Goal: Complete application form: Complete application form

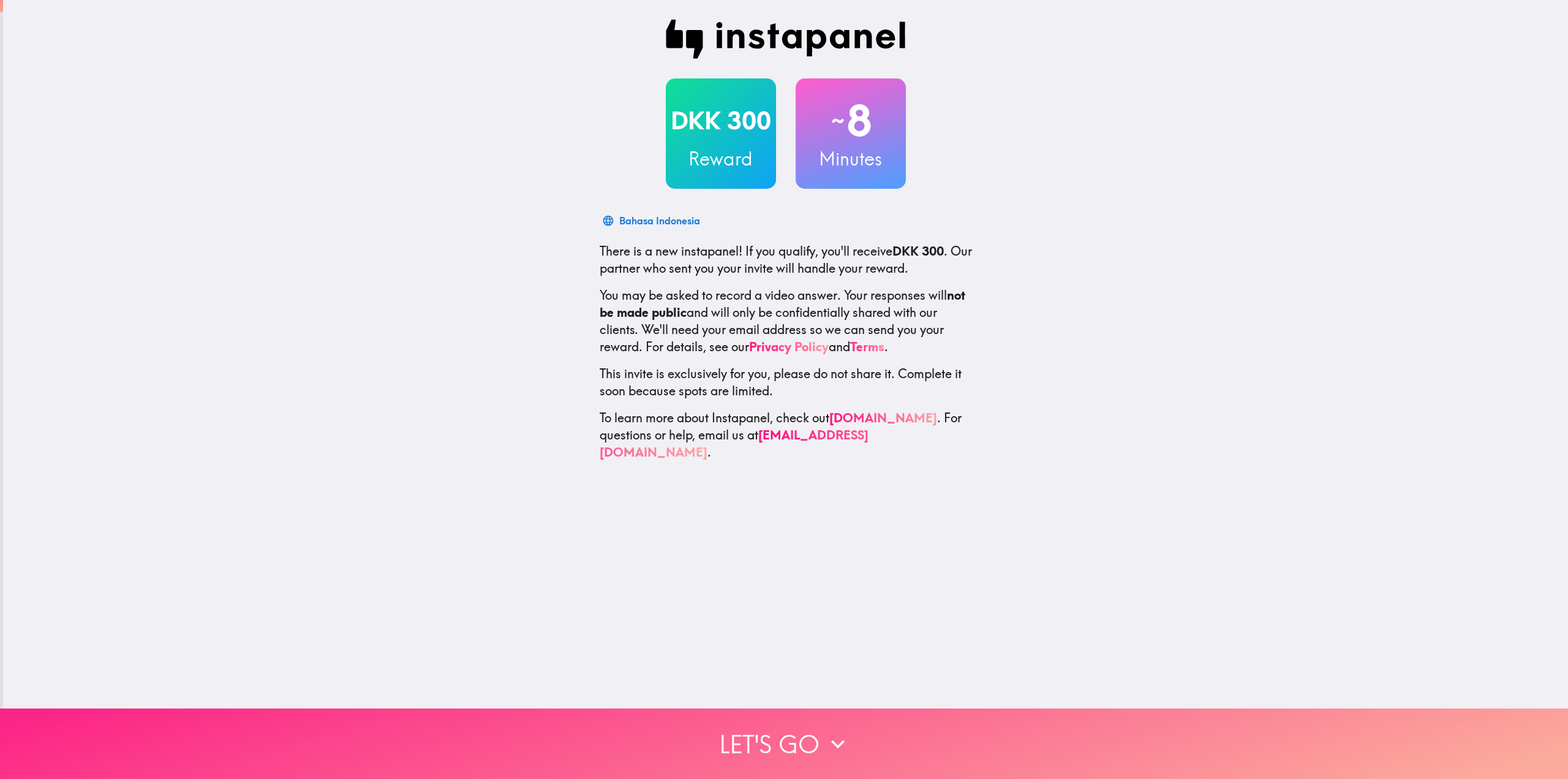
click at [769, 726] on button "Let's go" at bounding box center [784, 743] width 1568 height 71
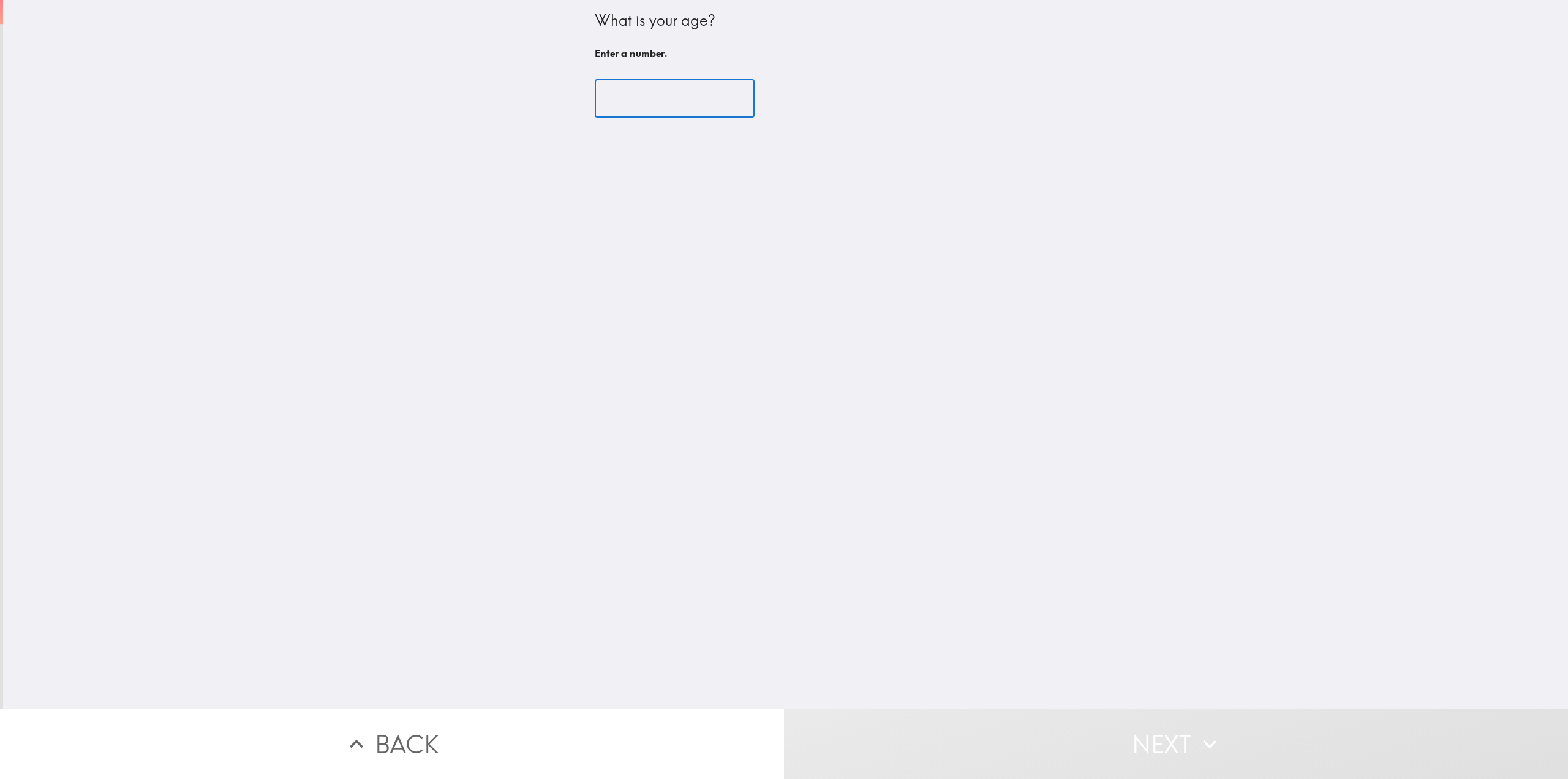
click at [675, 100] on input "number" at bounding box center [674, 98] width 160 height 38
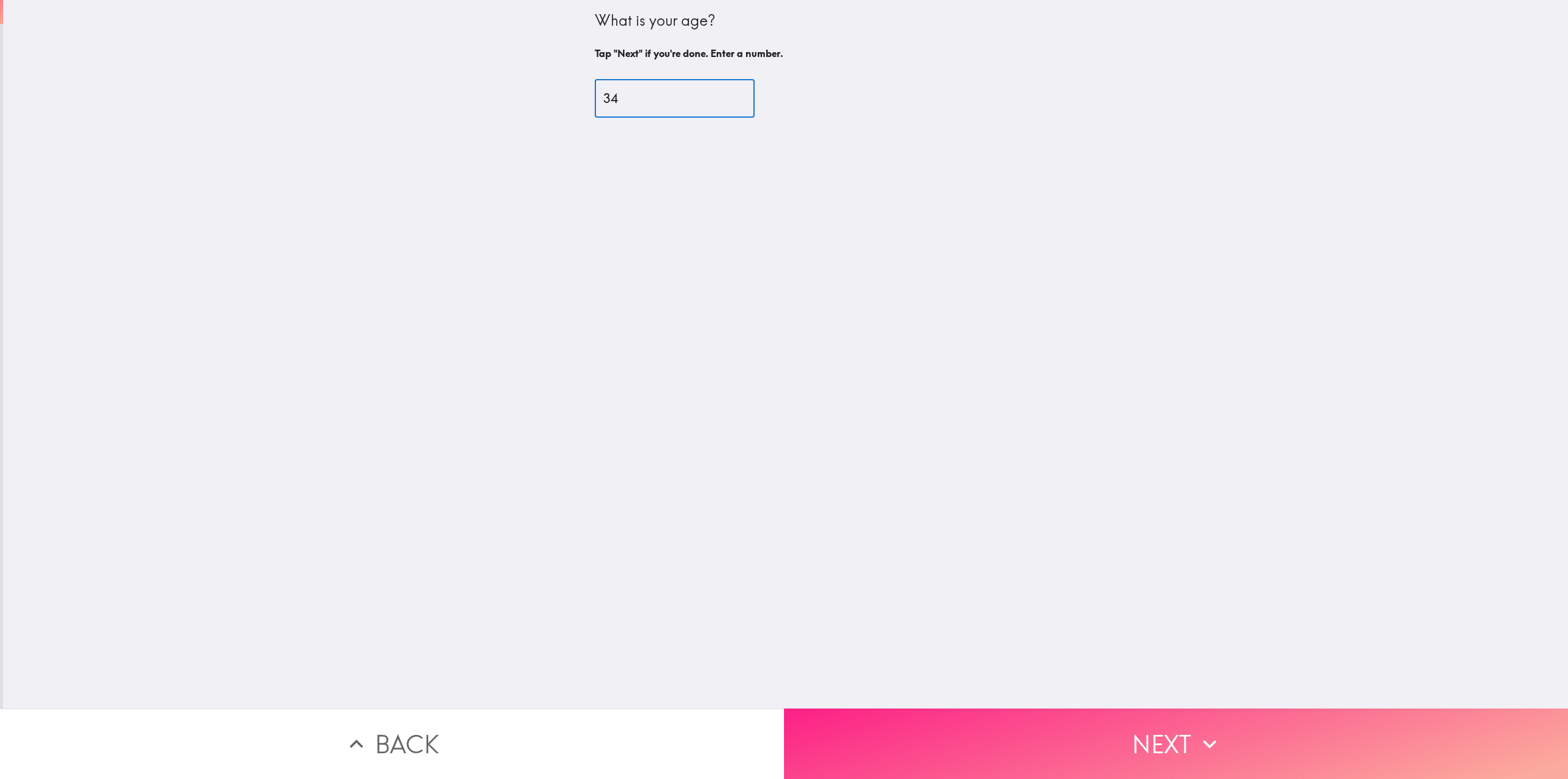
type input "34"
click at [1150, 718] on button "Next" at bounding box center [1176, 743] width 784 height 71
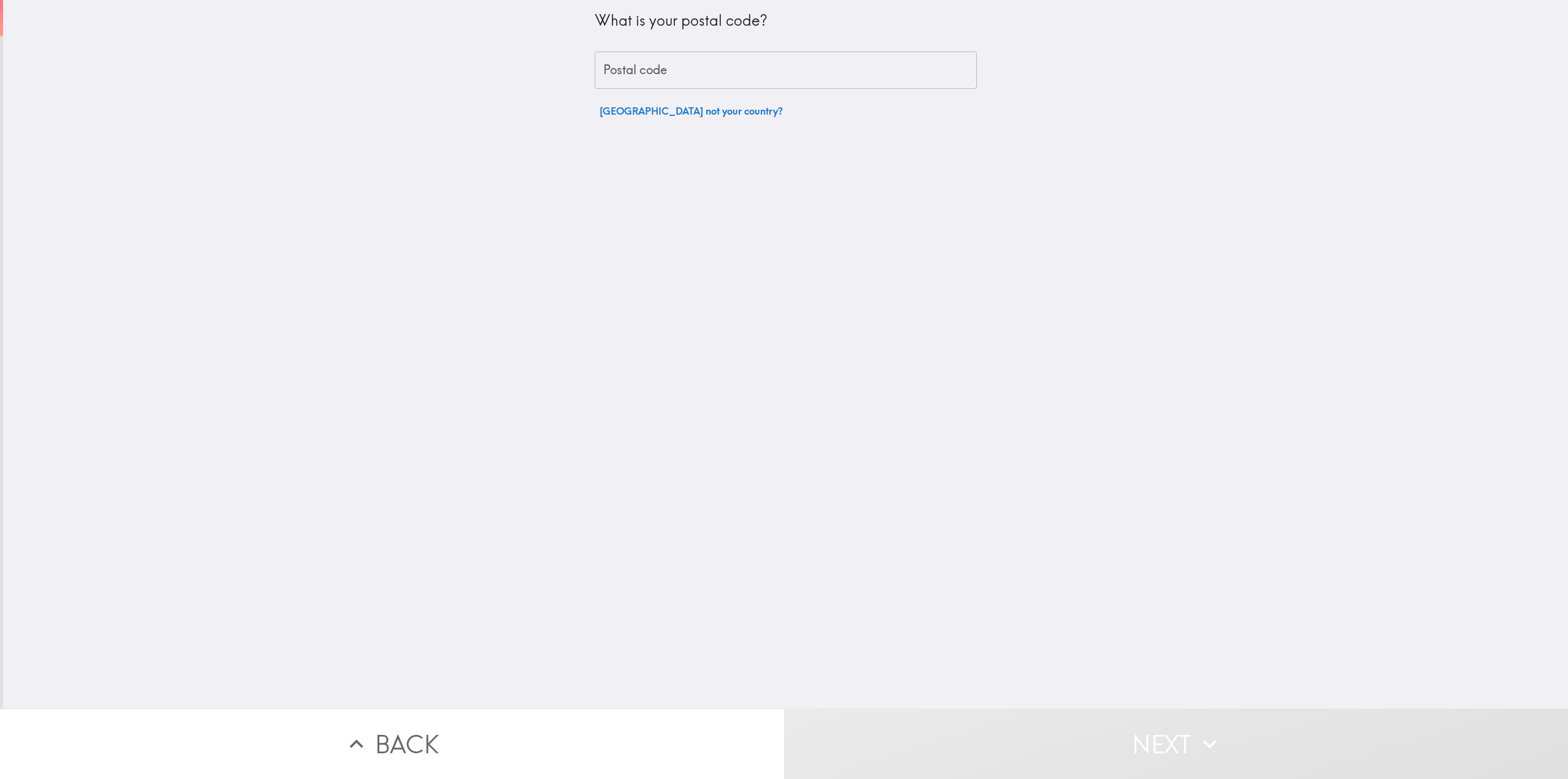
click at [736, 72] on input "Postal code" at bounding box center [785, 70] width 382 height 38
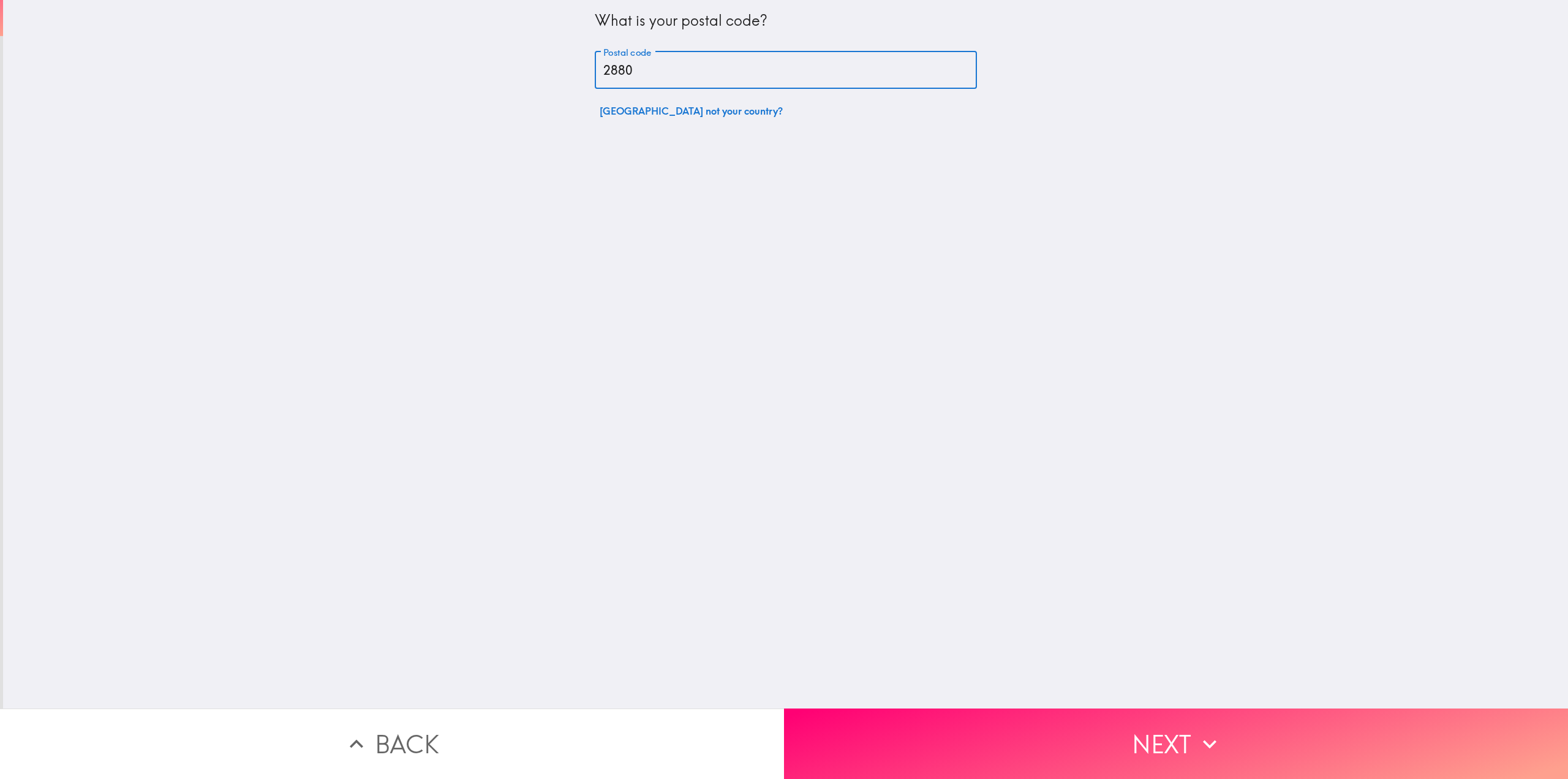
type input "2880"
click at [1072, 213] on div "What is your postal code? Postal code 2880 Postal code [GEOGRAPHIC_DATA] not yo…" at bounding box center [785, 354] width 1565 height 708
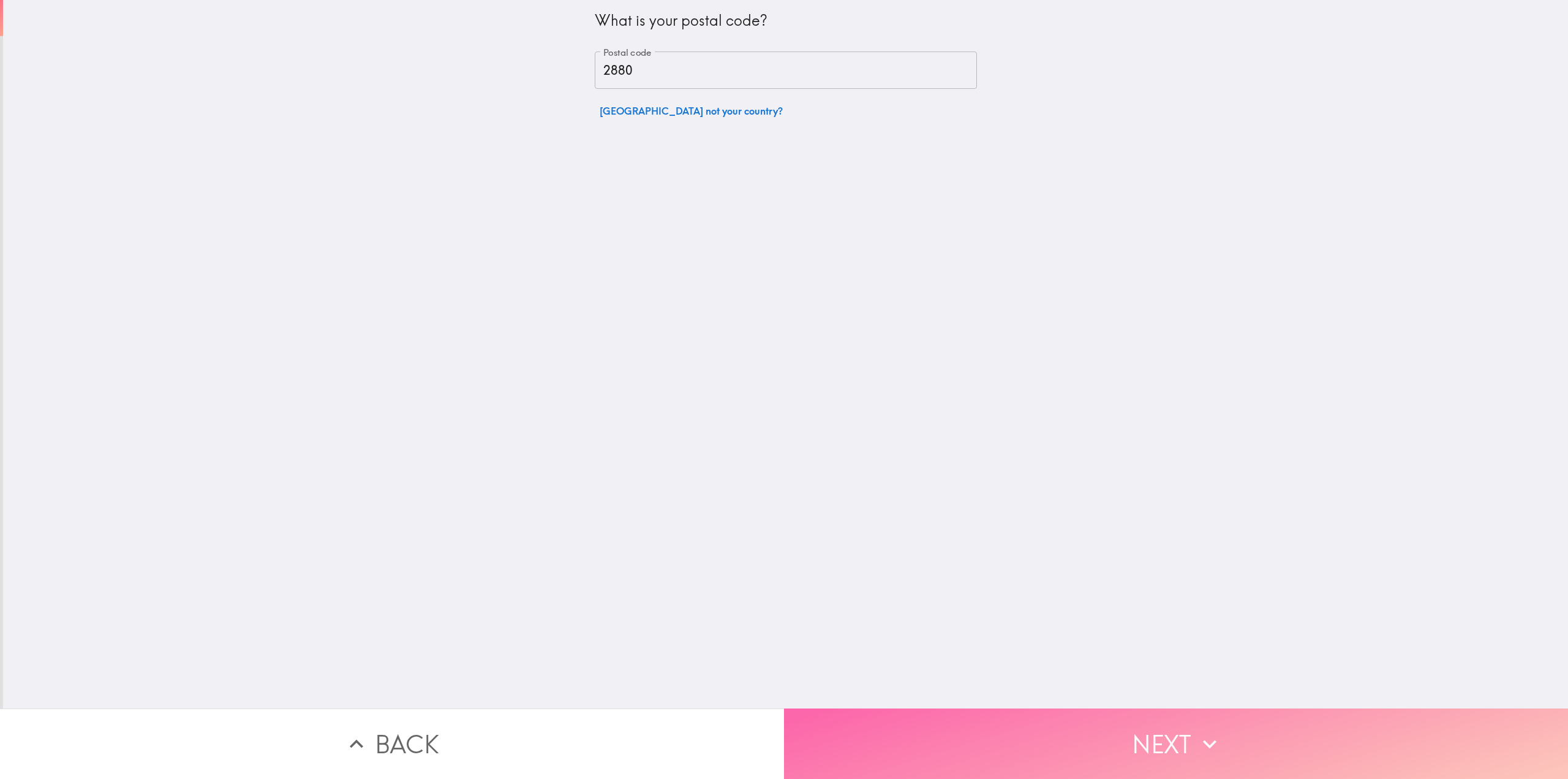
click at [1165, 724] on button "Next" at bounding box center [1176, 743] width 784 height 71
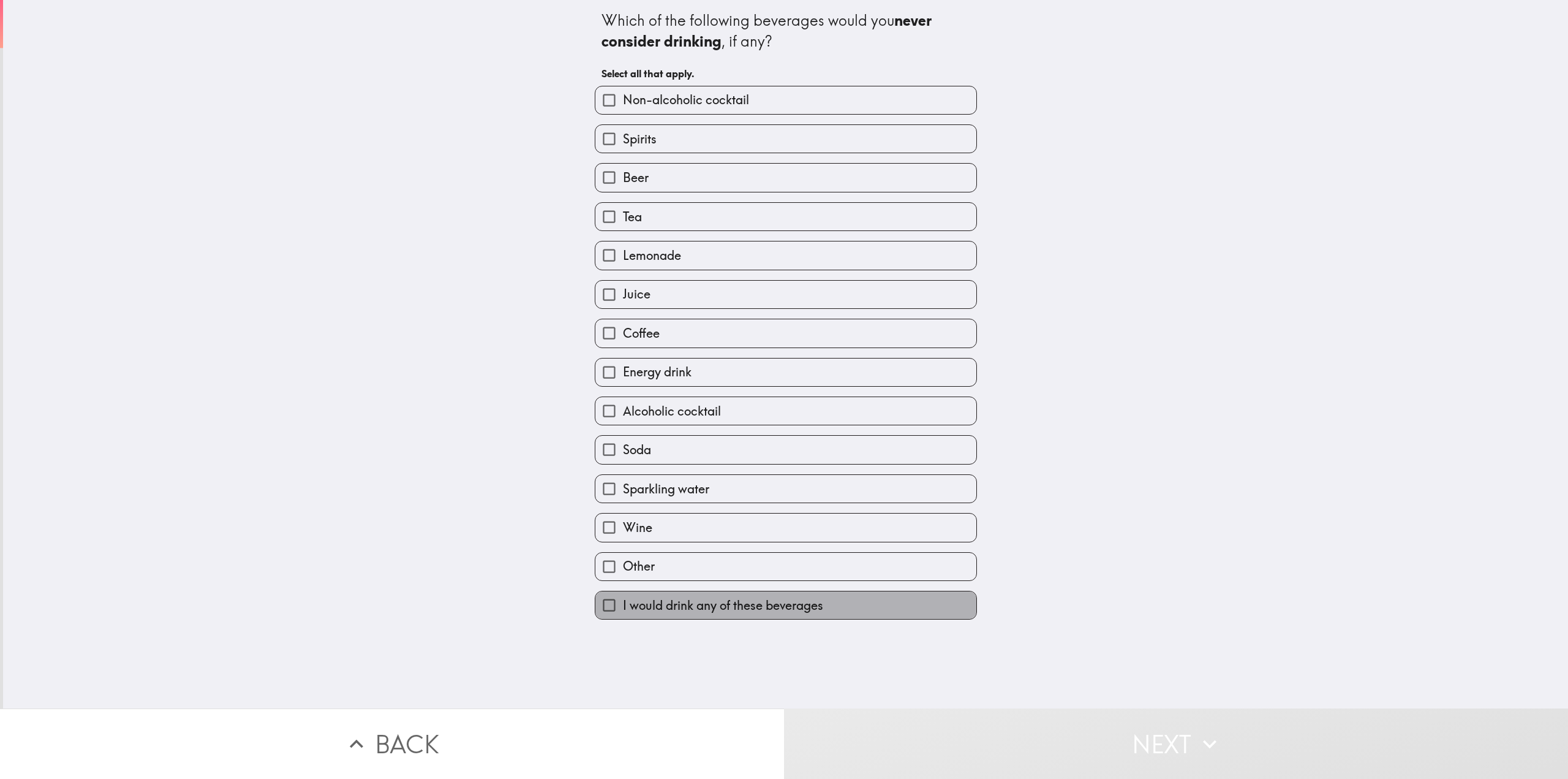
click at [713, 608] on span "I would drink any of these beverages" at bounding box center [723, 605] width 200 height 17
click at [623, 608] on input "I would drink any of these beverages" at bounding box center [609, 604] width 28 height 28
checkbox input "true"
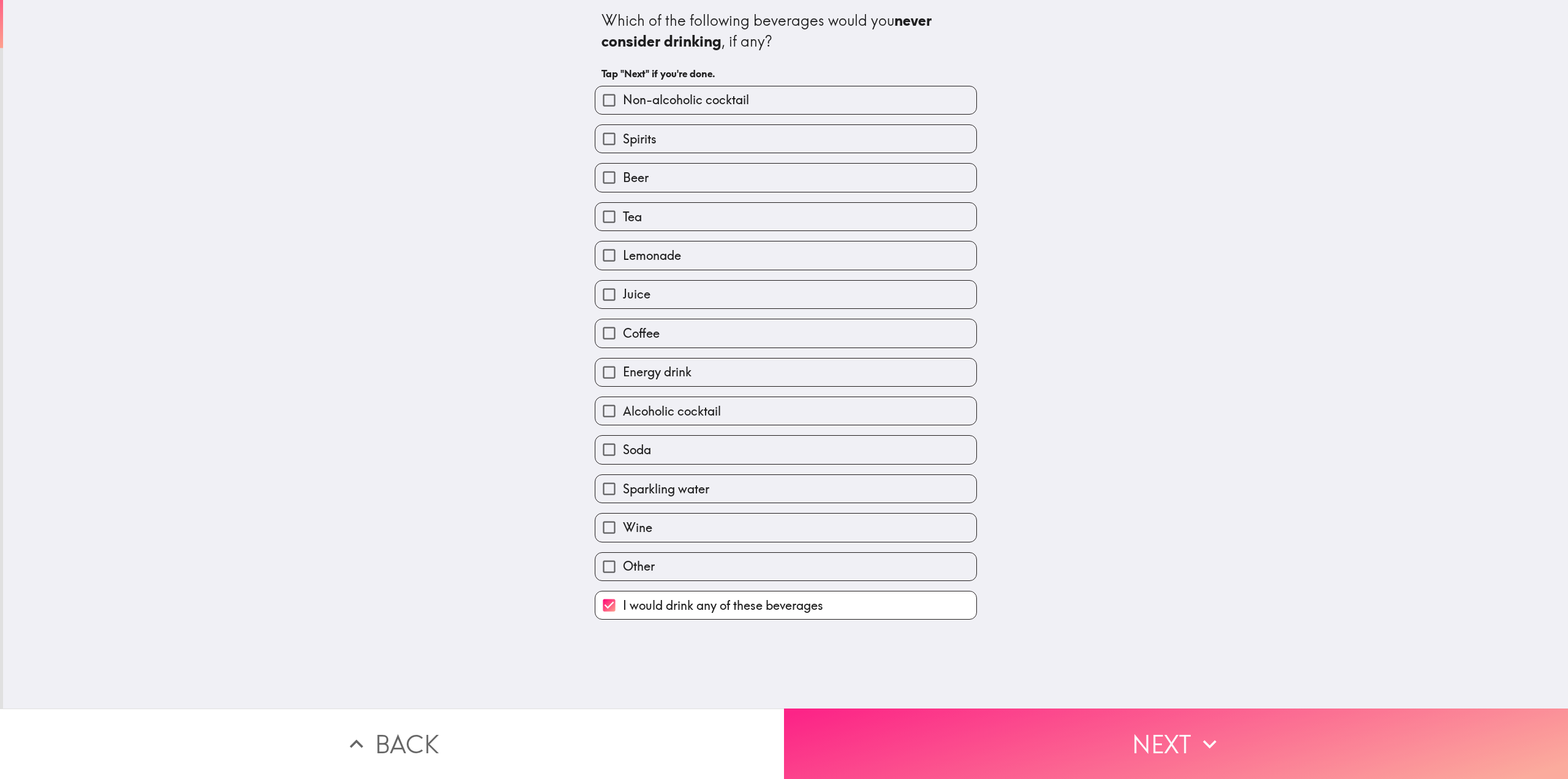
click at [1142, 733] on button "Next" at bounding box center [1176, 743] width 784 height 71
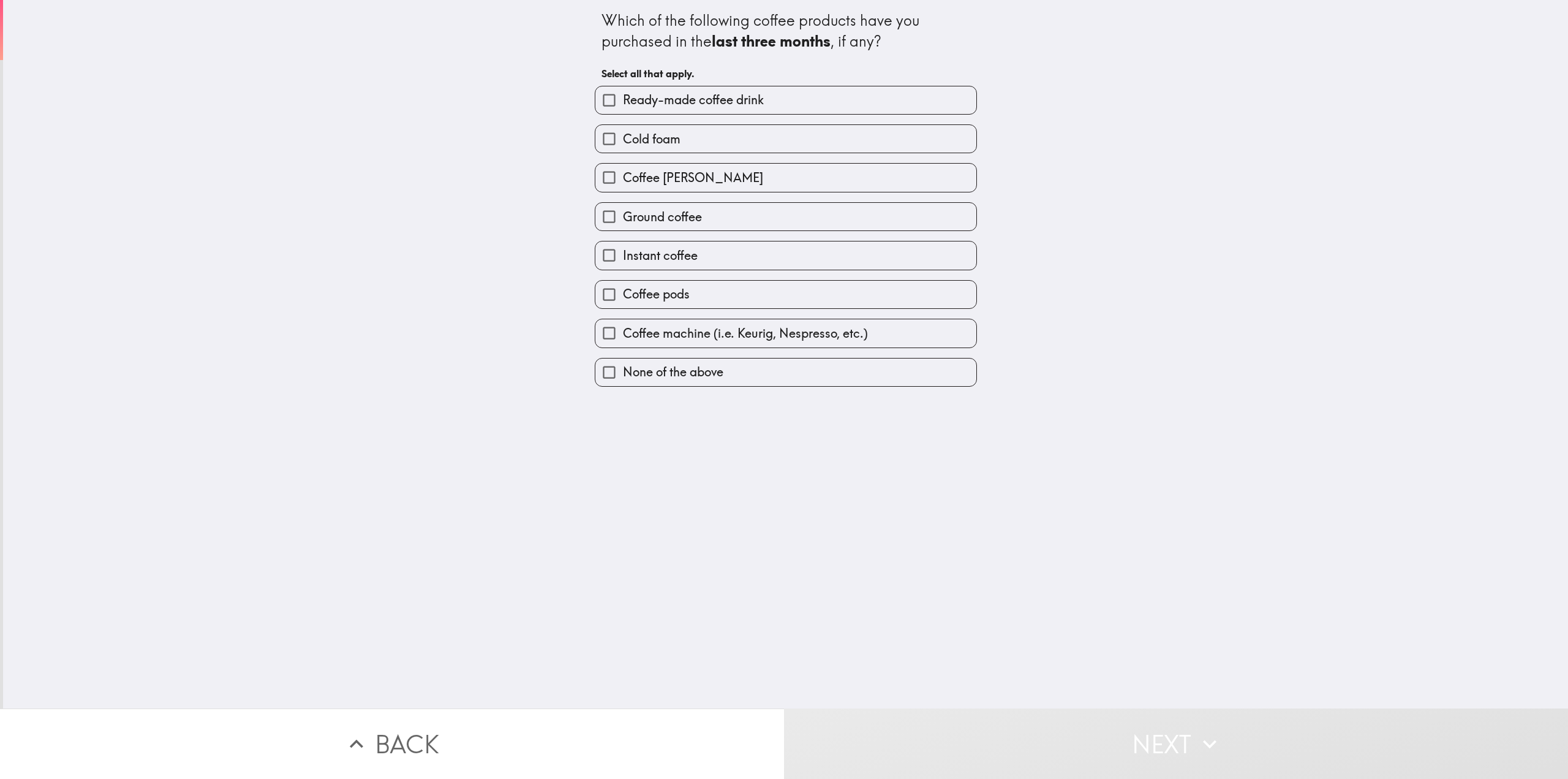
click at [658, 250] on span "Instant coffee" at bounding box center [660, 255] width 75 height 17
click at [623, 250] on input "Instant coffee" at bounding box center [609, 255] width 28 height 28
checkbox input "true"
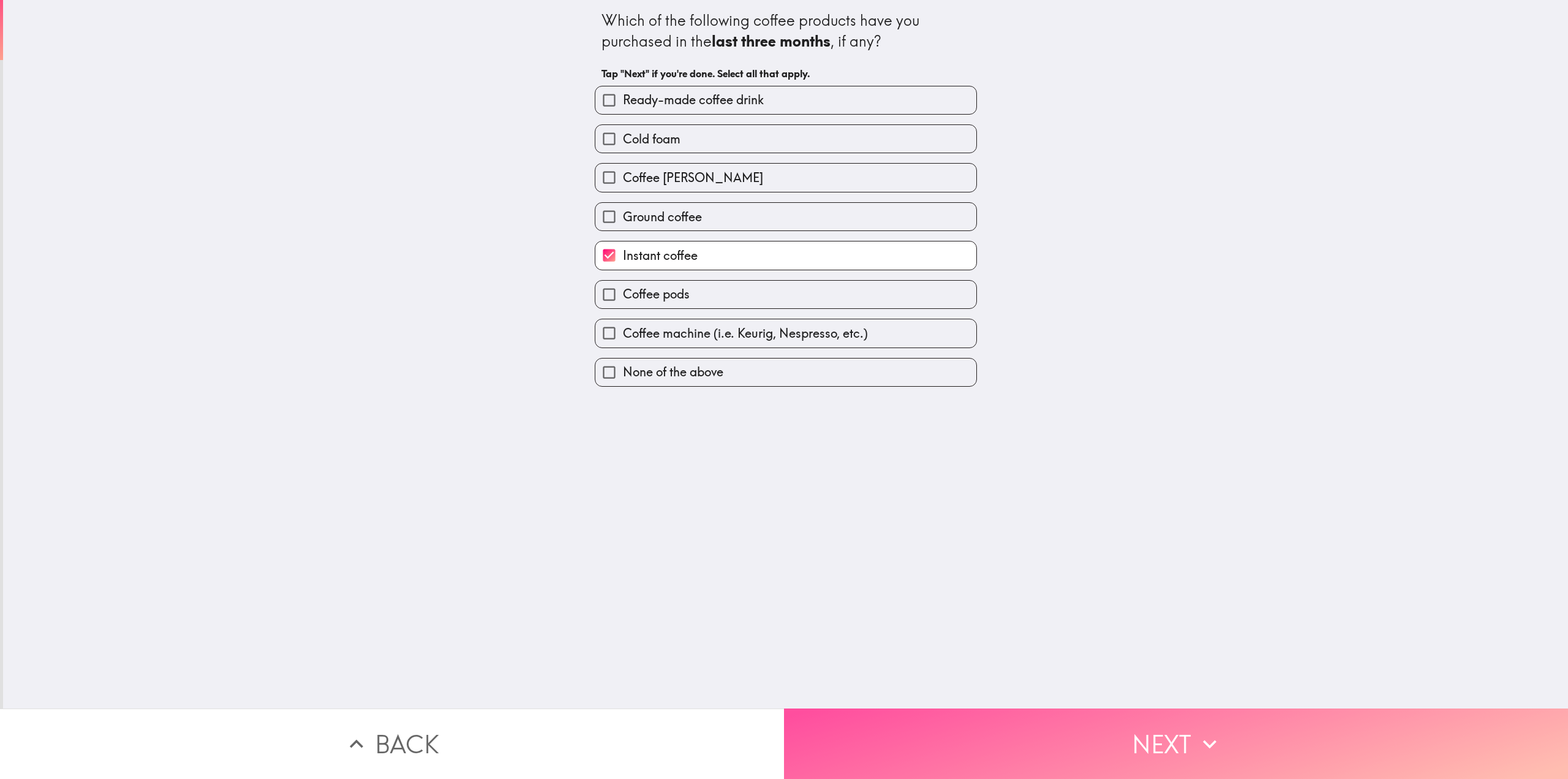
click at [1133, 741] on button "Next" at bounding box center [1176, 743] width 784 height 71
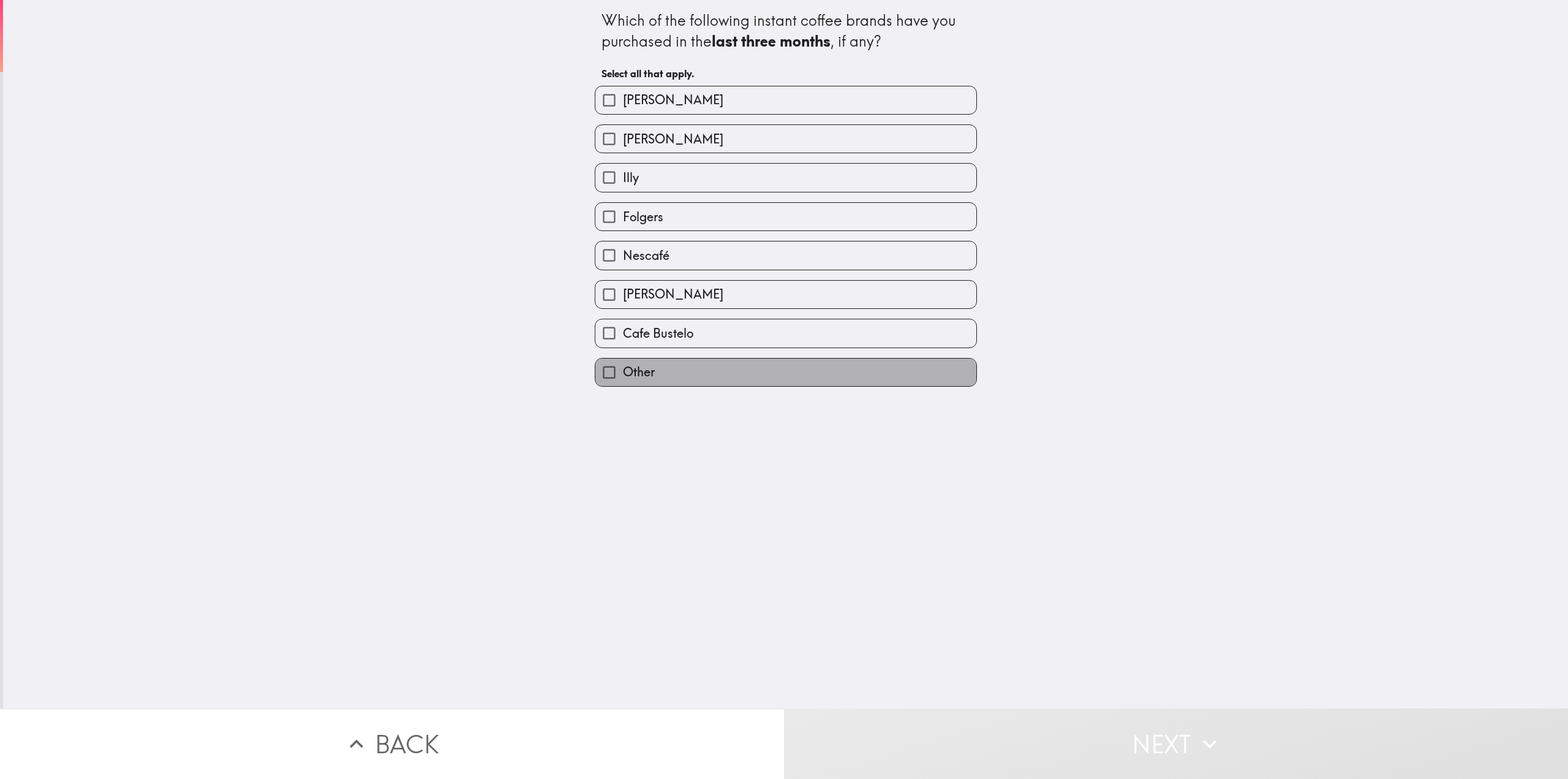
click at [624, 371] on span "Other" at bounding box center [639, 371] width 32 height 17
click at [623, 371] on input "Other" at bounding box center [609, 372] width 28 height 28
checkbox input "true"
click at [765, 374] on input "​" at bounding box center [746, 372] width 245 height 24
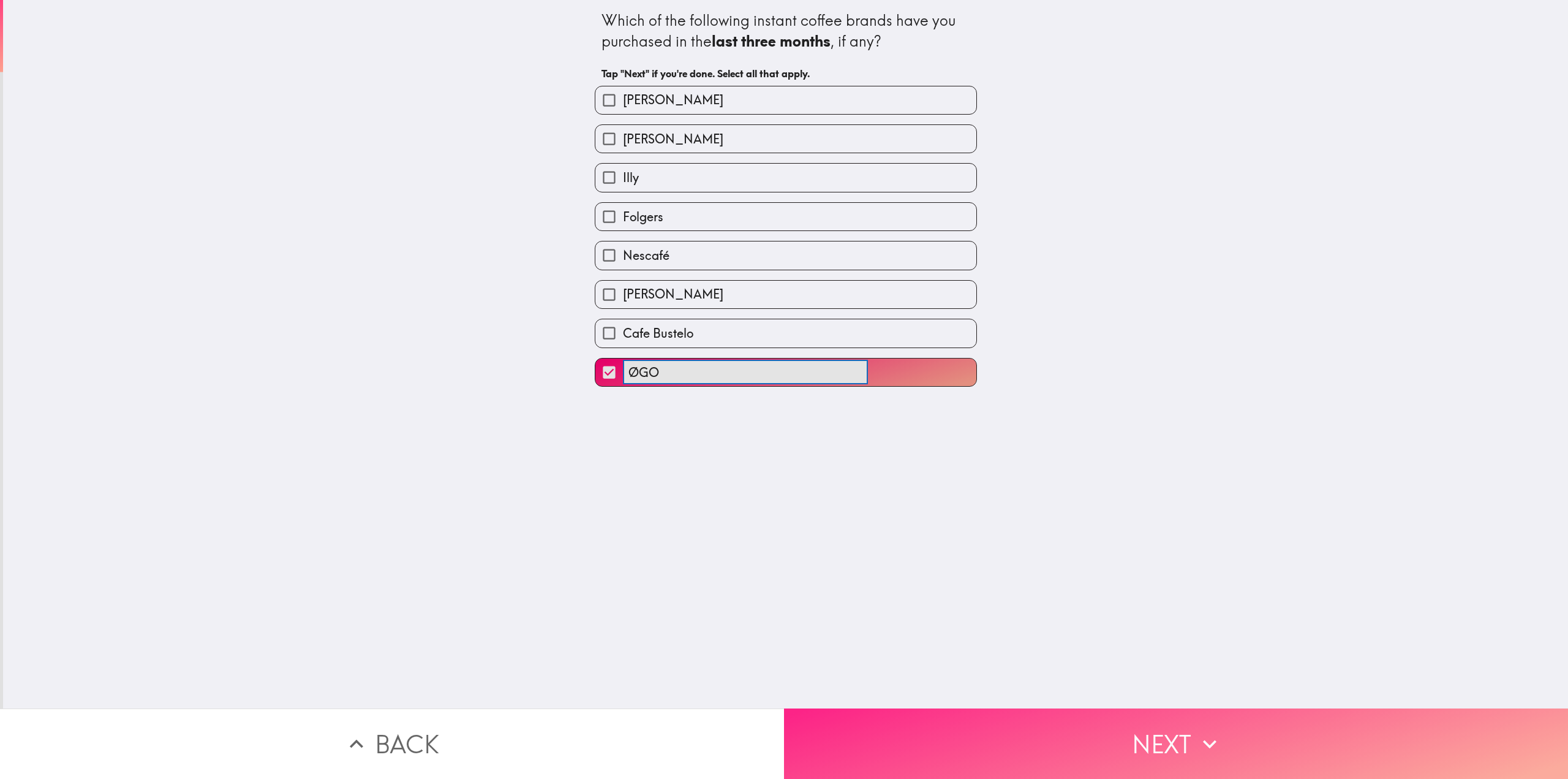
type input "ØGO"
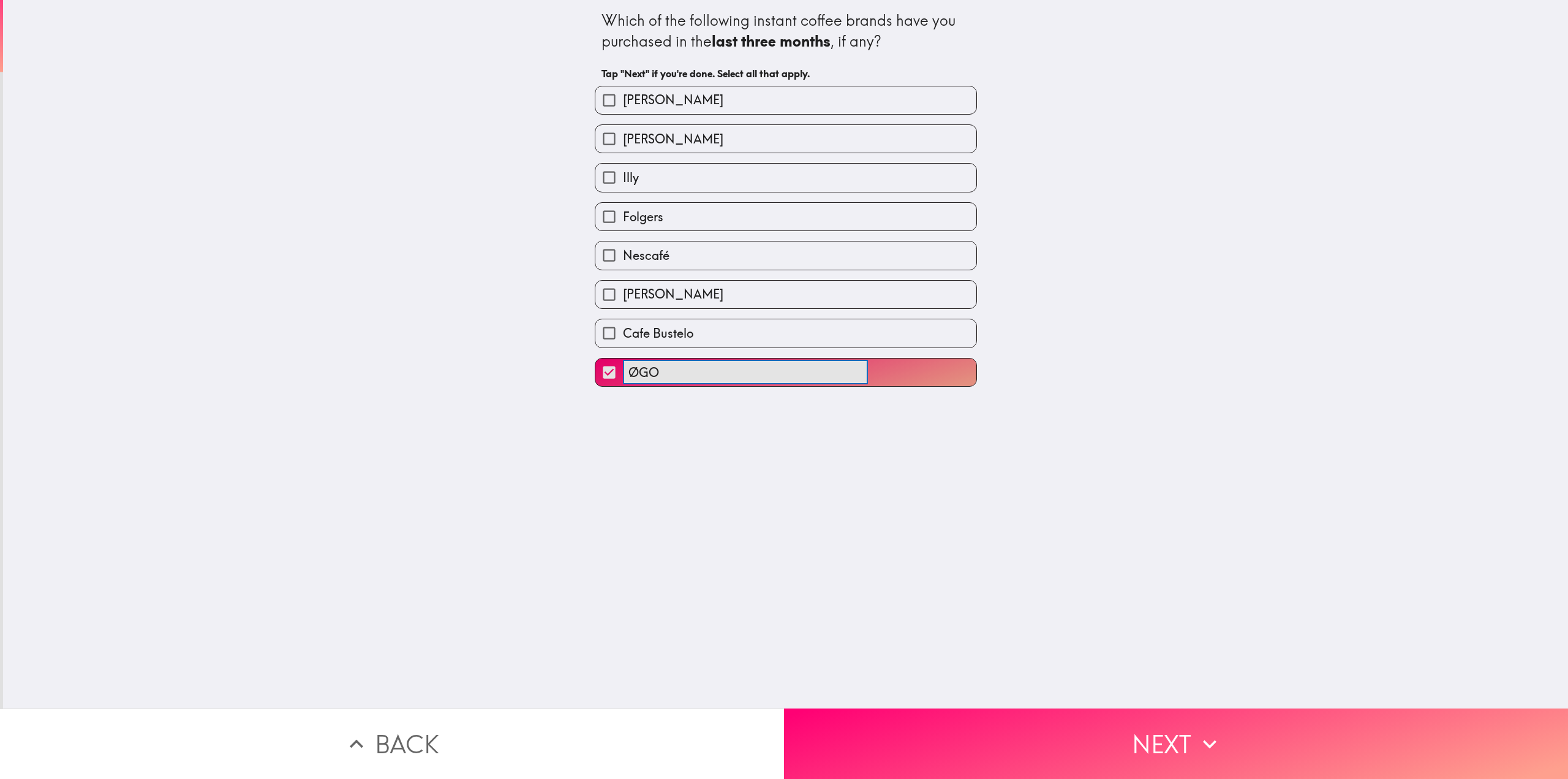
drag, startPoint x: 1179, startPoint y: 732, endPoint x: 1175, endPoint y: 724, distance: 8.9
click at [1179, 728] on button "Next" at bounding box center [1176, 743] width 784 height 71
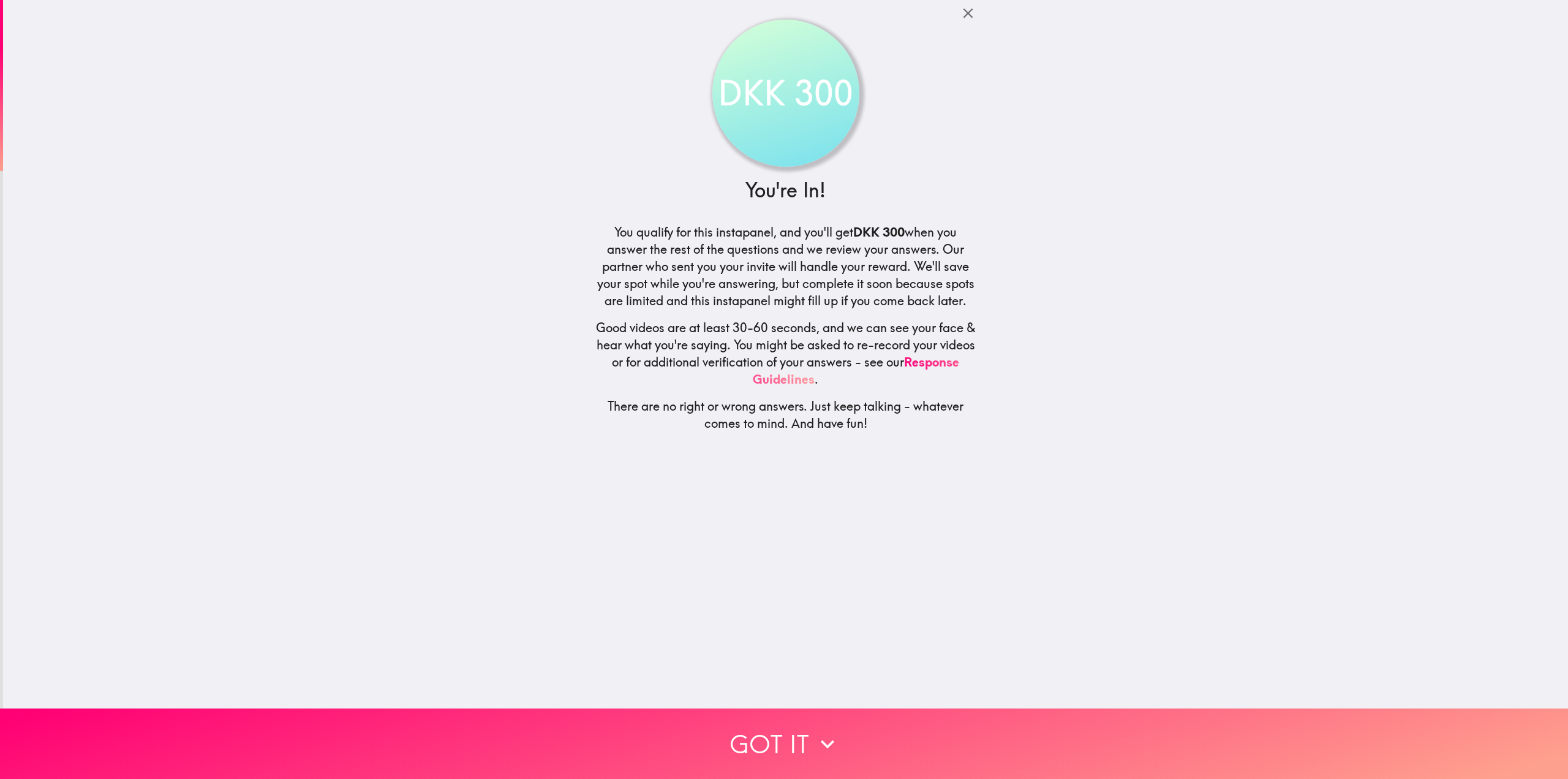
click at [1441, 358] on div "DKK 300 You're In! You qualify for this instapanel, and you'll get DKK 300 when…" at bounding box center [785, 354] width 1565 height 708
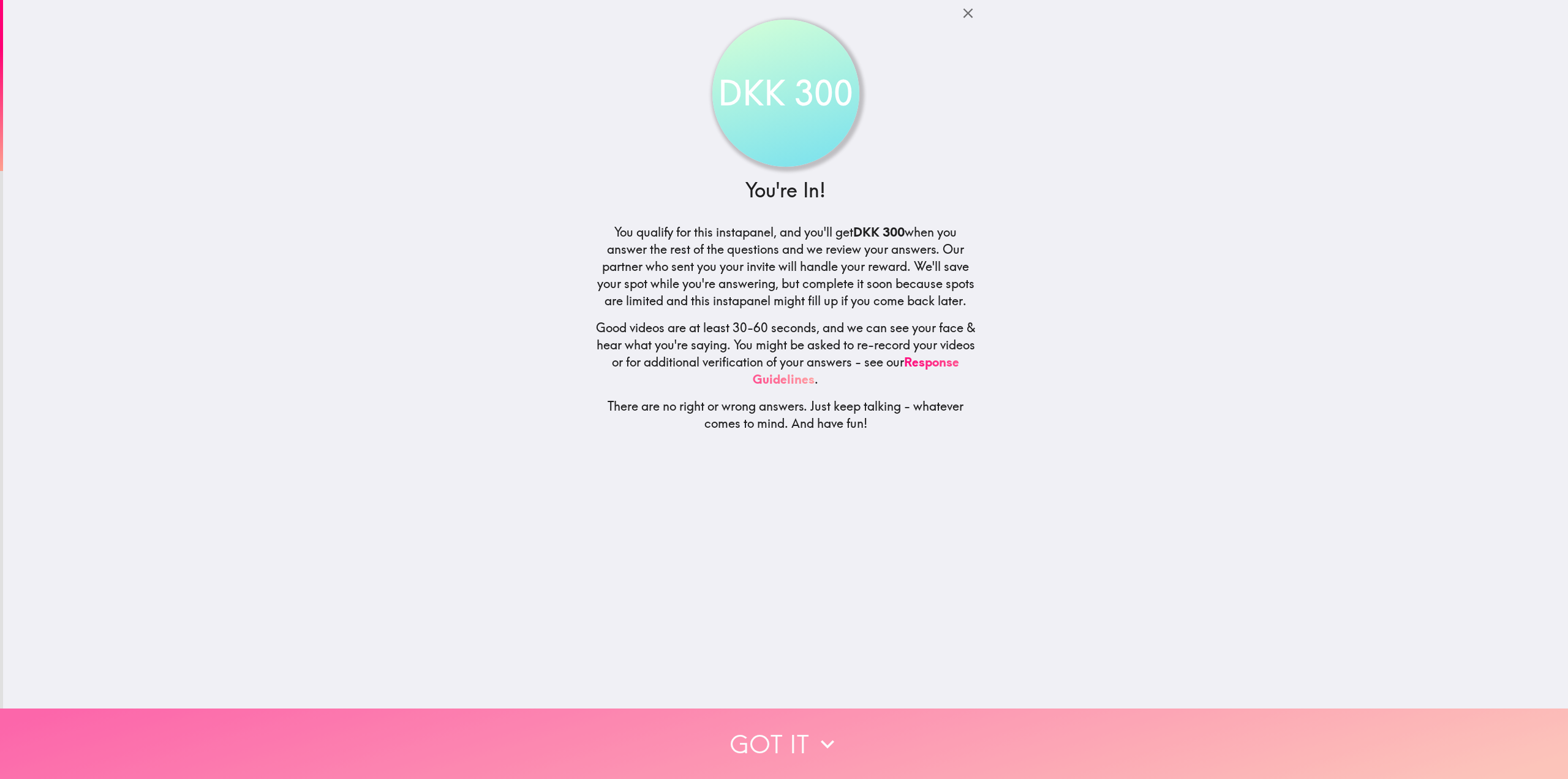
click at [778, 726] on button "Got it" at bounding box center [784, 743] width 1568 height 71
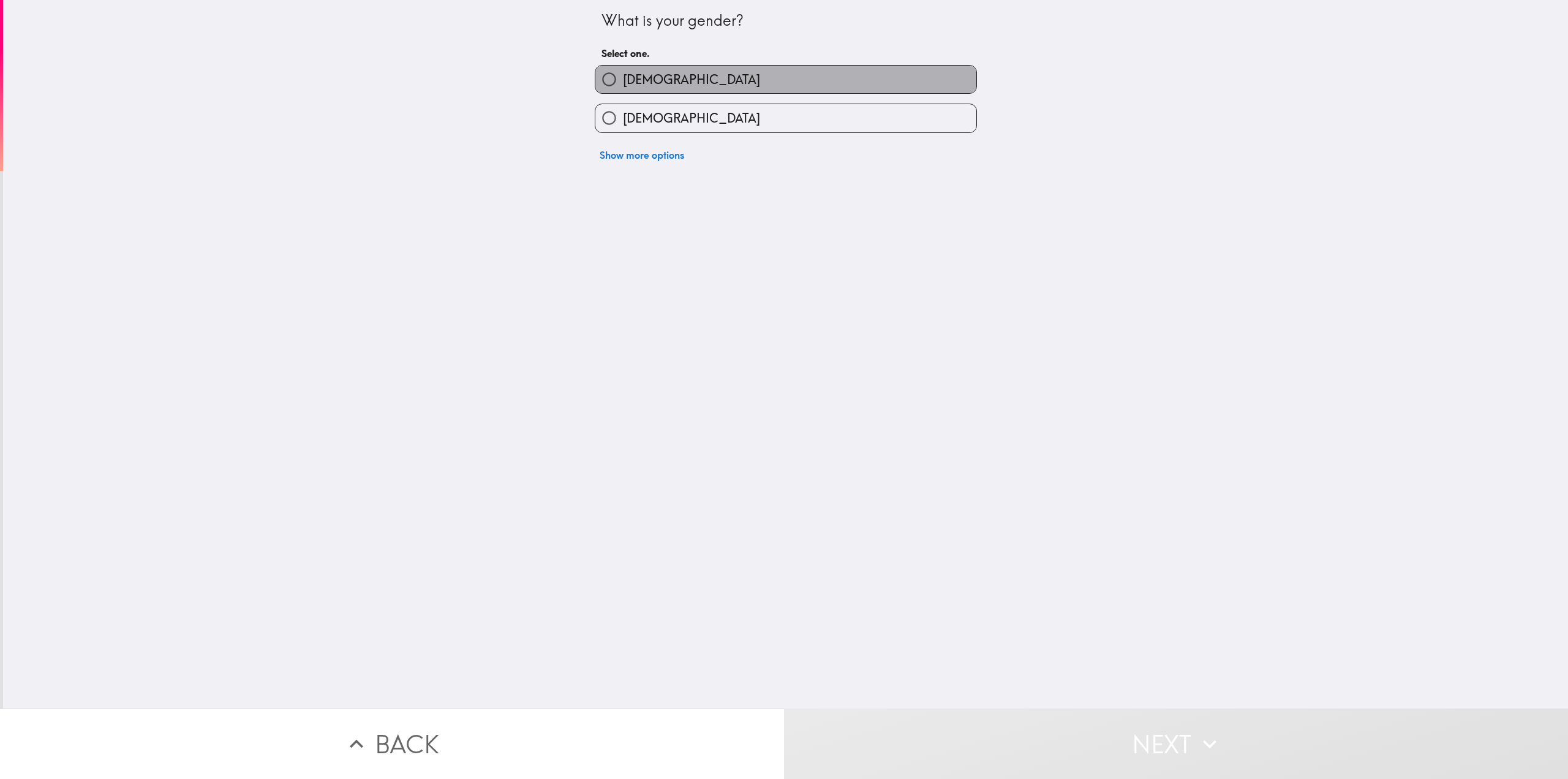
click at [631, 84] on span "[DEMOGRAPHIC_DATA]" at bounding box center [692, 79] width 137 height 17
click at [623, 84] on input "[DEMOGRAPHIC_DATA]" at bounding box center [609, 79] width 28 height 28
radio input "true"
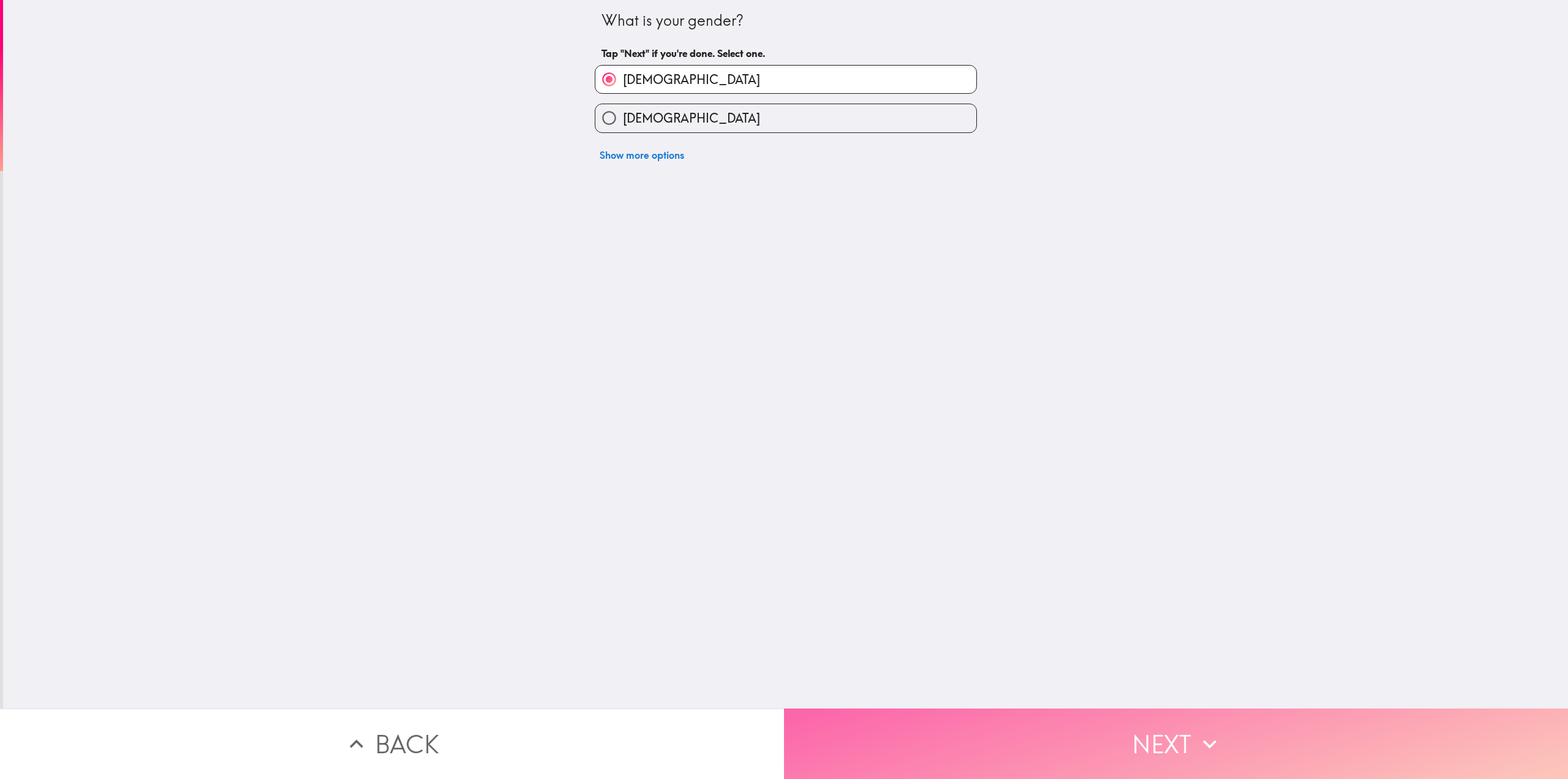
click at [1131, 726] on button "Next" at bounding box center [1176, 743] width 784 height 71
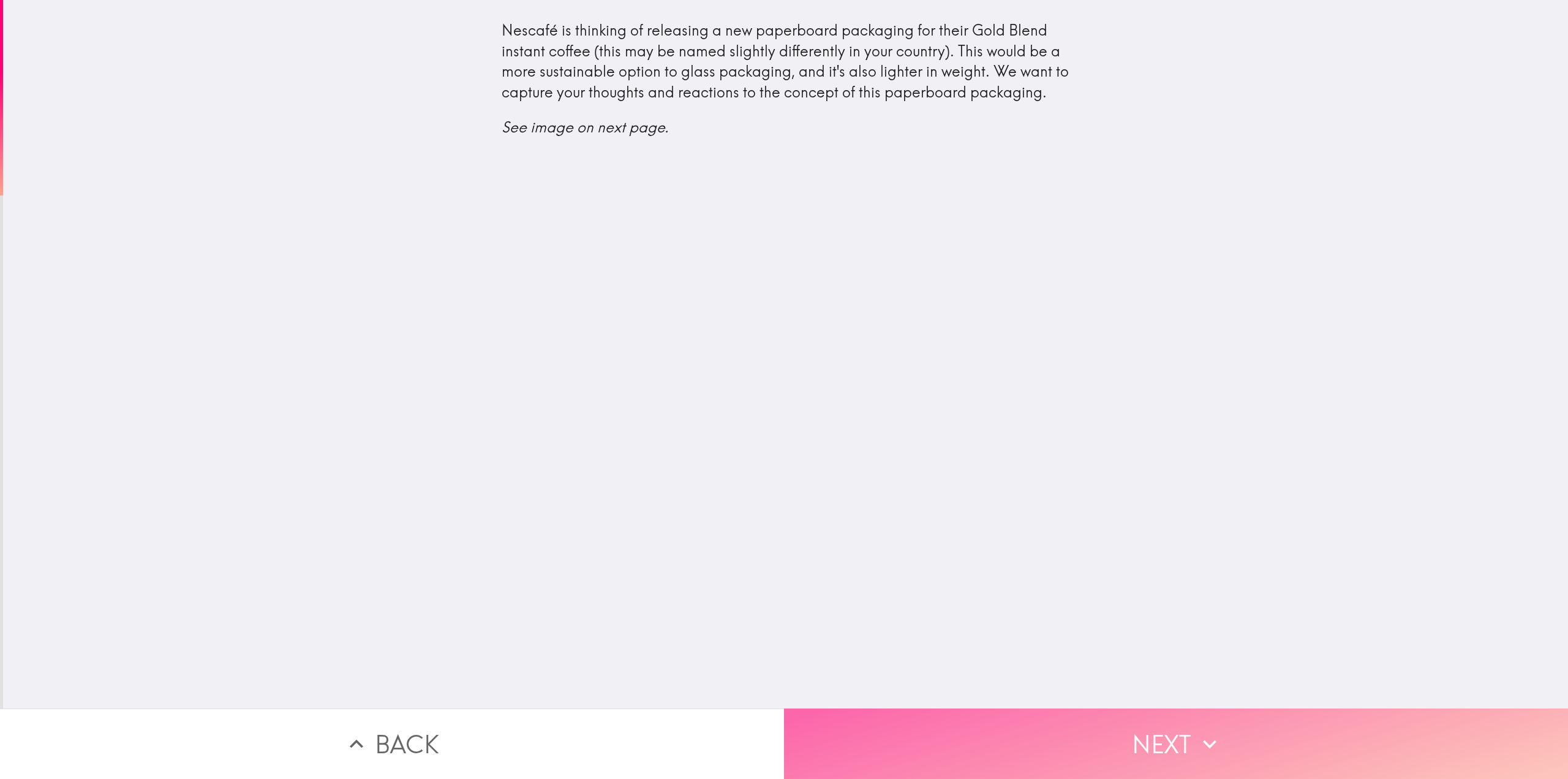
click at [1167, 735] on button "Next" at bounding box center [1176, 743] width 784 height 71
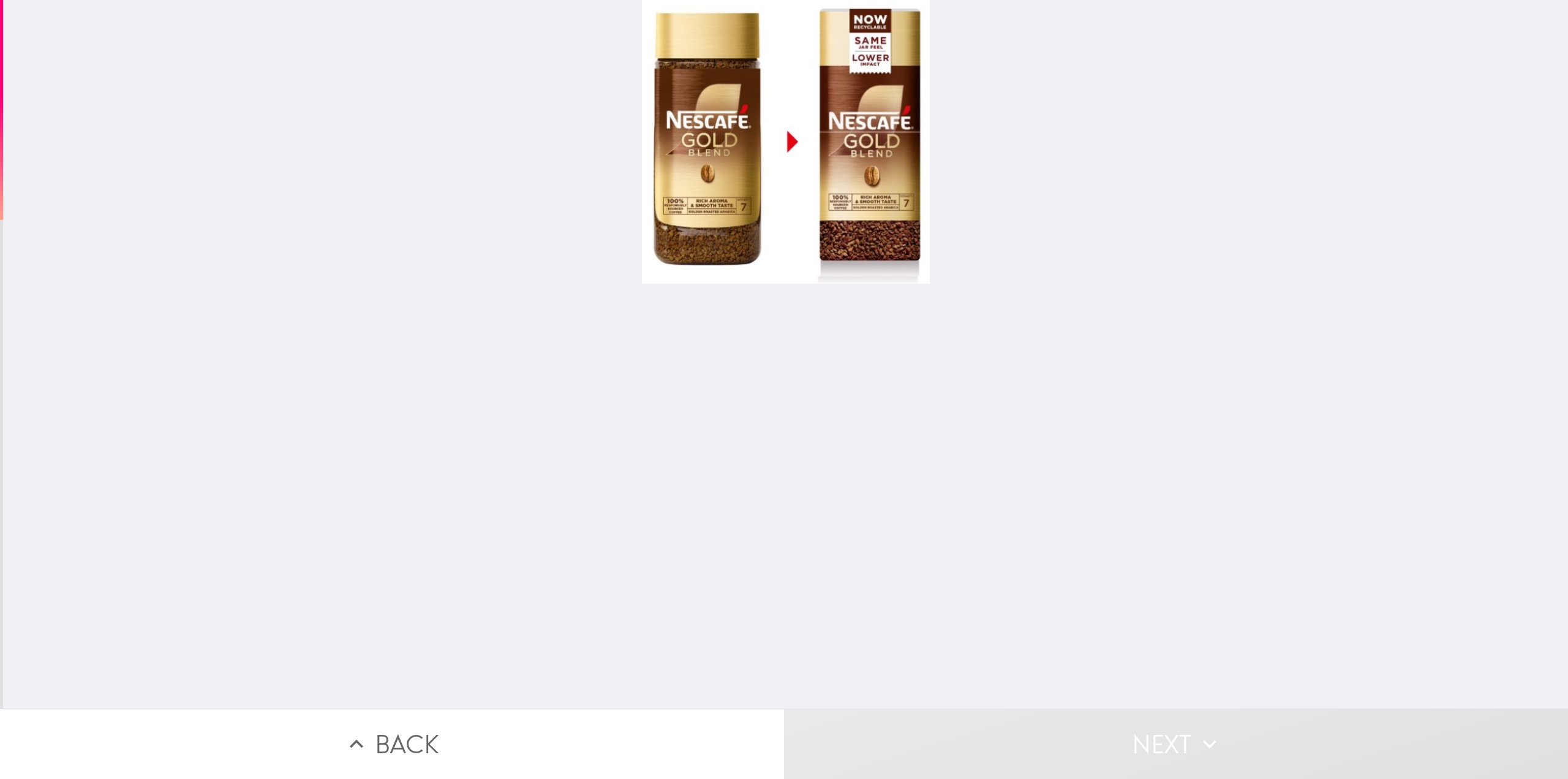
click at [878, 195] on div at bounding box center [785, 142] width 288 height 284
click at [711, 132] on div at bounding box center [785, 142] width 288 height 284
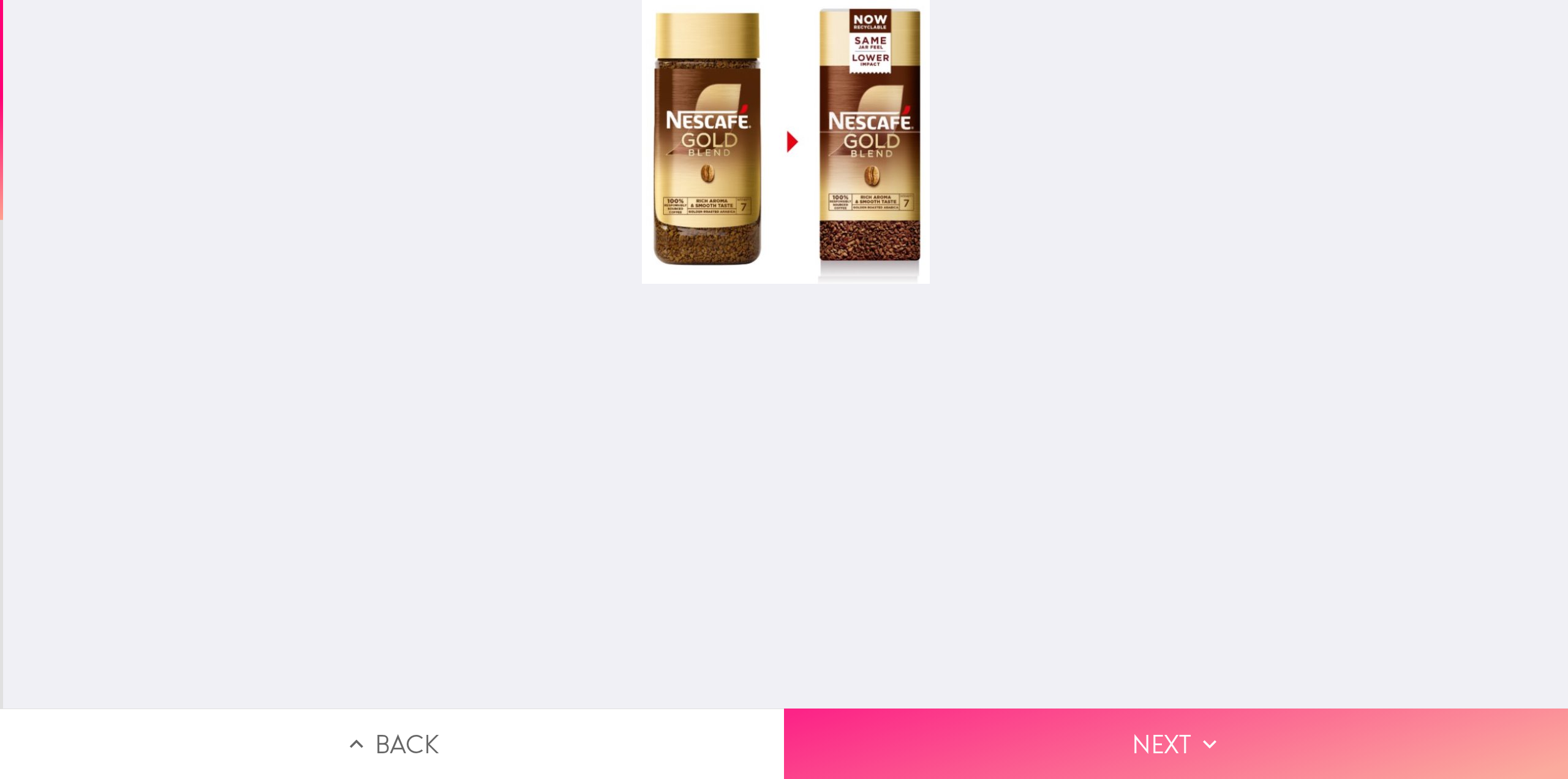
click at [1175, 733] on button "Next" at bounding box center [1176, 743] width 784 height 71
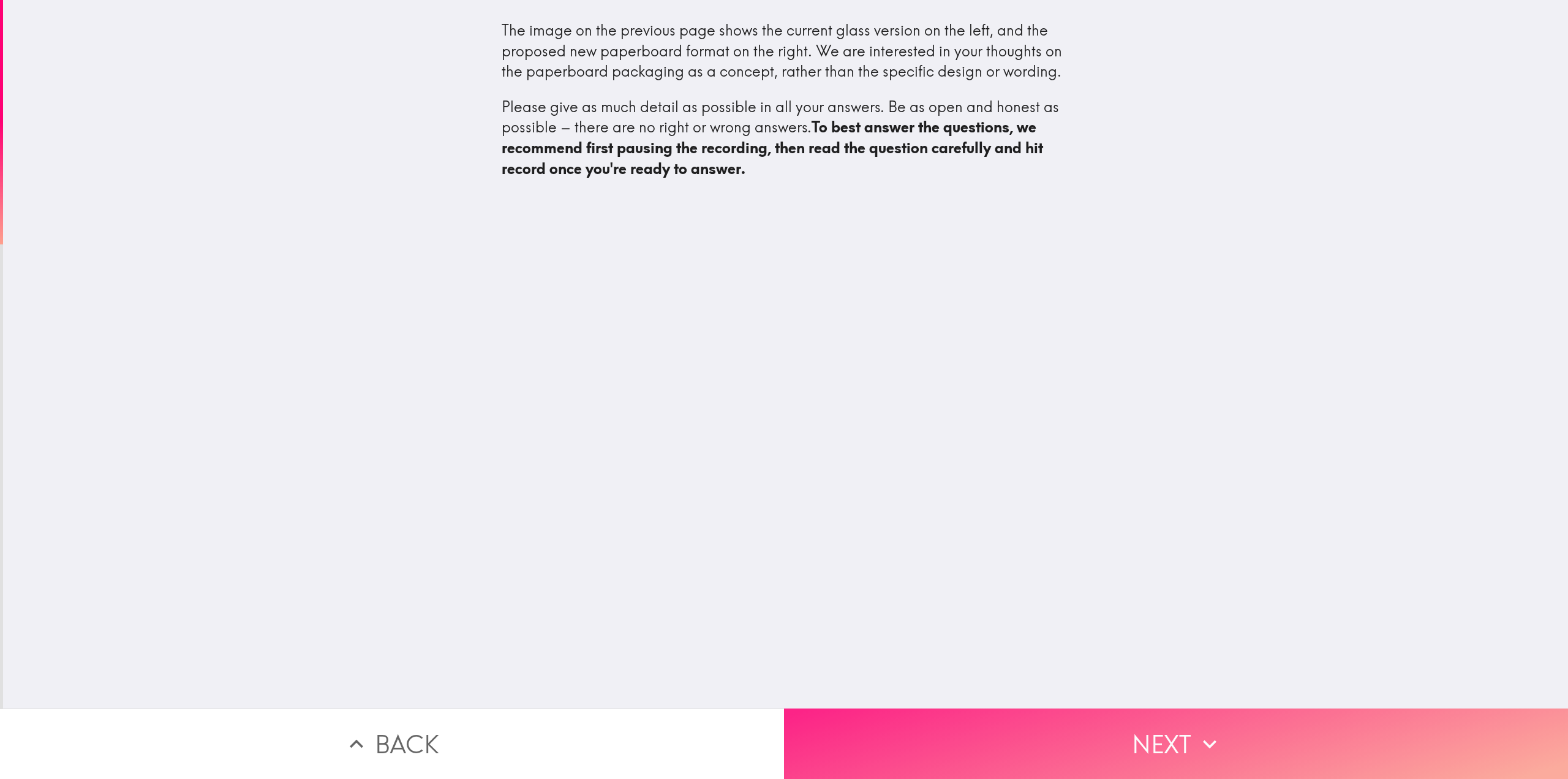
click at [1095, 728] on button "Next" at bounding box center [1176, 743] width 784 height 71
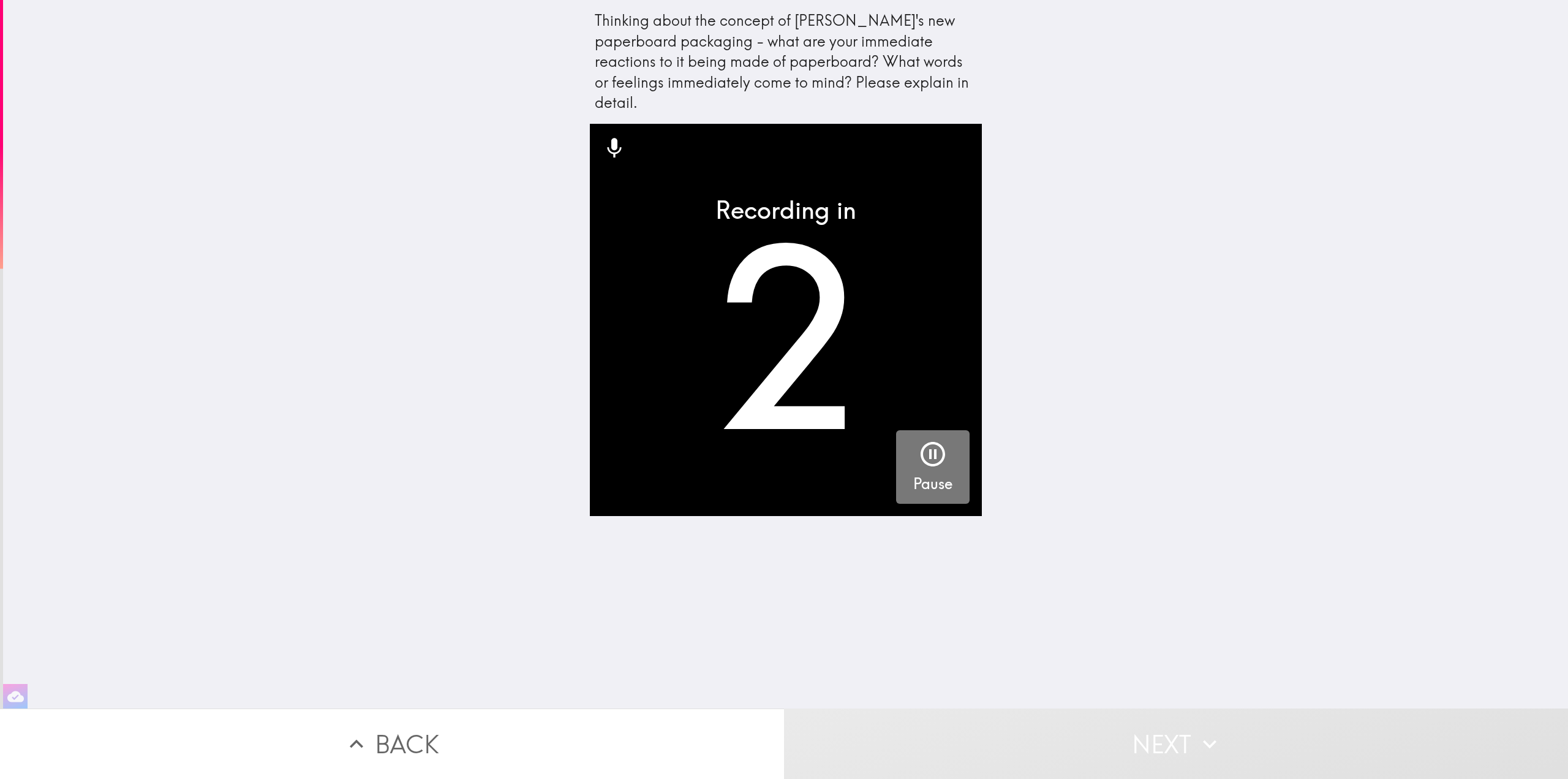
click at [924, 439] on icon "button" at bounding box center [933, 454] width 30 height 30
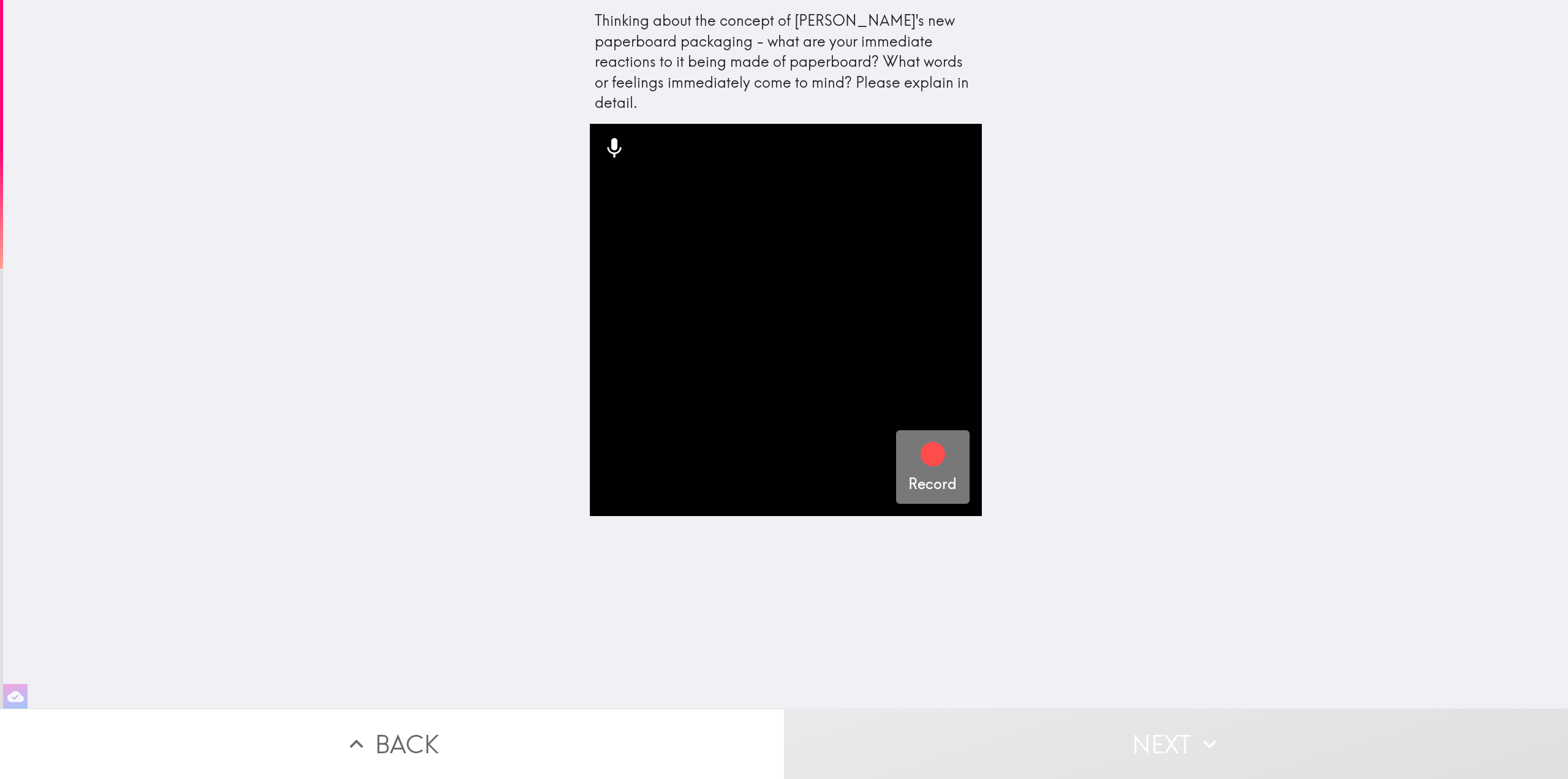
click at [927, 446] on icon "button" at bounding box center [933, 454] width 30 height 30
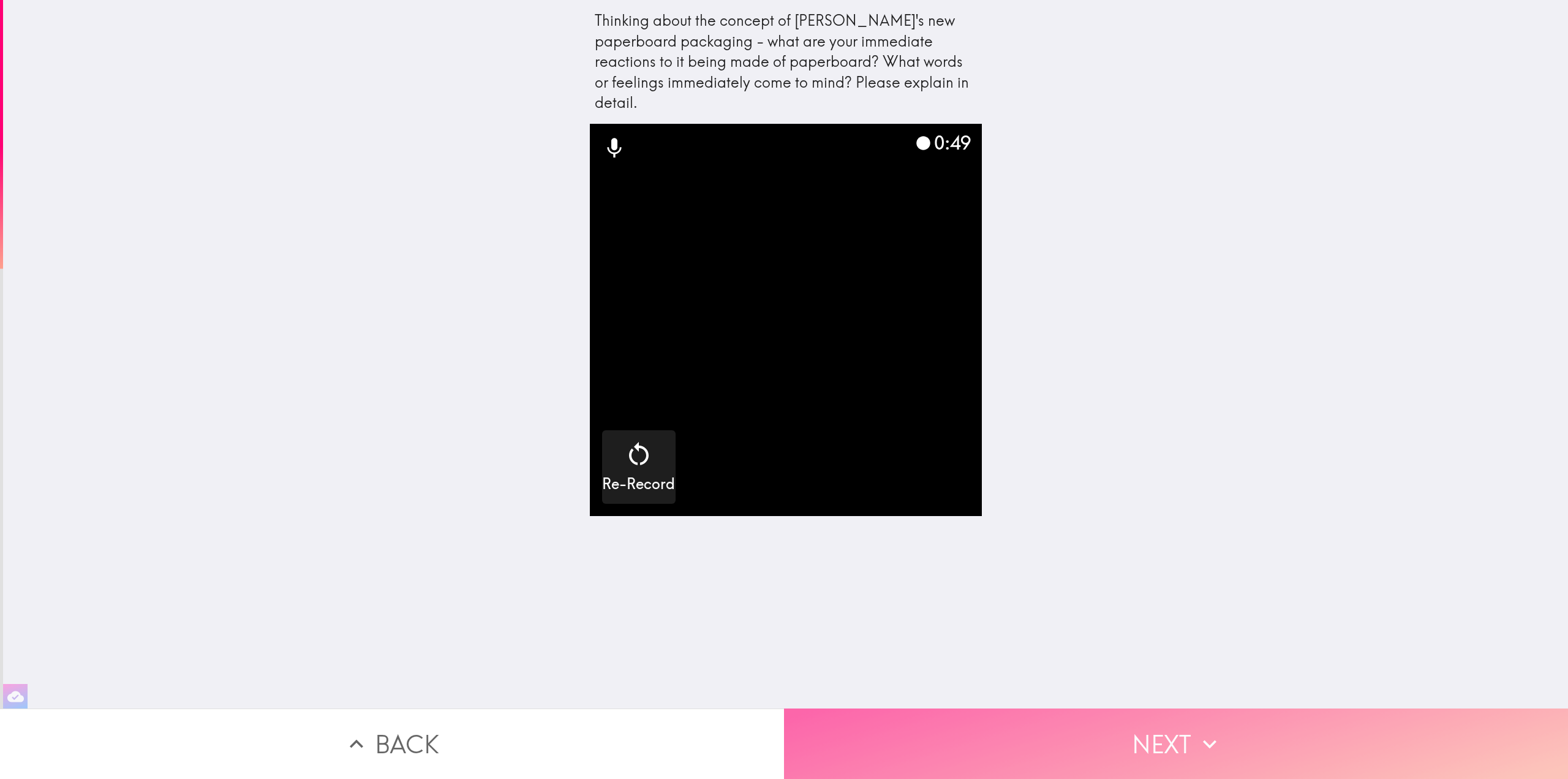
click at [1156, 750] on button "Next" at bounding box center [1176, 743] width 784 height 71
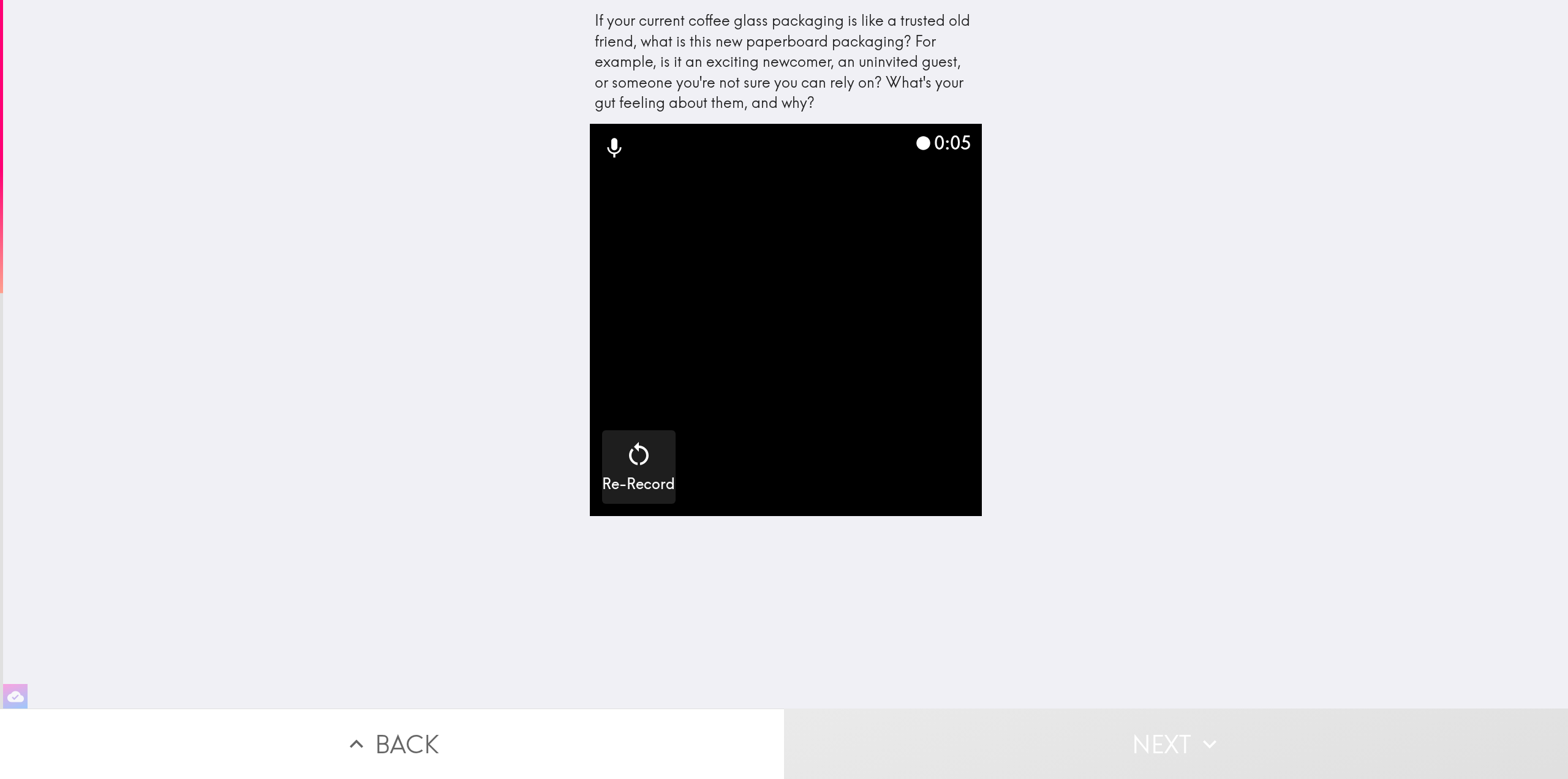
click at [810, 291] on video "button" at bounding box center [786, 320] width 392 height 392
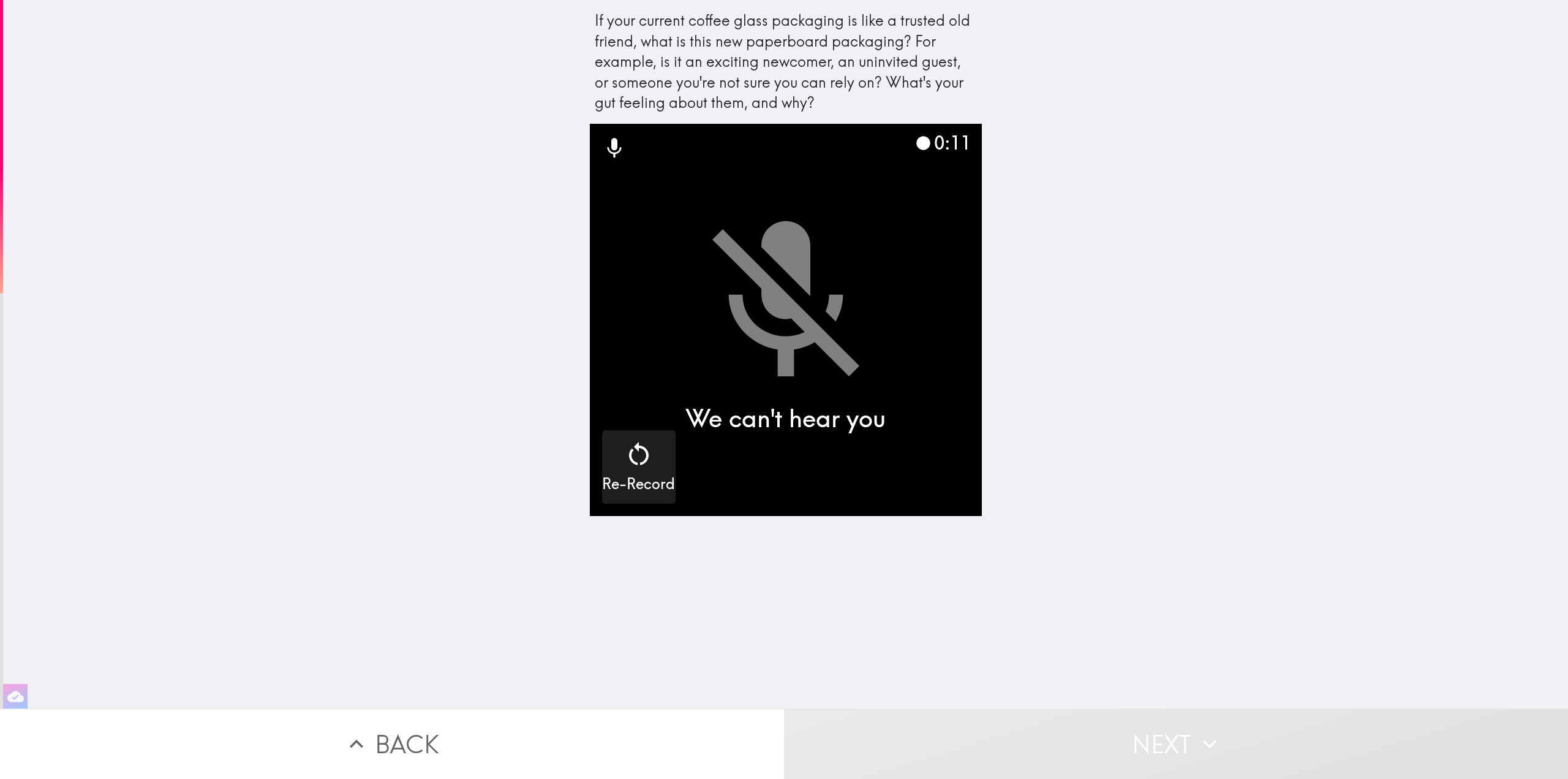
click at [786, 335] on video "button" at bounding box center [786, 320] width 392 height 392
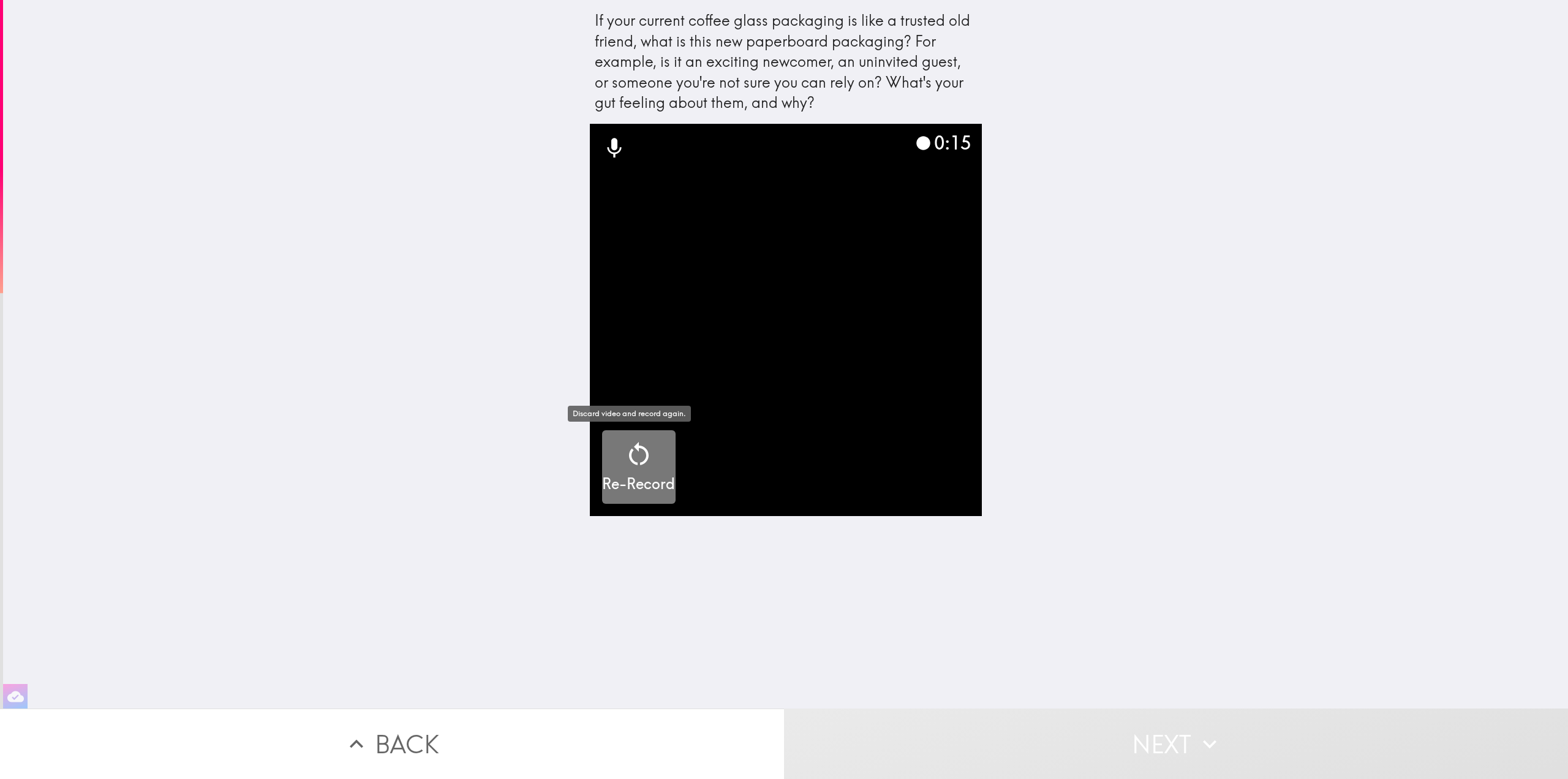
click at [631, 457] on icon "button" at bounding box center [639, 454] width 30 height 30
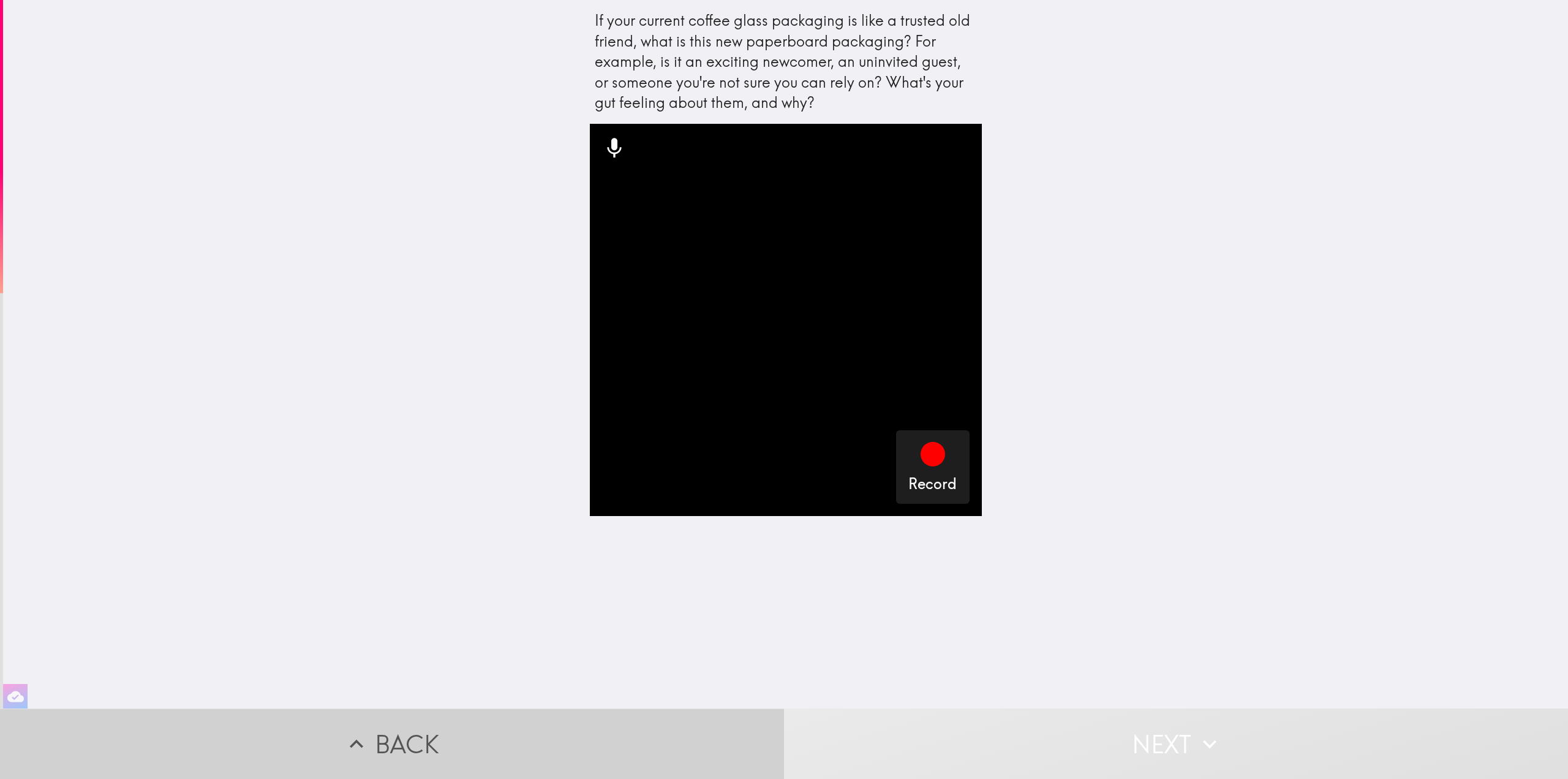
click at [443, 741] on button "Back" at bounding box center [392, 743] width 784 height 71
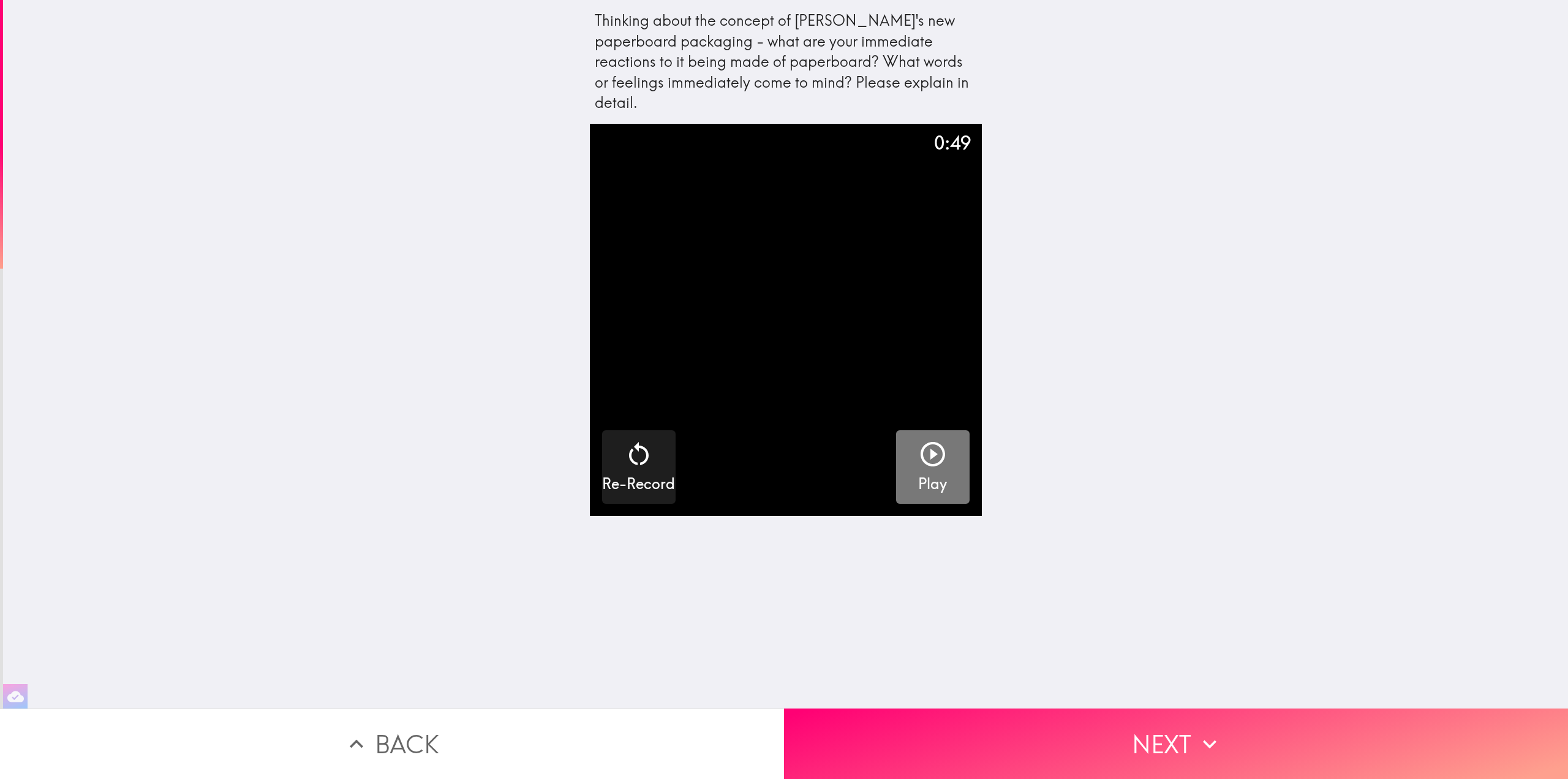
click at [921, 439] on icon "button" at bounding box center [933, 454] width 30 height 30
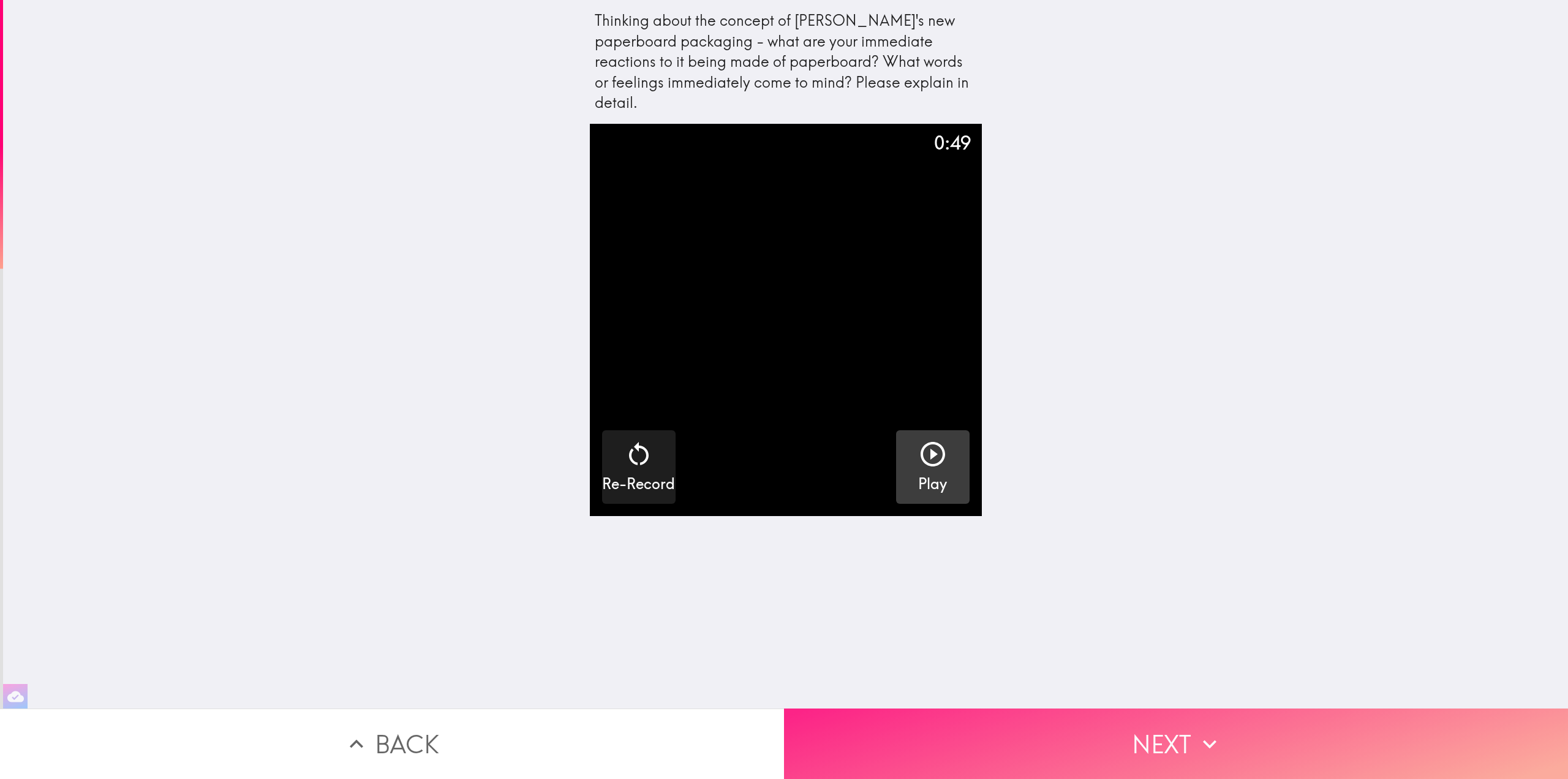
click at [1163, 736] on button "Next" at bounding box center [1176, 743] width 784 height 71
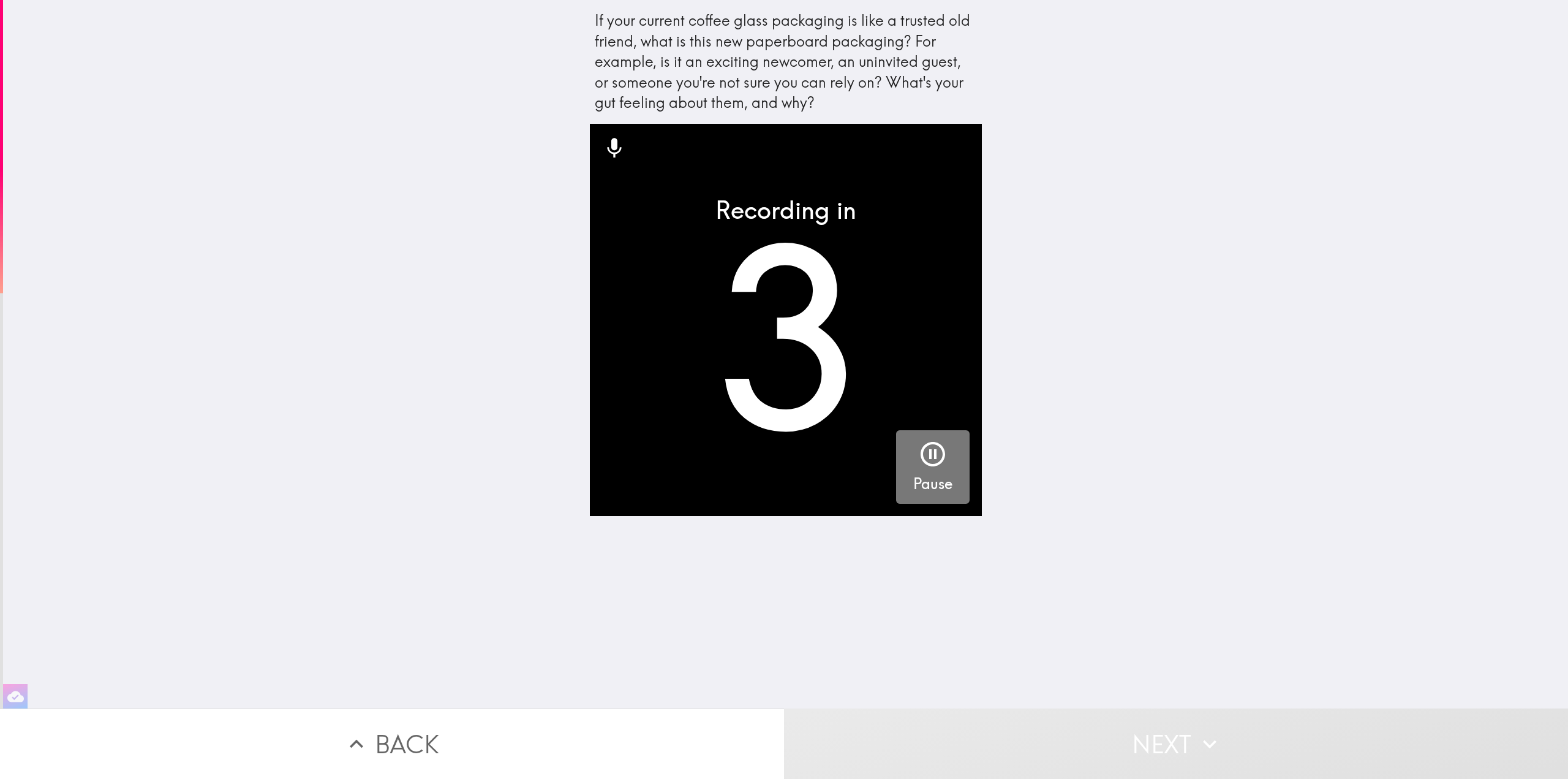
click at [918, 456] on icon "button" at bounding box center [933, 454] width 30 height 30
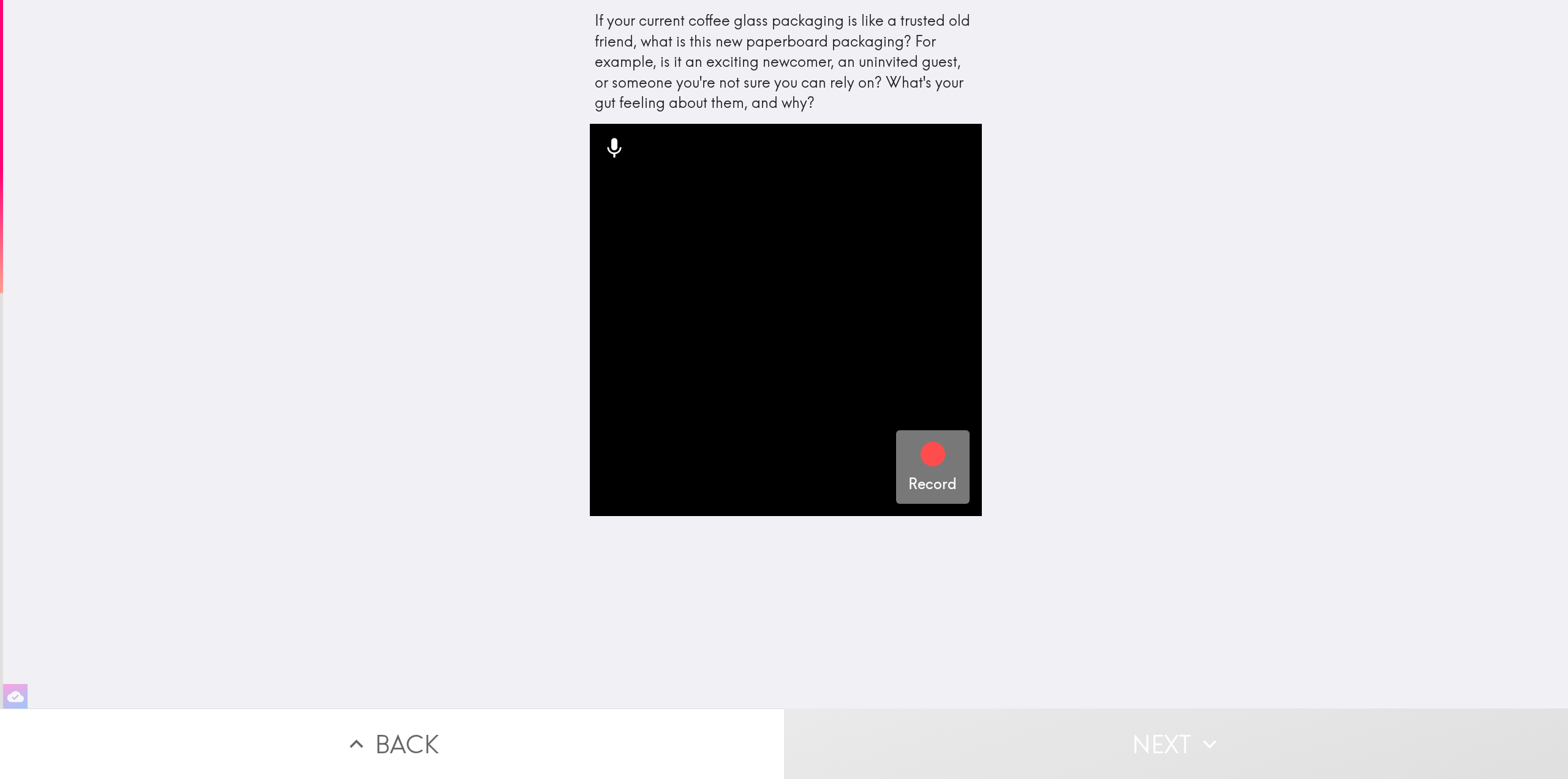
click at [921, 461] on icon "button" at bounding box center [933, 454] width 24 height 24
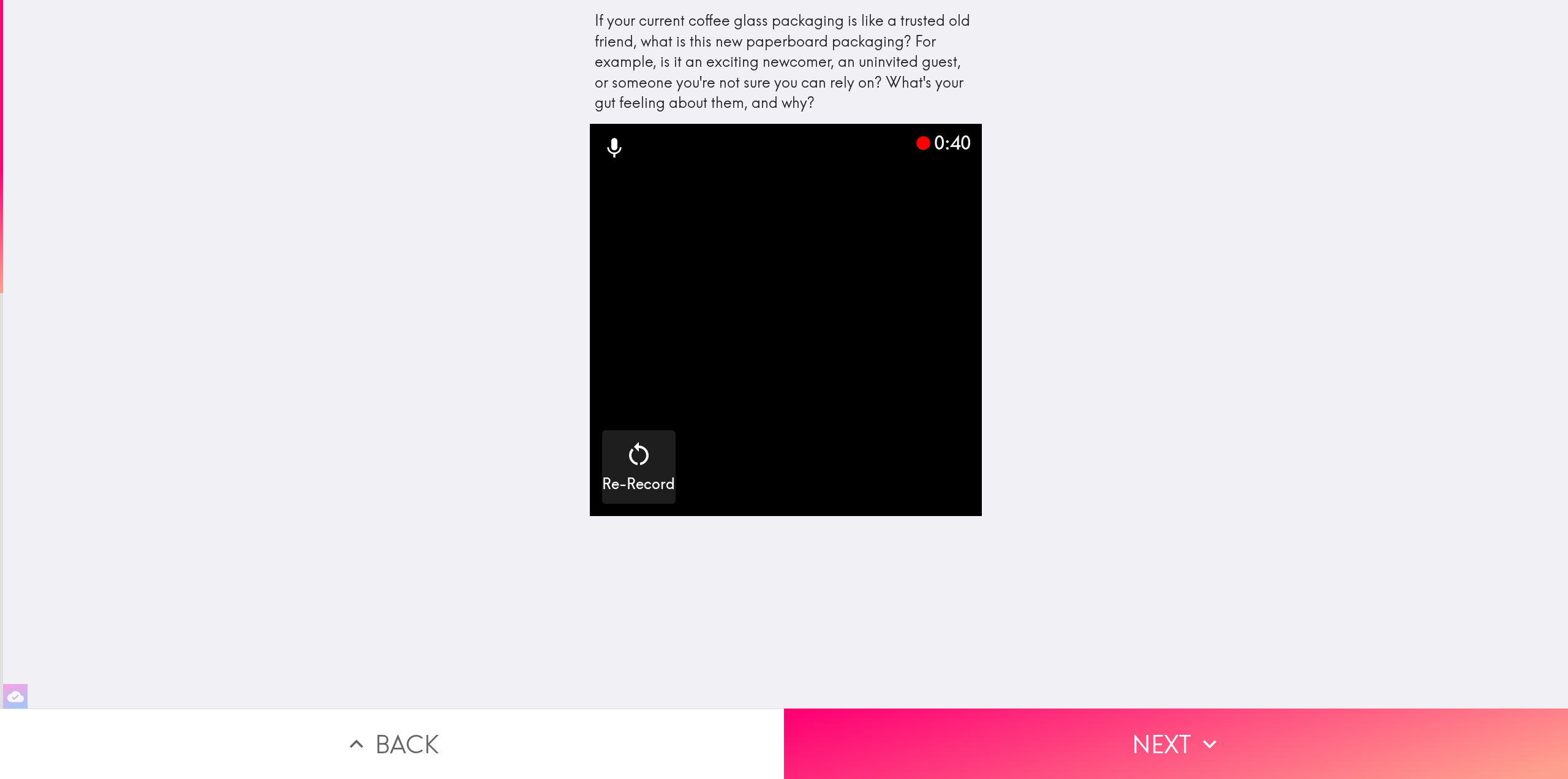
click at [781, 312] on video "button" at bounding box center [786, 320] width 392 height 392
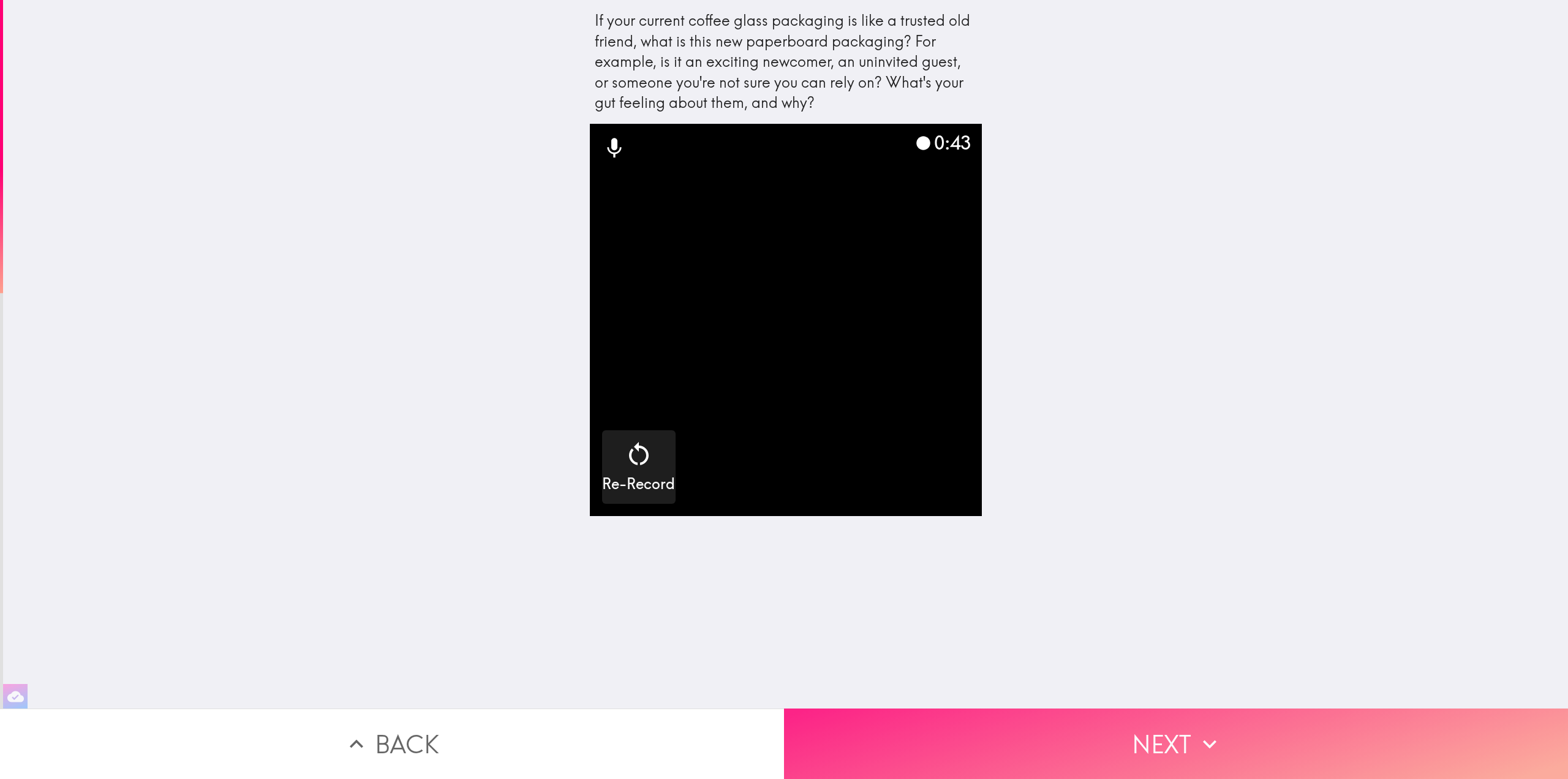
click at [1163, 739] on button "Next" at bounding box center [1176, 743] width 784 height 71
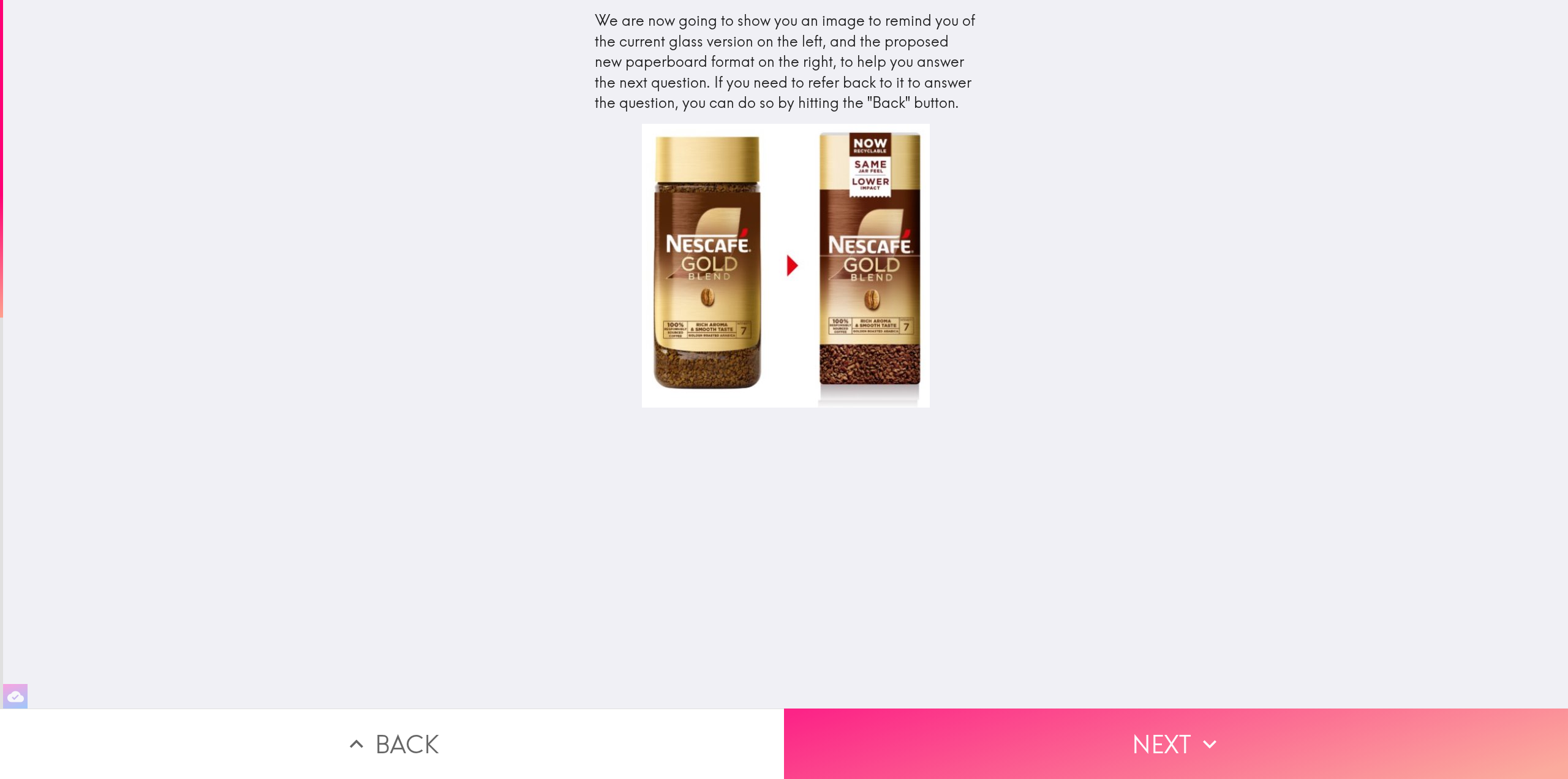
click at [1105, 735] on button "Next" at bounding box center [1176, 743] width 784 height 71
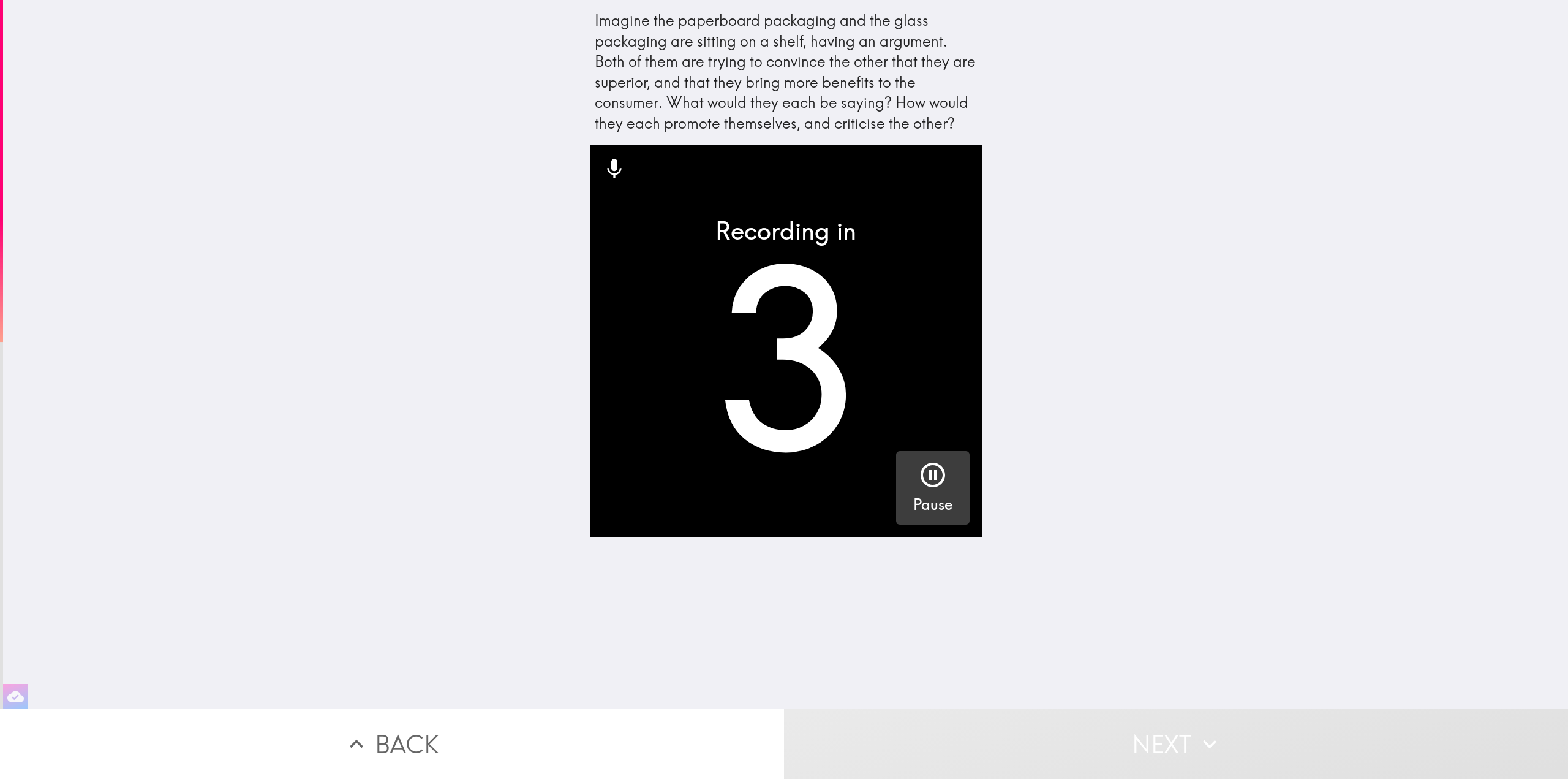
click at [931, 490] on div "button" at bounding box center [933, 477] width 30 height 34
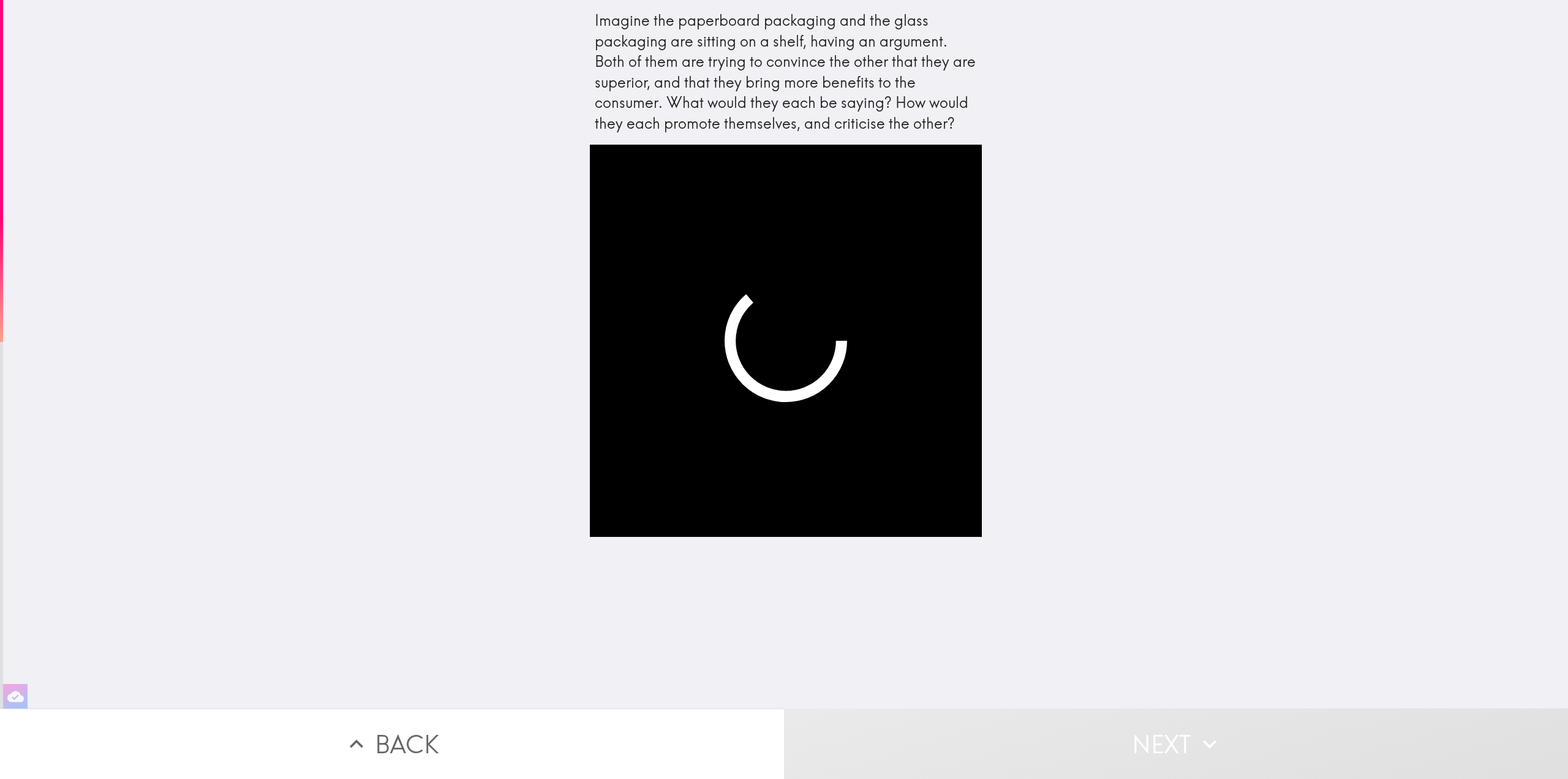
click at [1162, 464] on div "Imagine the paperboard packaging and the glass packaging are sitting on a shelf…" at bounding box center [785, 354] width 1565 height 708
click at [914, 476] on video "button" at bounding box center [786, 341] width 392 height 392
click at [478, 733] on button "Back" at bounding box center [392, 743] width 784 height 71
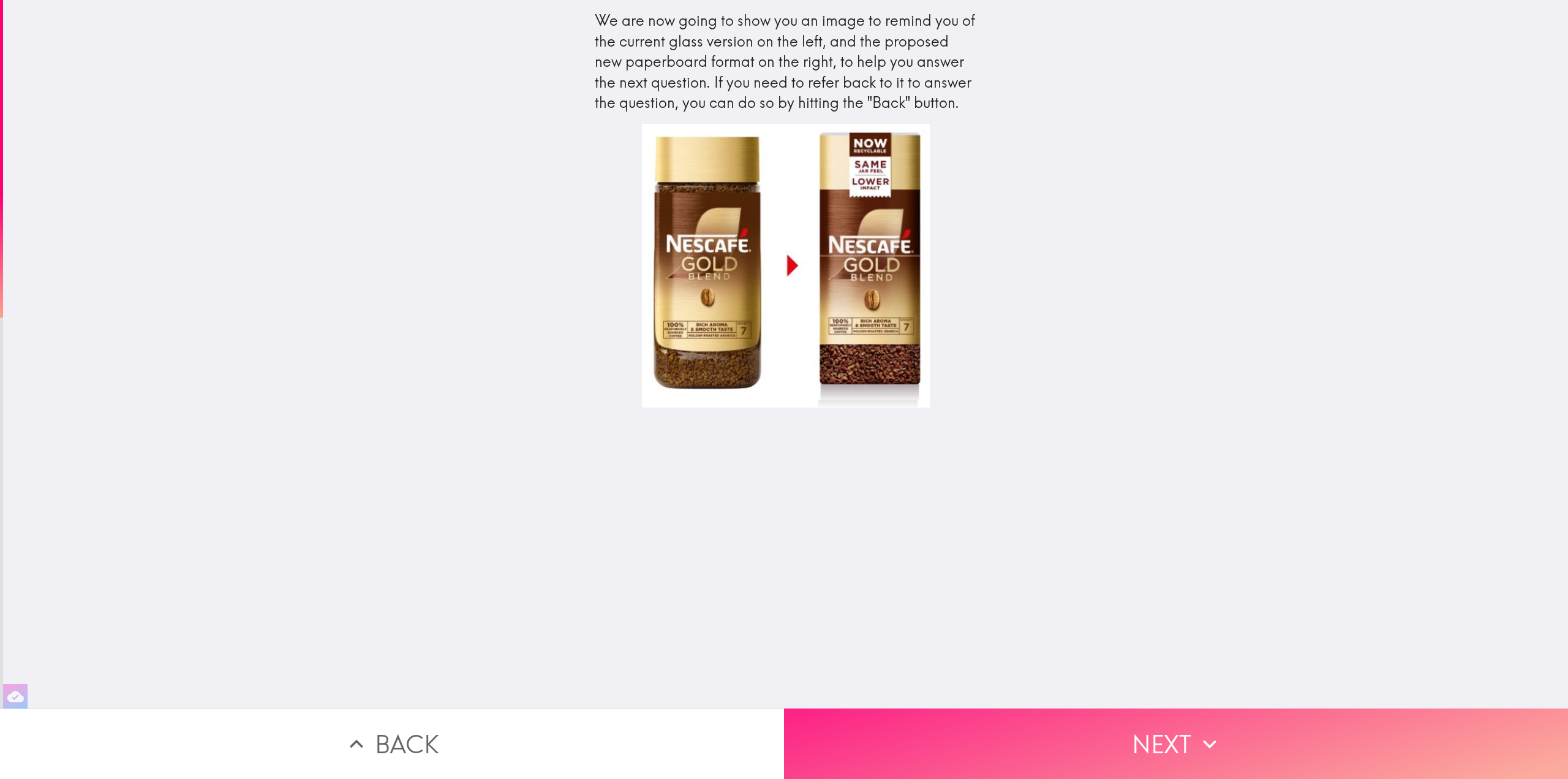
click at [1144, 734] on button "Next" at bounding box center [1176, 743] width 784 height 71
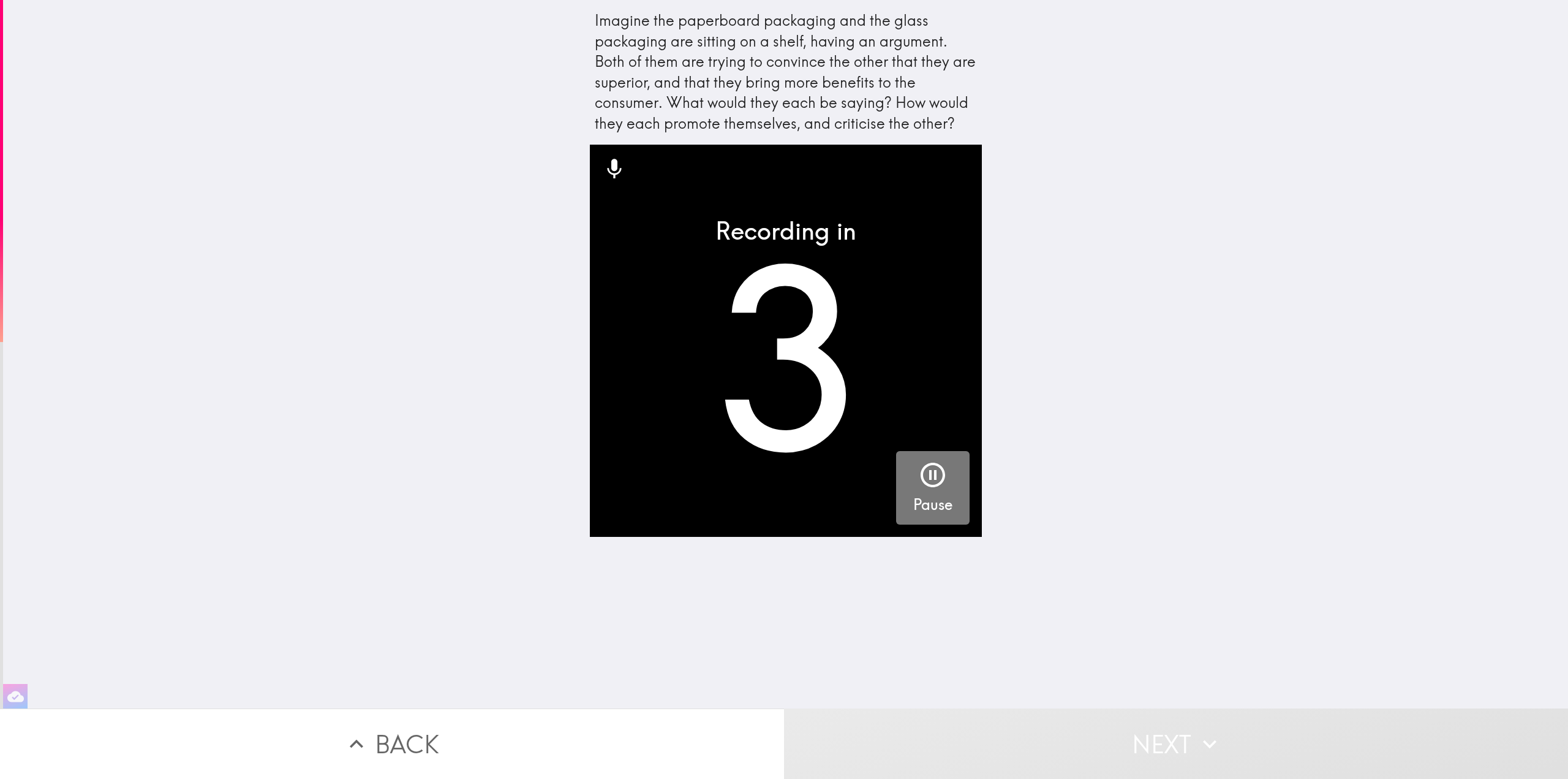
click at [921, 474] on icon "button" at bounding box center [933, 475] width 24 height 24
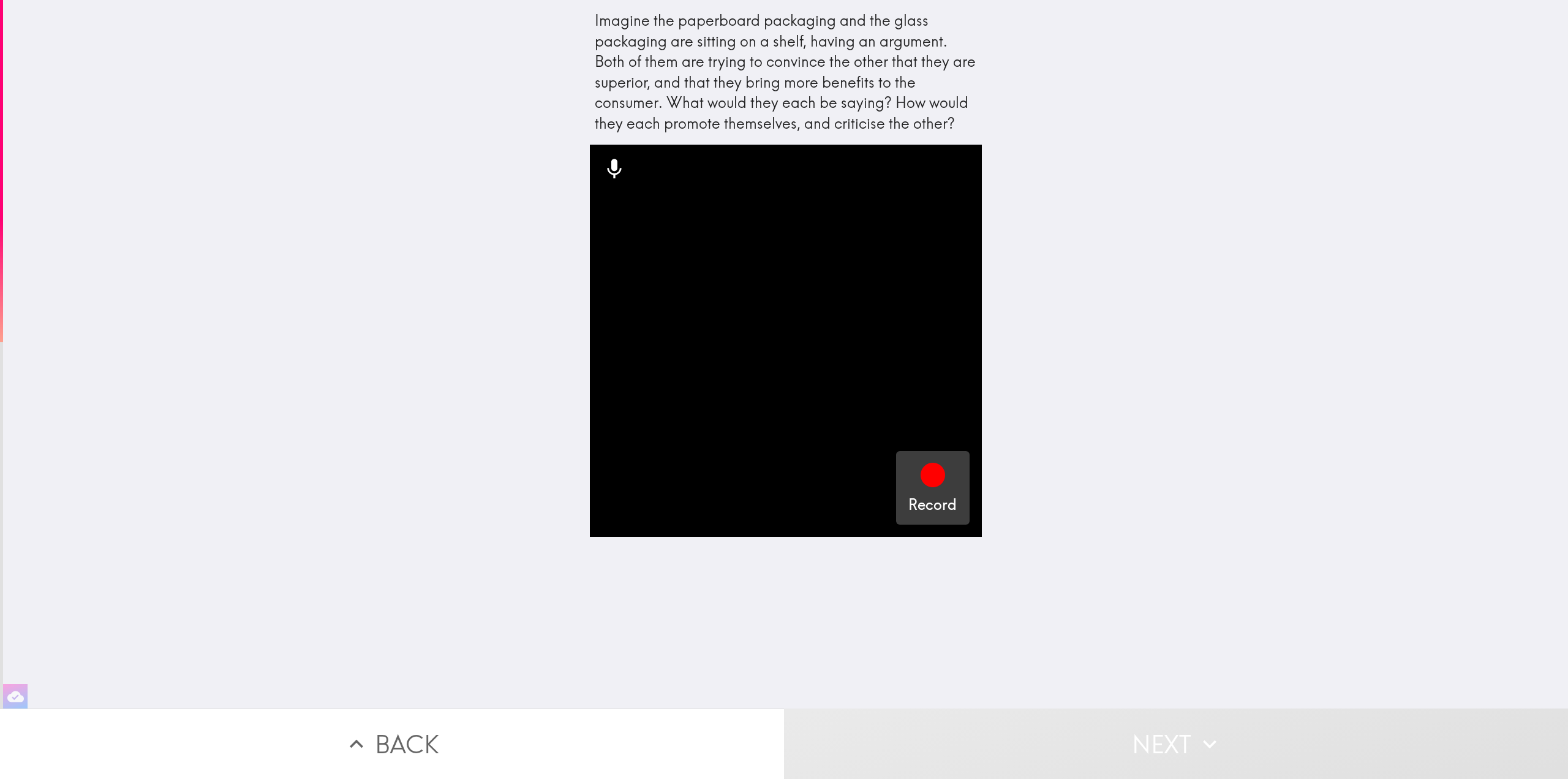
click at [925, 478] on icon "button" at bounding box center [933, 475] width 24 height 24
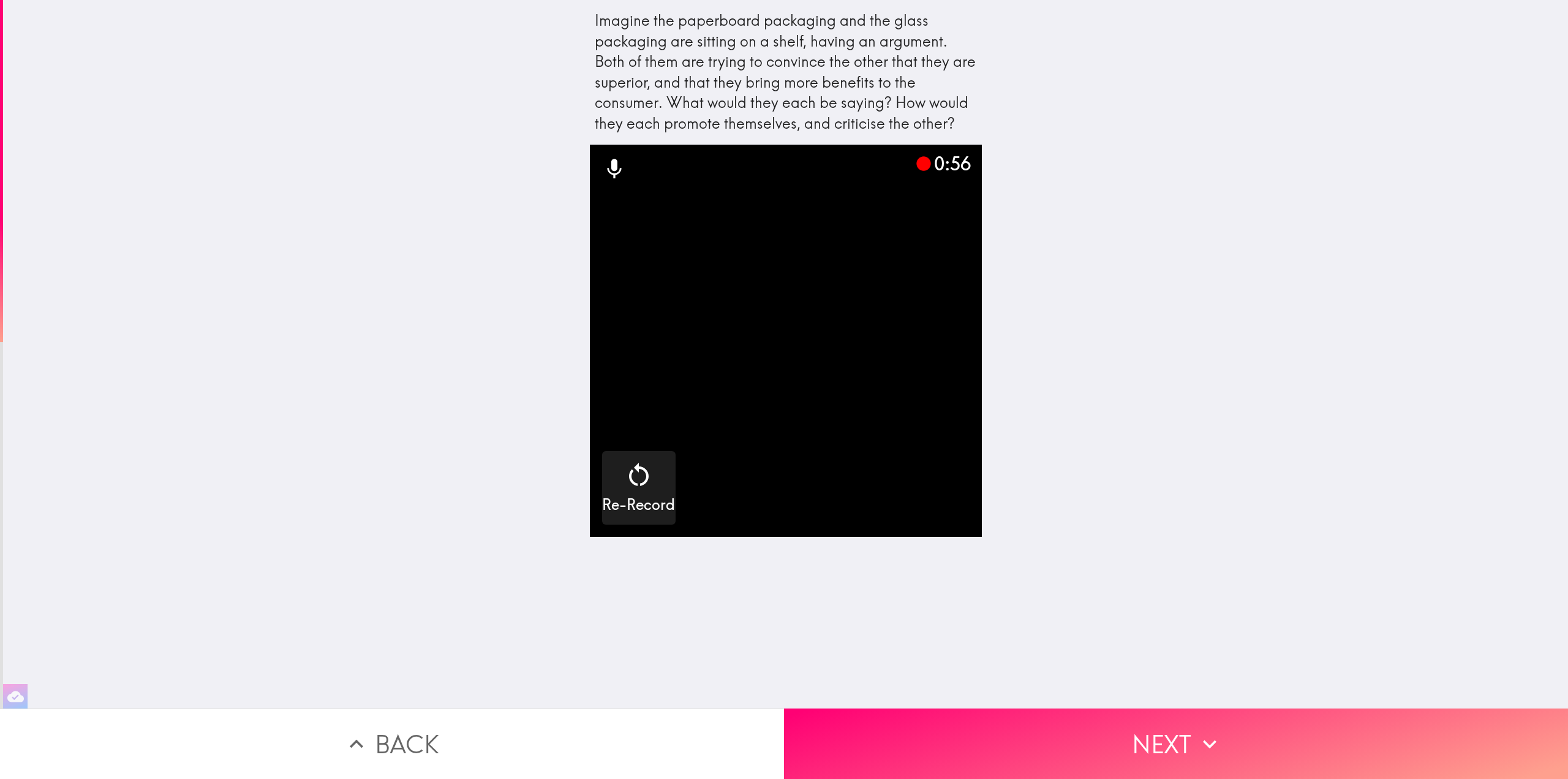
click at [970, 588] on div "0:56 Re-Record" at bounding box center [786, 427] width 392 height 564
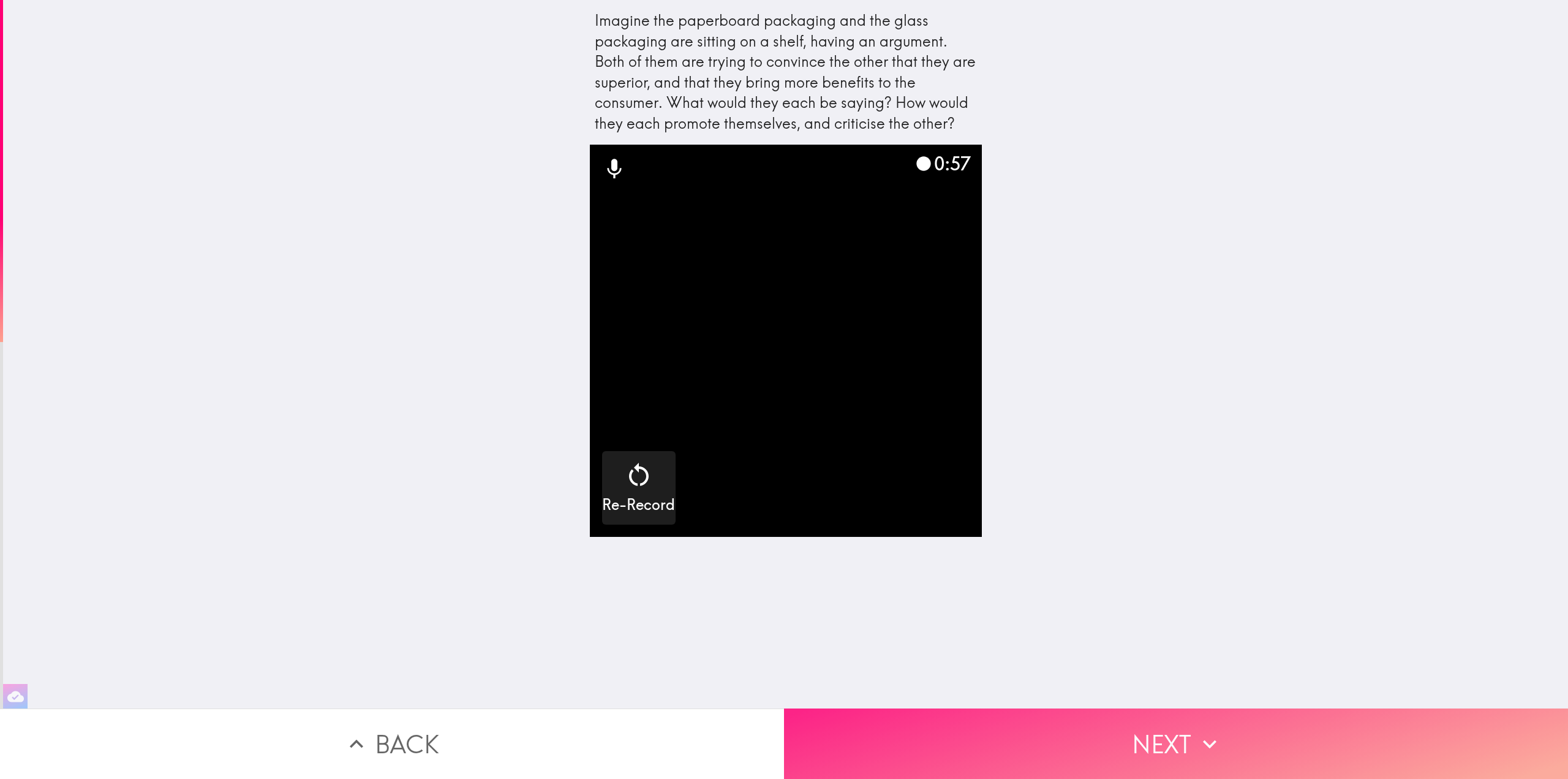
click at [1150, 728] on button "Next" at bounding box center [1176, 743] width 784 height 71
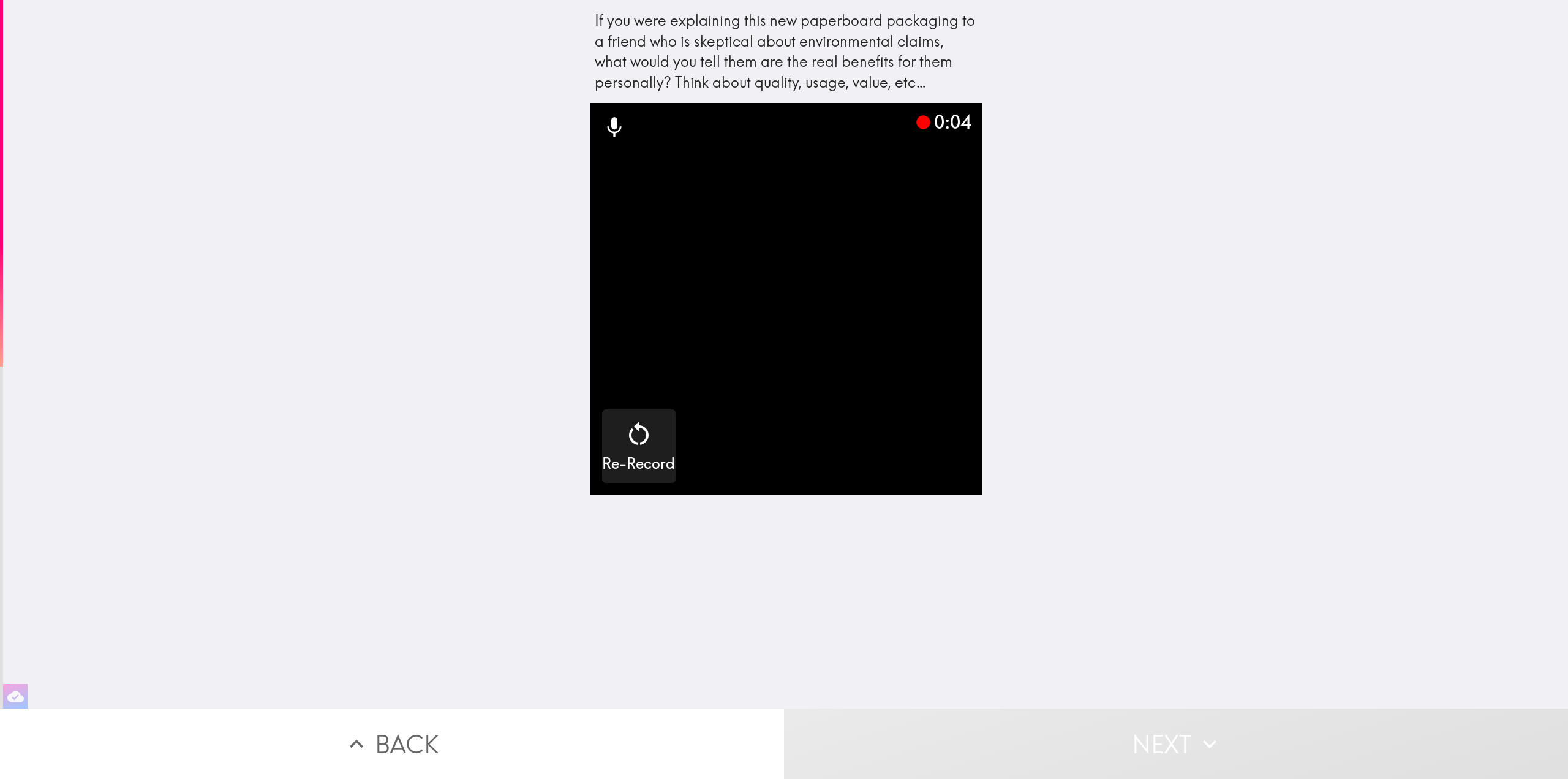
click at [870, 346] on video "button" at bounding box center [786, 299] width 392 height 392
click at [944, 121] on div "0:05" at bounding box center [942, 122] width 55 height 26
click at [896, 123] on video "button" at bounding box center [786, 299] width 392 height 392
click at [964, 468] on video "button" at bounding box center [786, 299] width 392 height 392
click at [626, 739] on button "Back" at bounding box center [392, 743] width 784 height 71
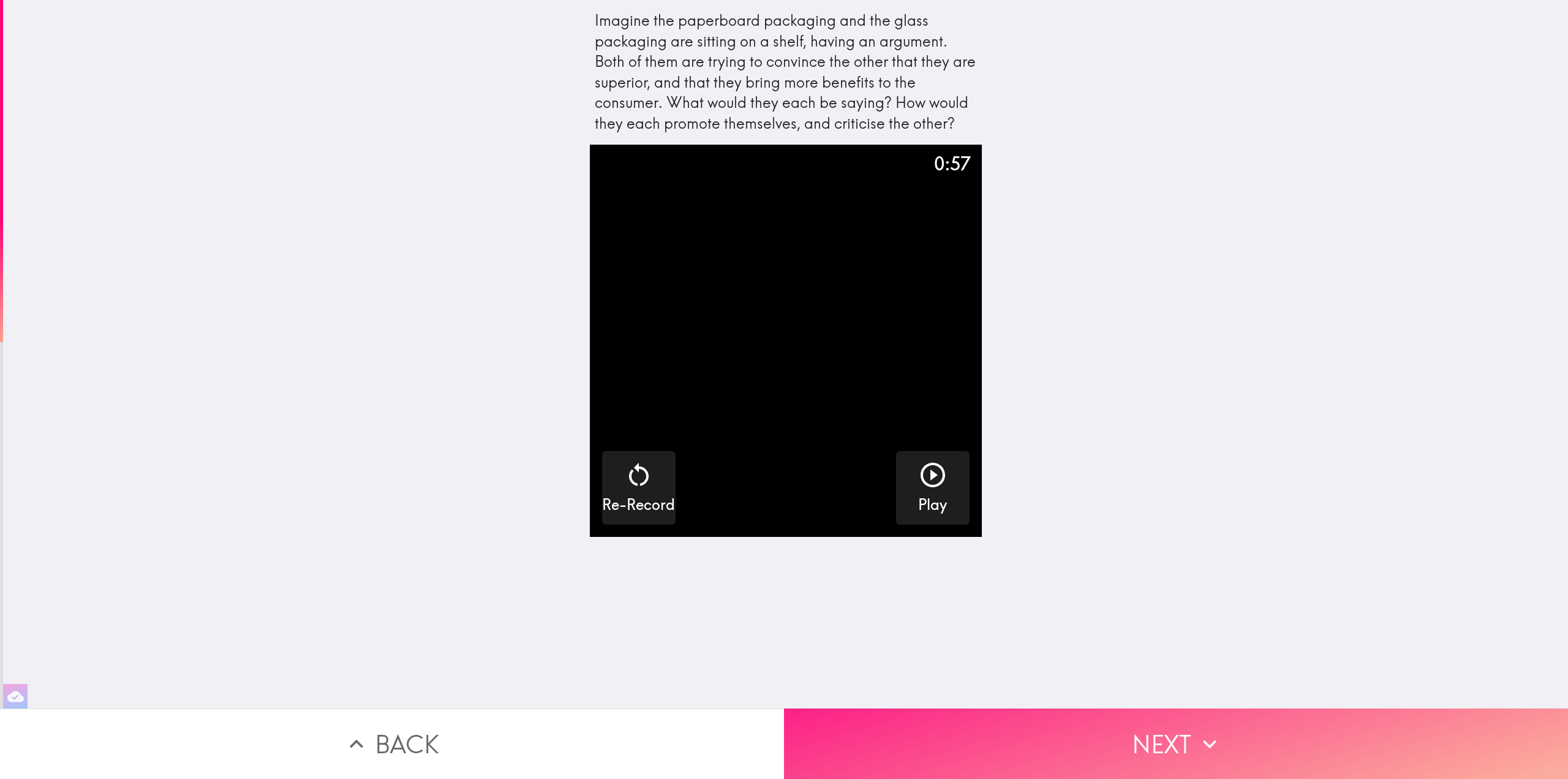
click at [1123, 733] on button "Next" at bounding box center [1176, 743] width 784 height 71
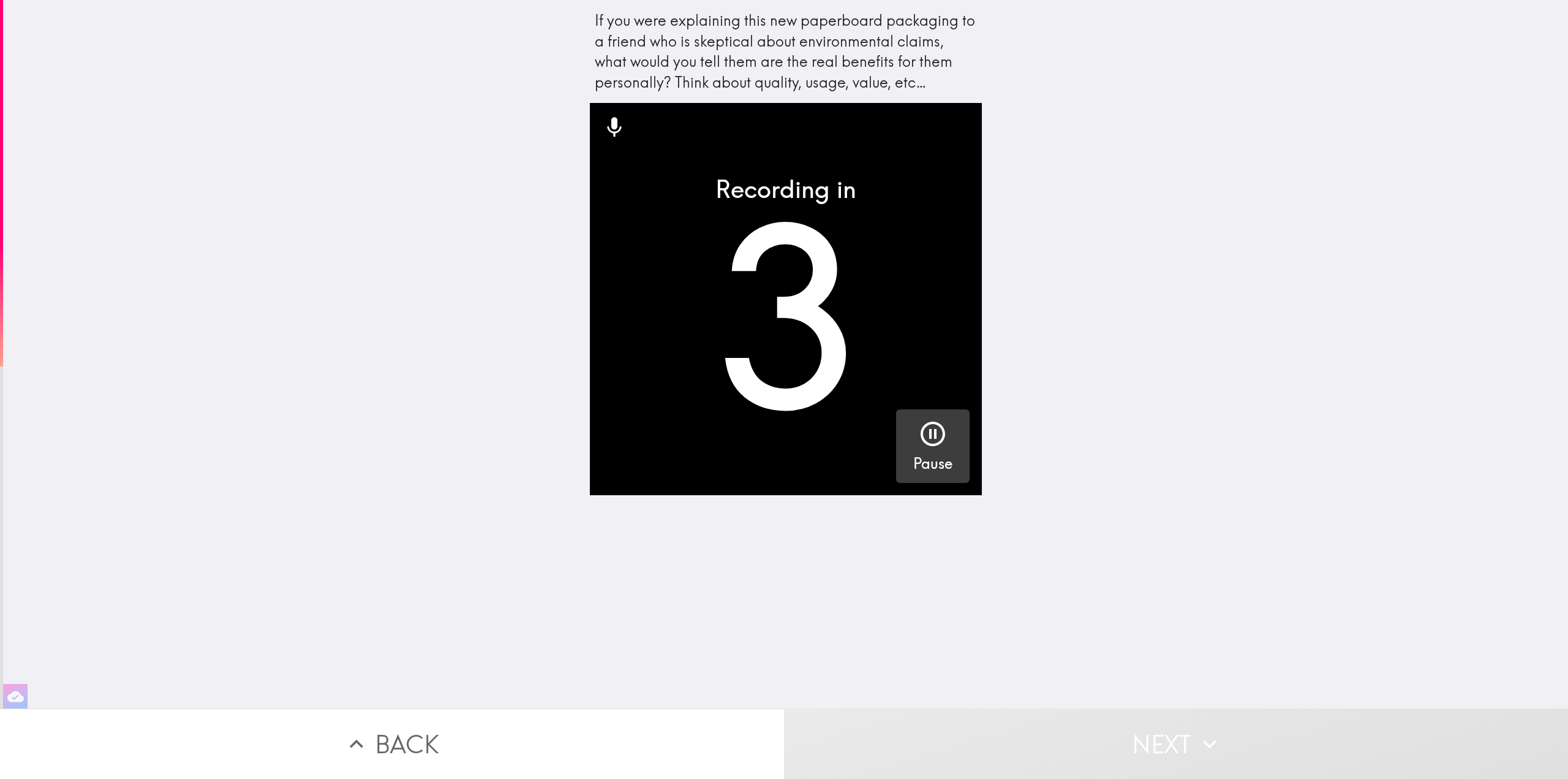
click at [918, 451] on div "button" at bounding box center [933, 436] width 30 height 34
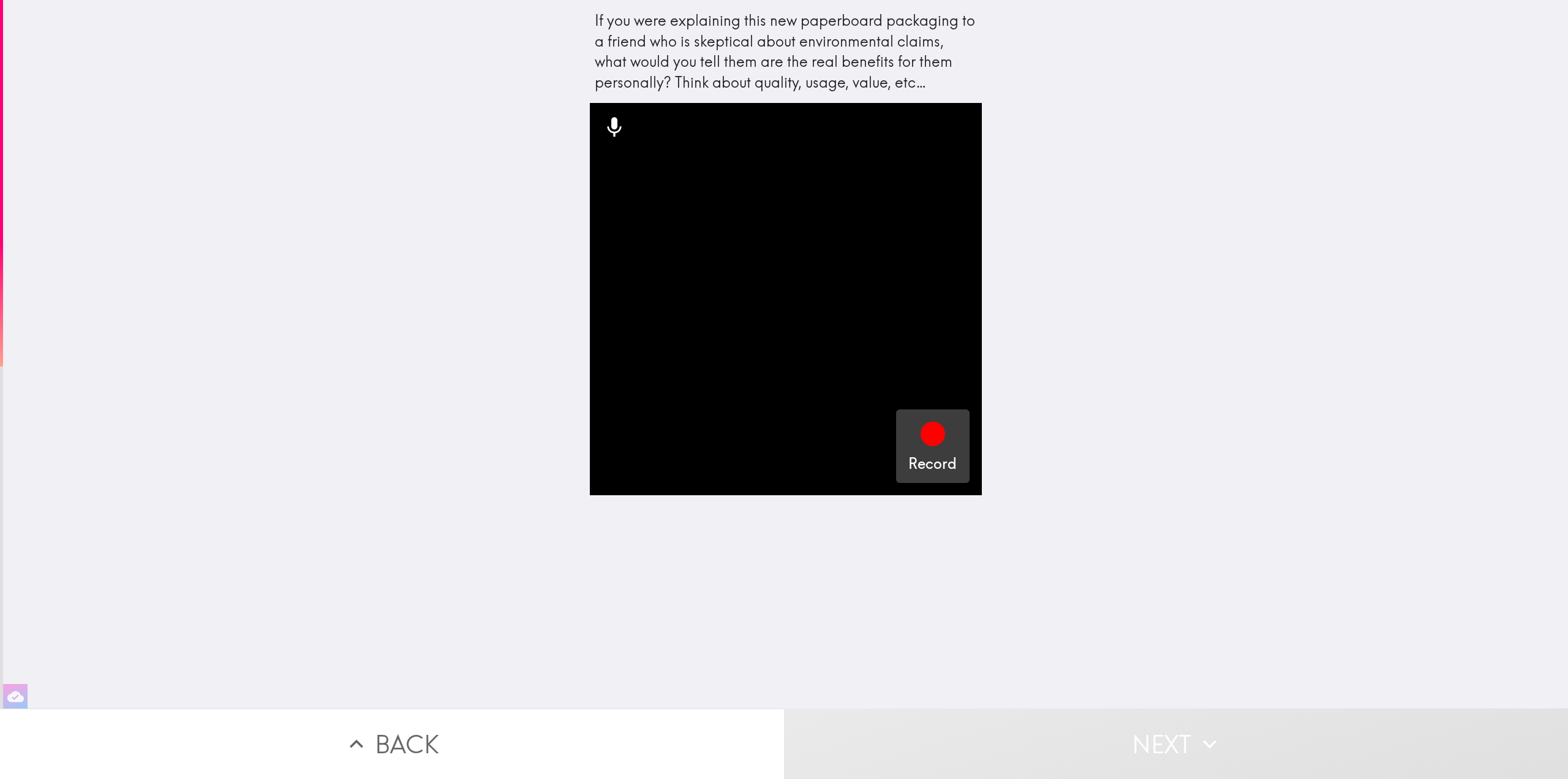
click at [921, 436] on icon "button" at bounding box center [933, 434] width 24 height 24
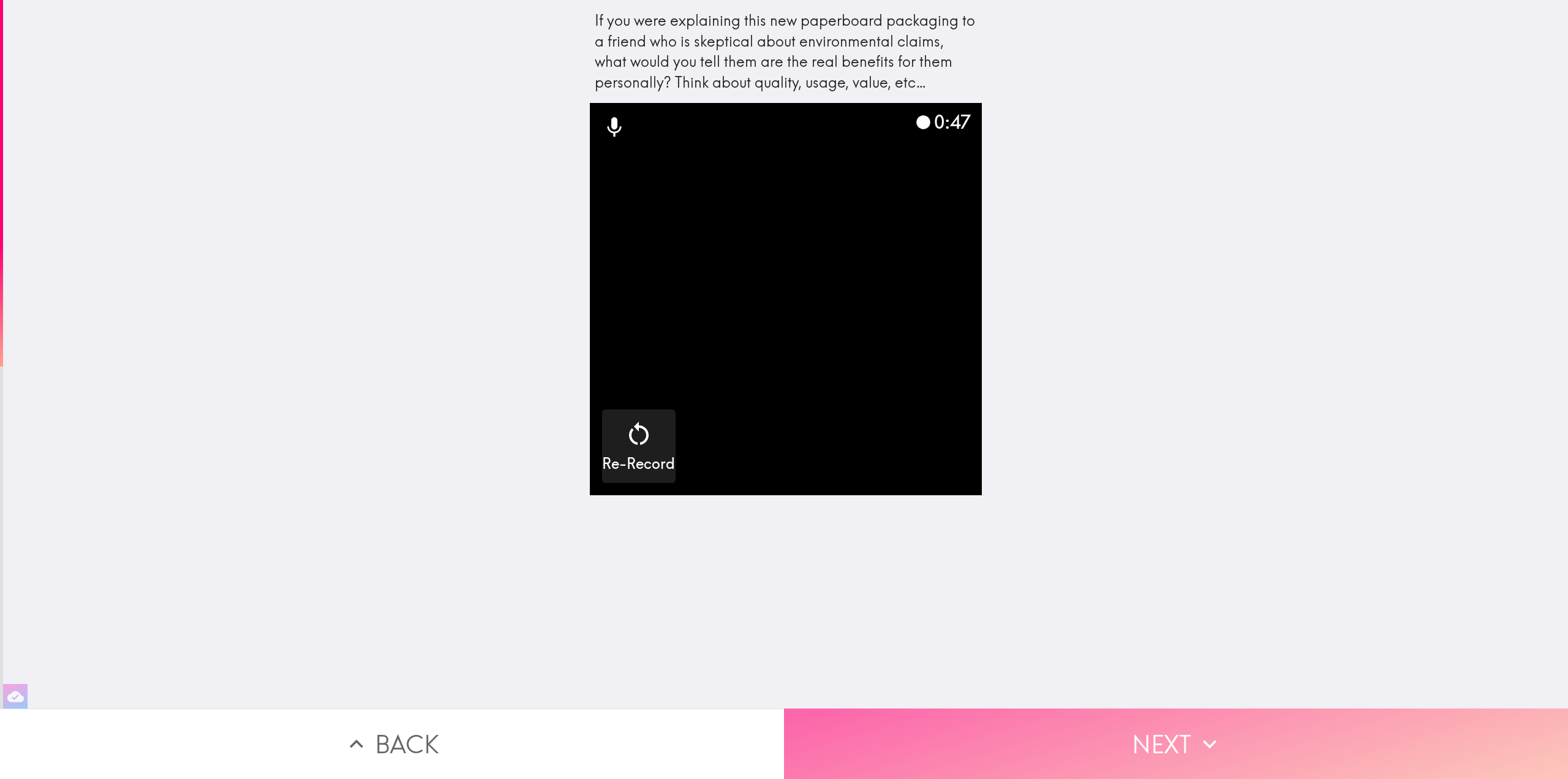
click at [1154, 737] on button "Next" at bounding box center [1176, 743] width 784 height 71
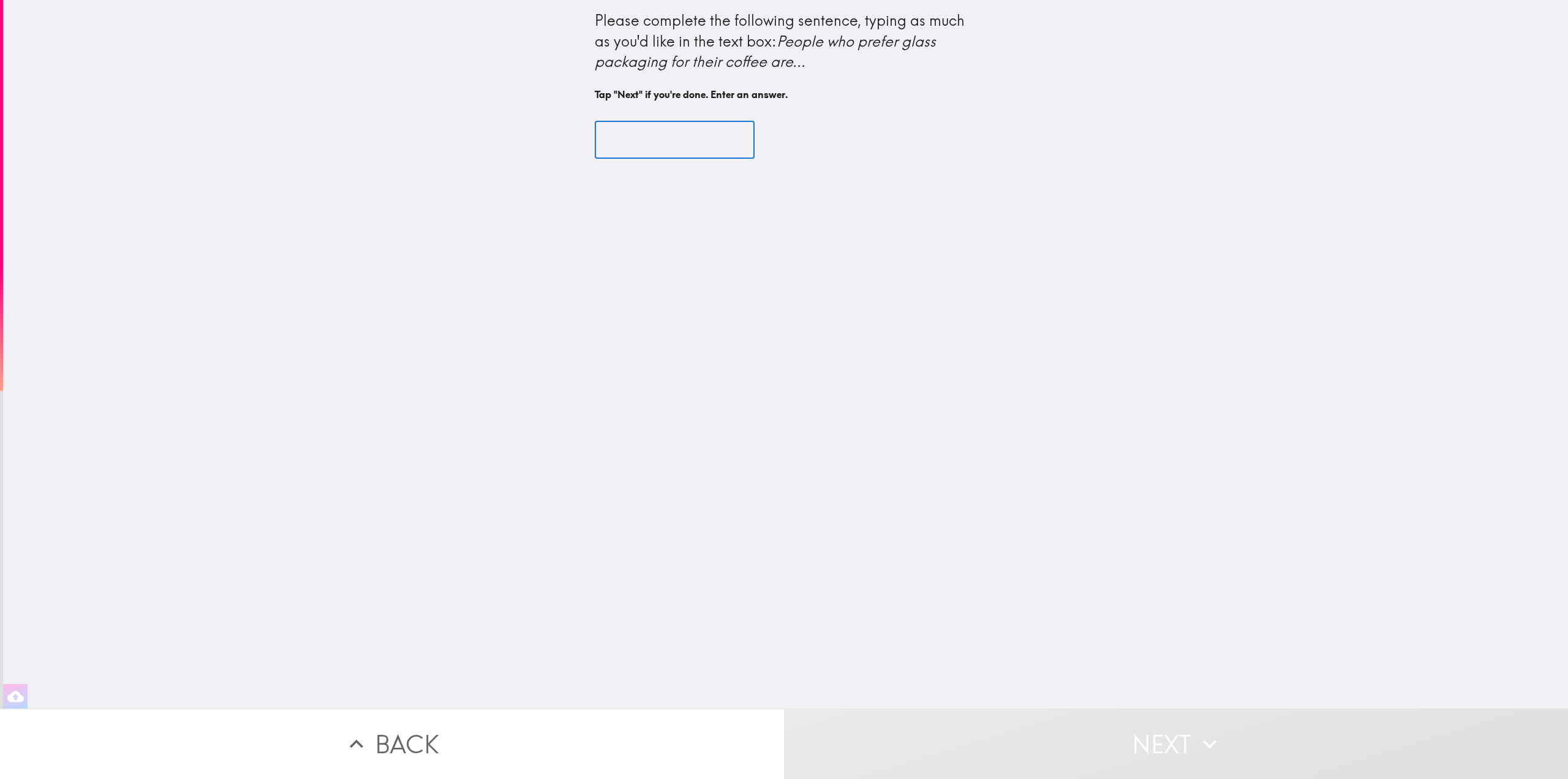
click at [645, 137] on input "text" at bounding box center [674, 139] width 160 height 38
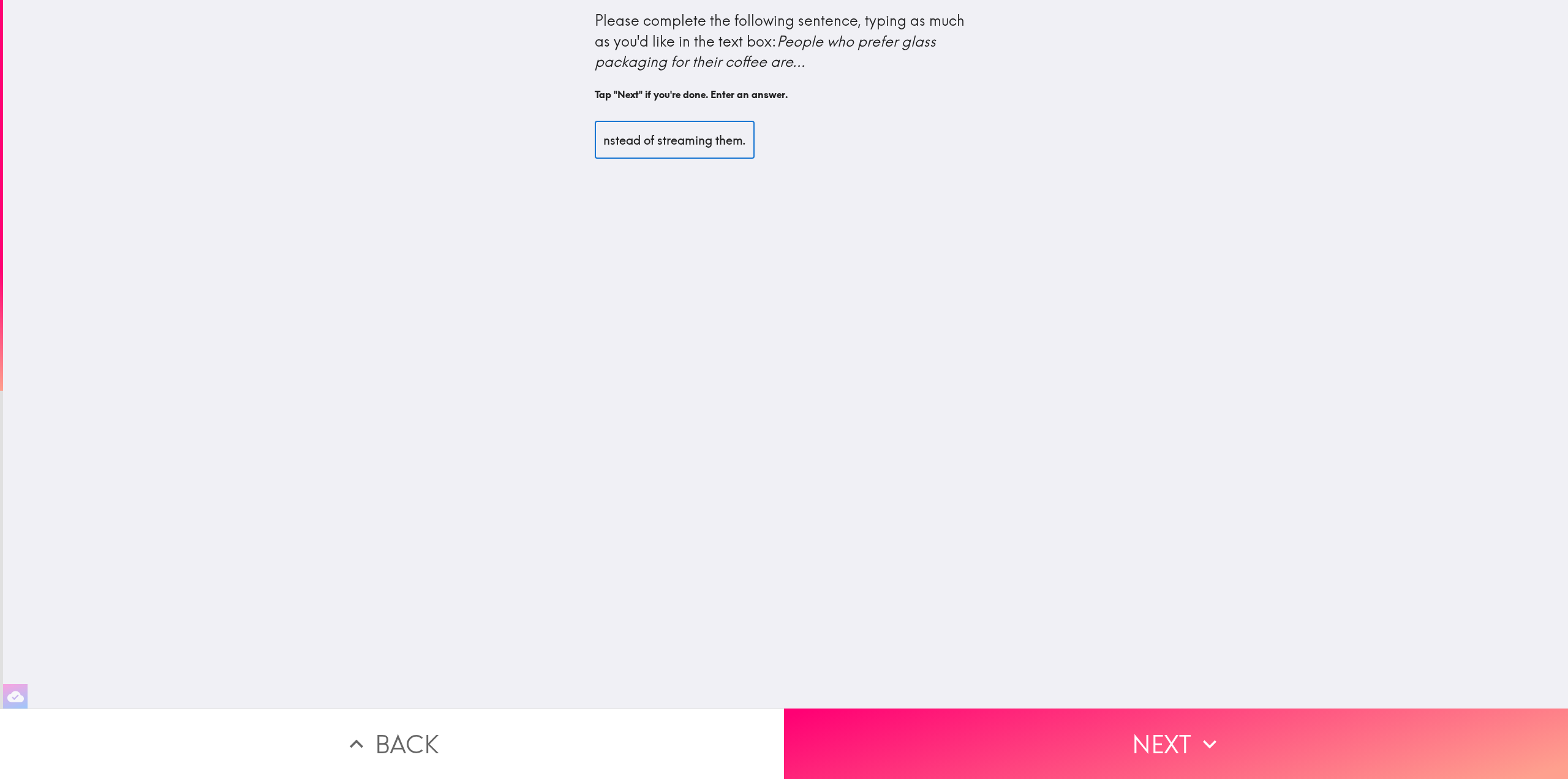
scroll to position [0, 341]
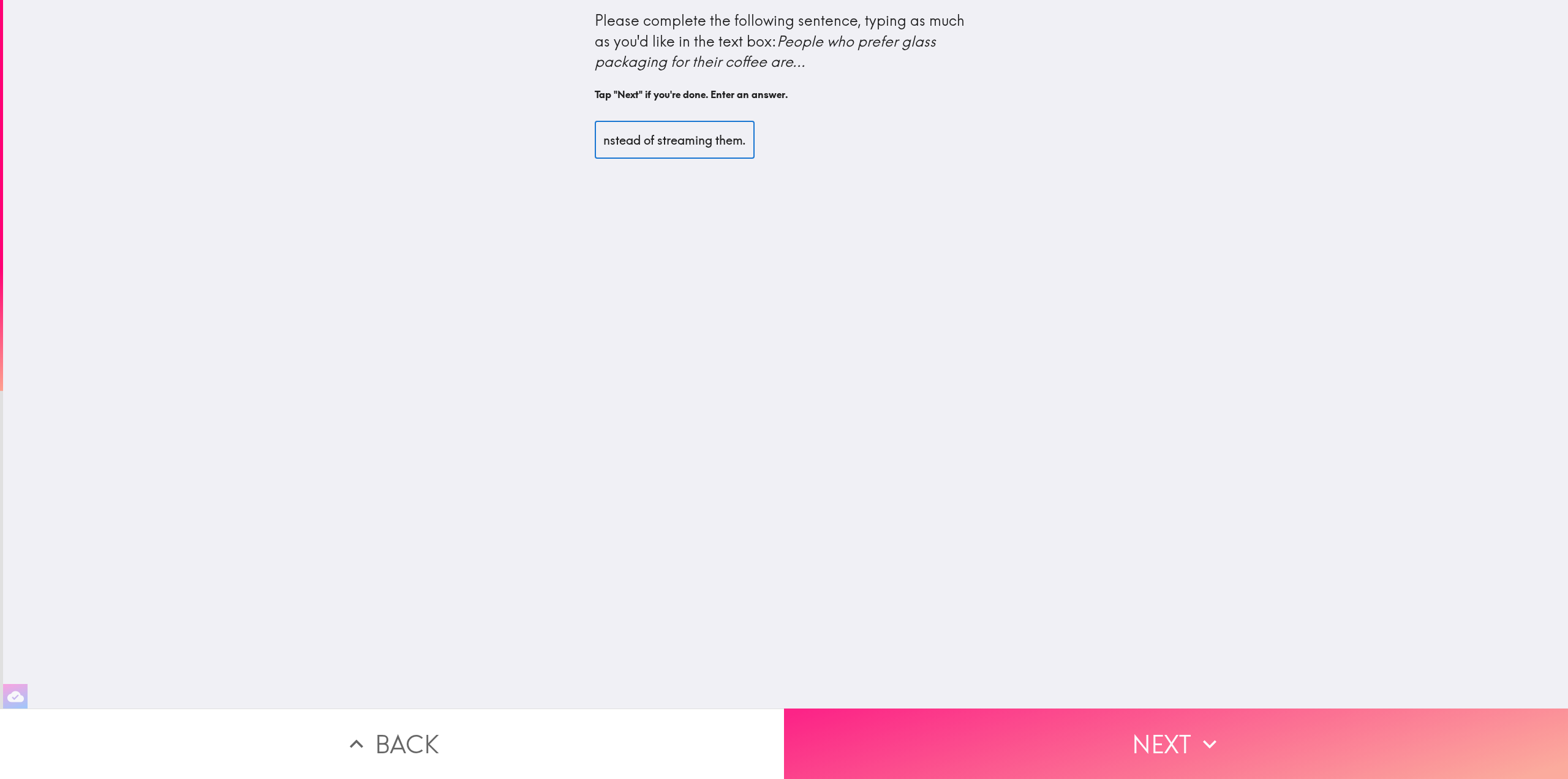
type input "people who probaly also prefers watching movies on DVD instead of streaming the…"
click at [1185, 724] on button "Next" at bounding box center [1176, 743] width 784 height 71
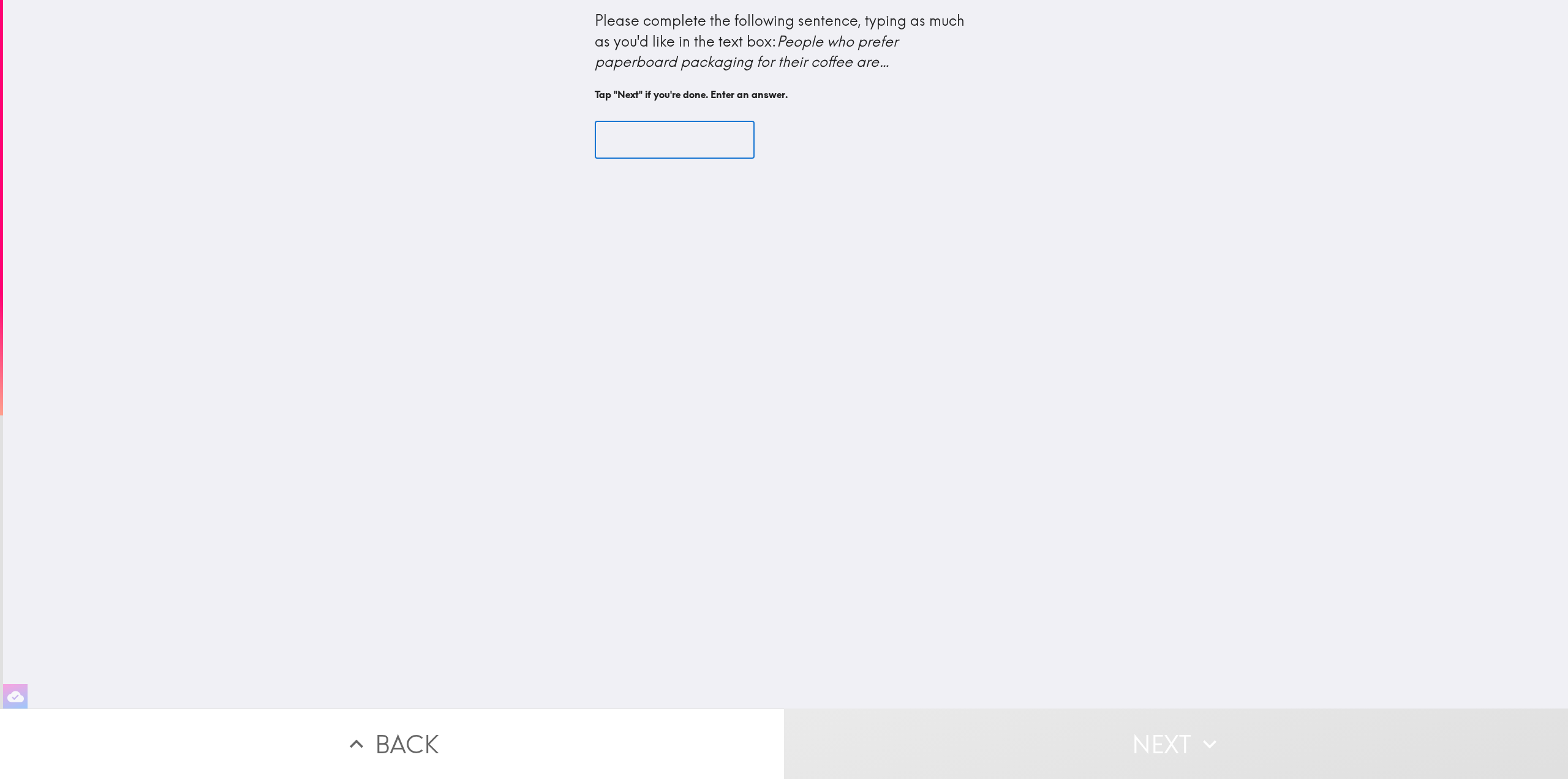
click at [665, 143] on input "text" at bounding box center [674, 139] width 160 height 38
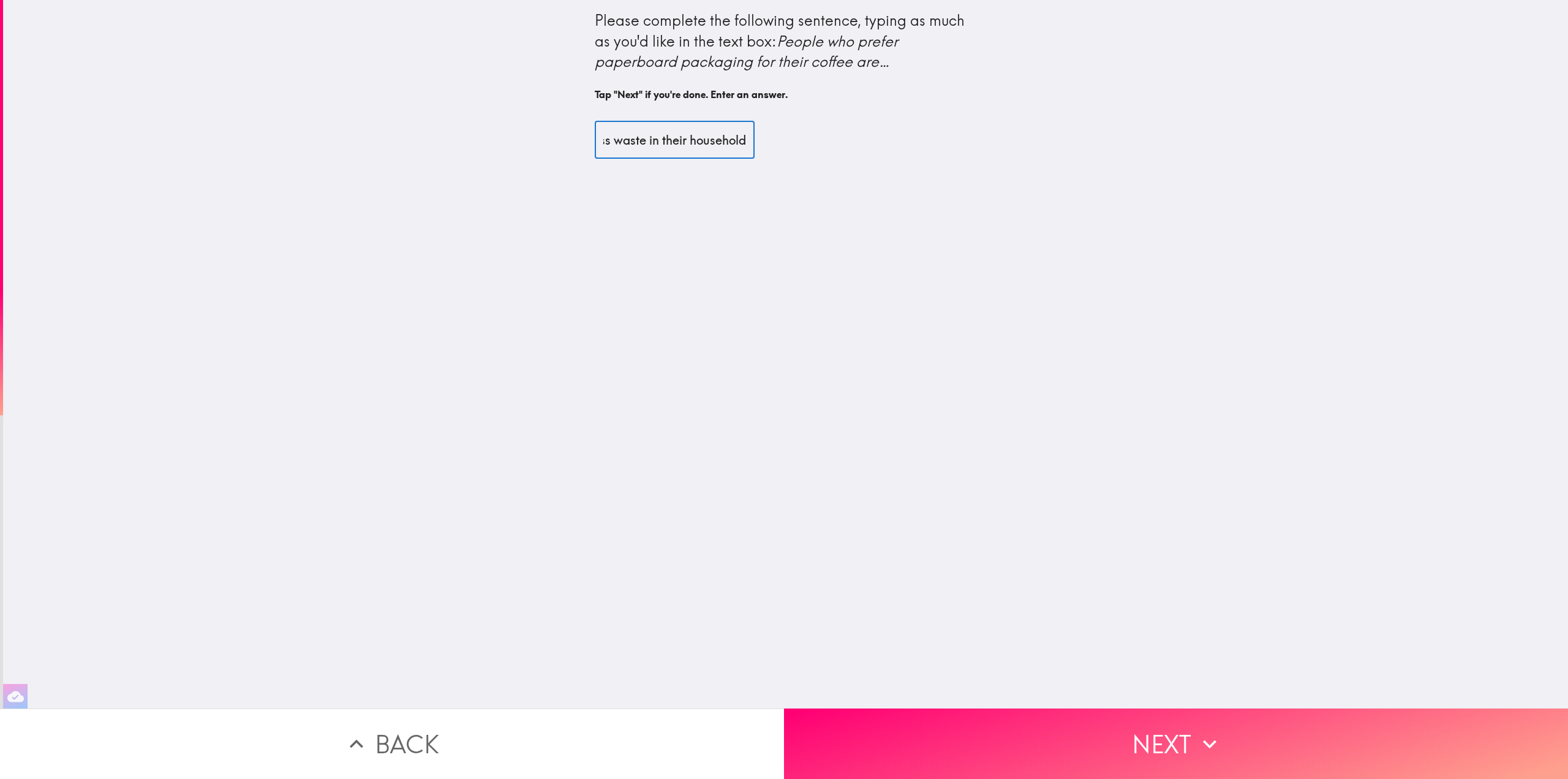
scroll to position [0, 311]
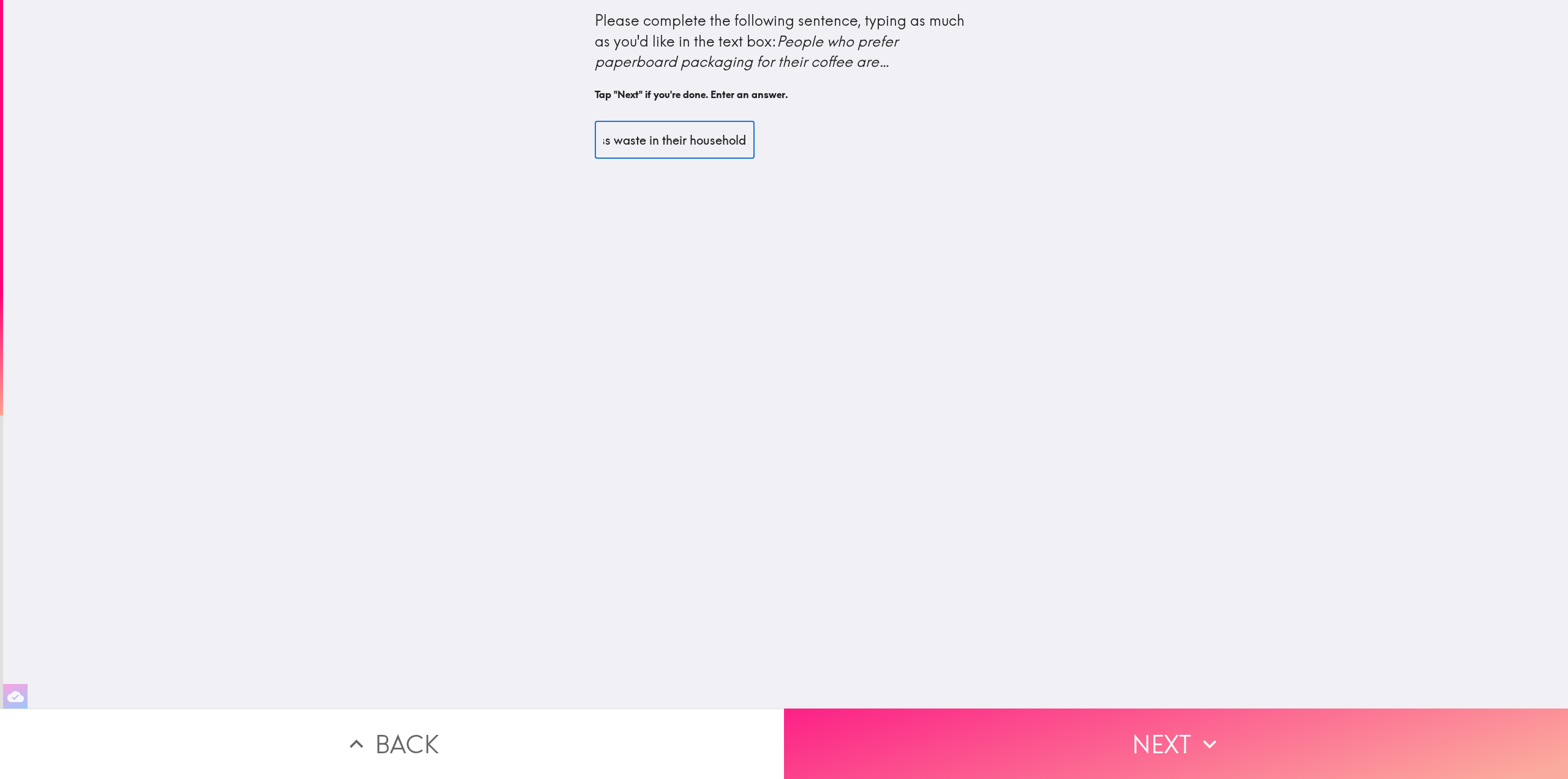
type input "people who dont have time to deal with annoying glass waste in their household"
click at [1186, 733] on button "Next" at bounding box center [1176, 743] width 784 height 71
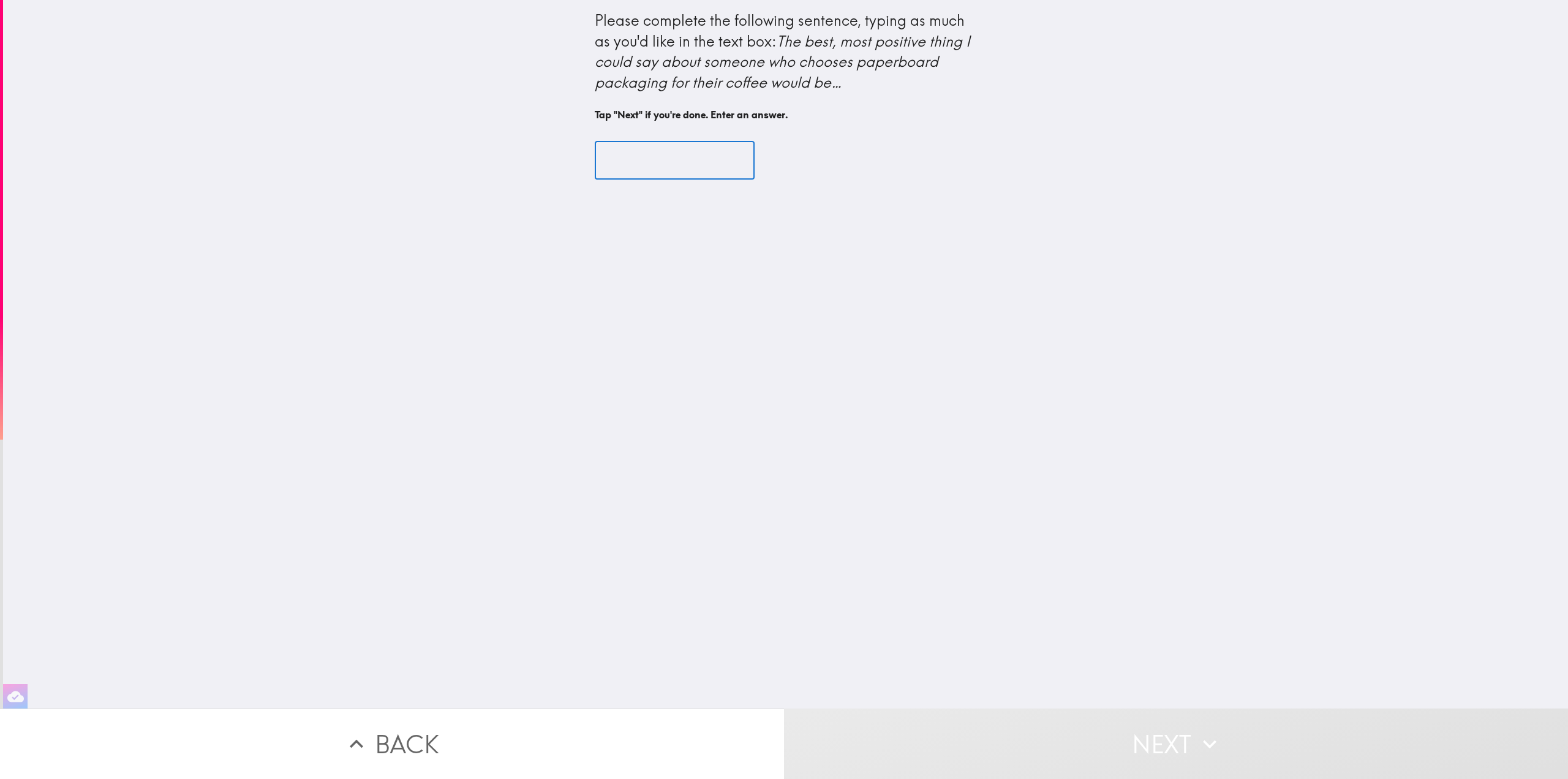
click at [669, 152] on input "text" at bounding box center [674, 160] width 160 height 38
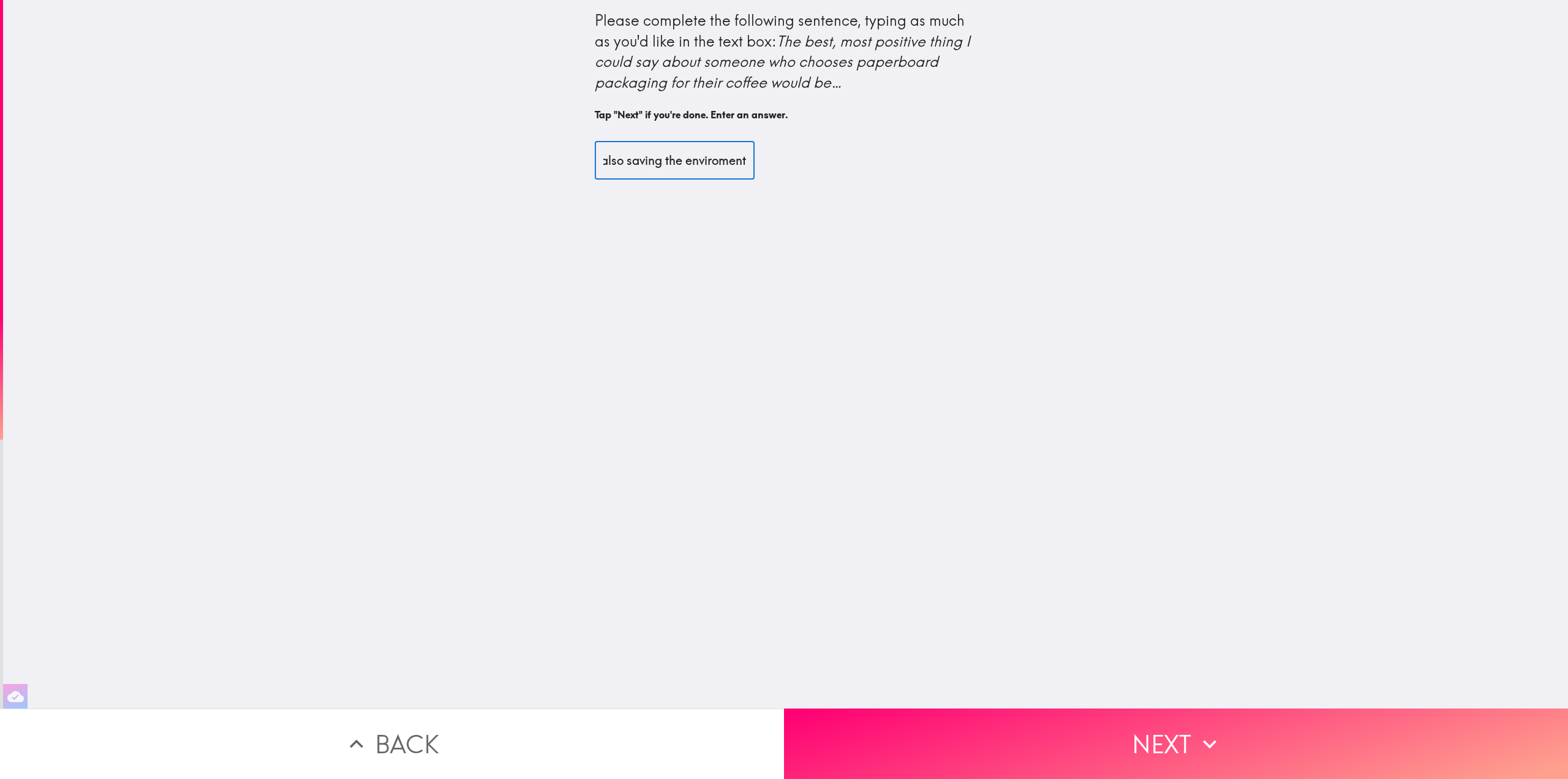
scroll to position [0, 678]
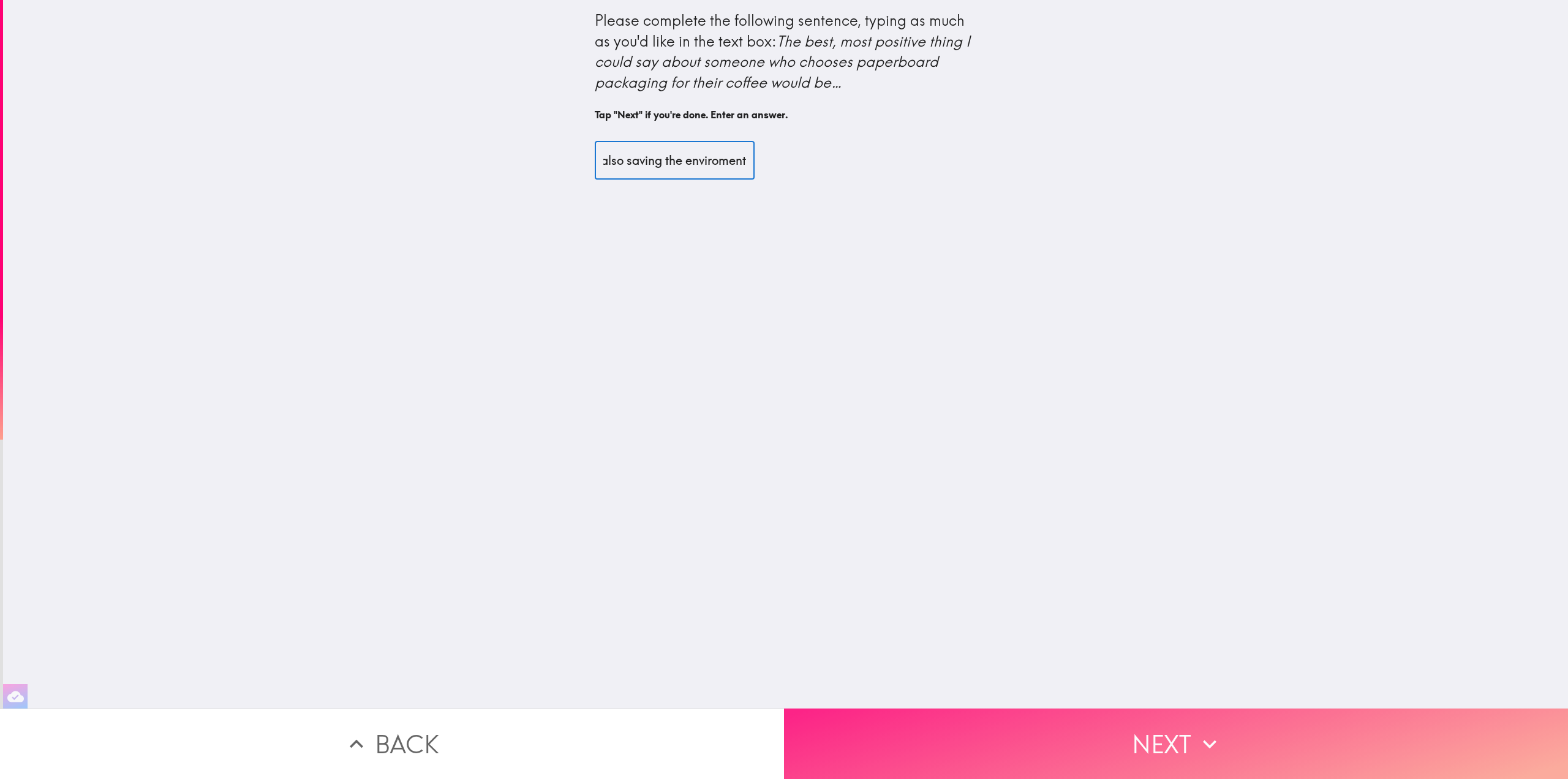
type input "They know how to spot a win/win situation, becausee they are saving time by not…"
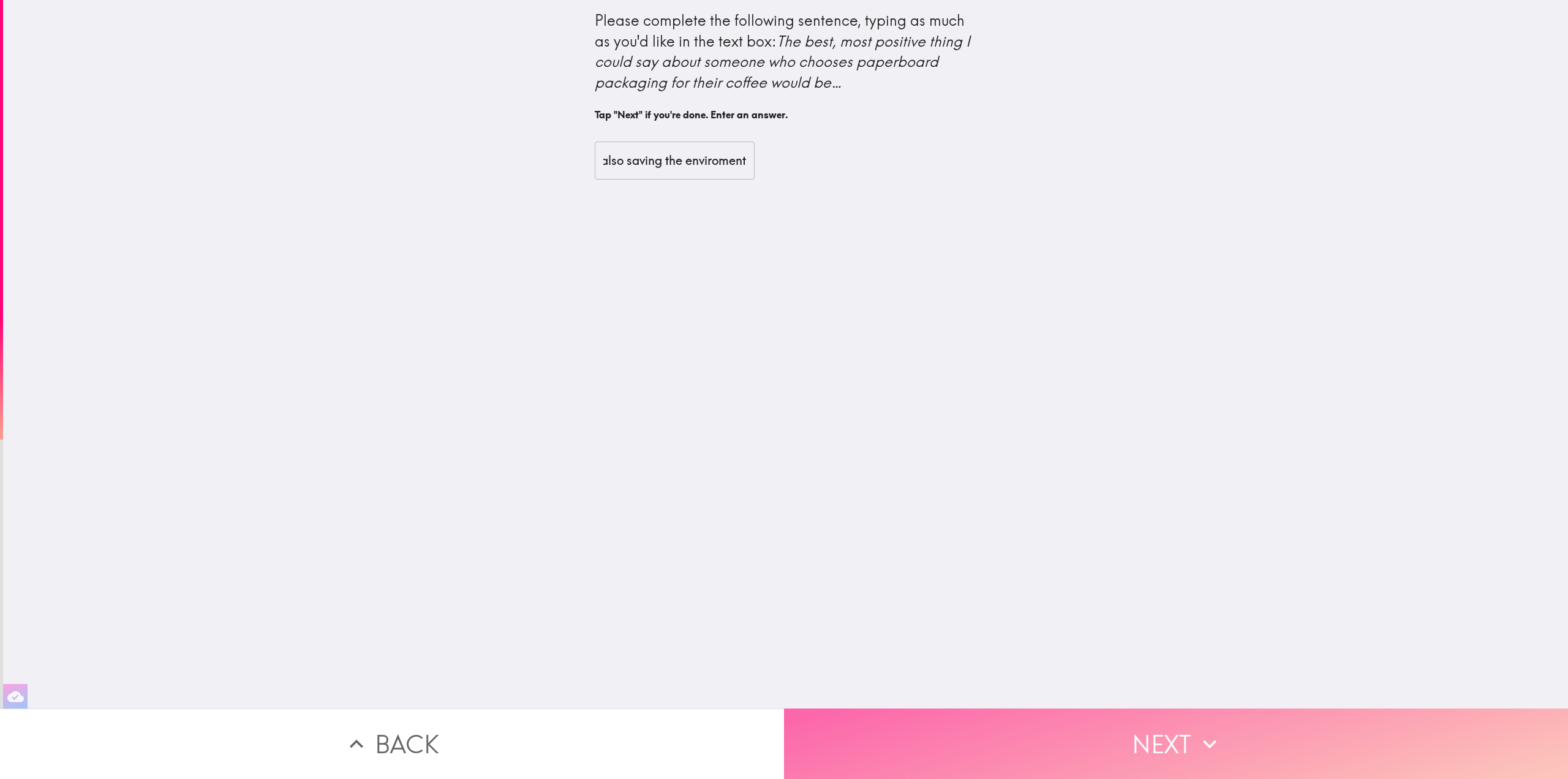
scroll to position [0, 0]
click at [1204, 747] on icon "button" at bounding box center [1210, 744] width 27 height 27
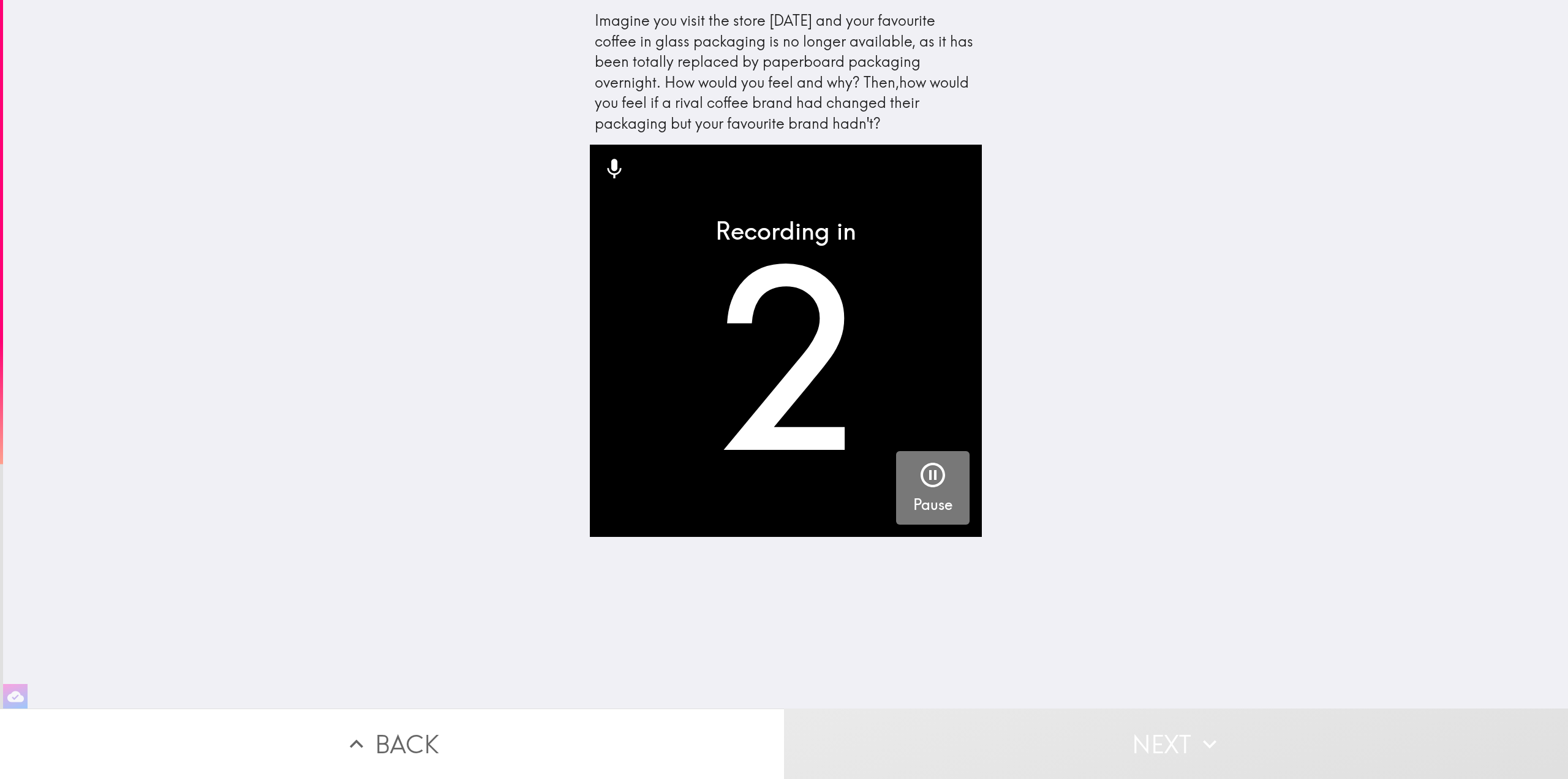
click at [921, 470] on icon "button" at bounding box center [933, 475] width 24 height 24
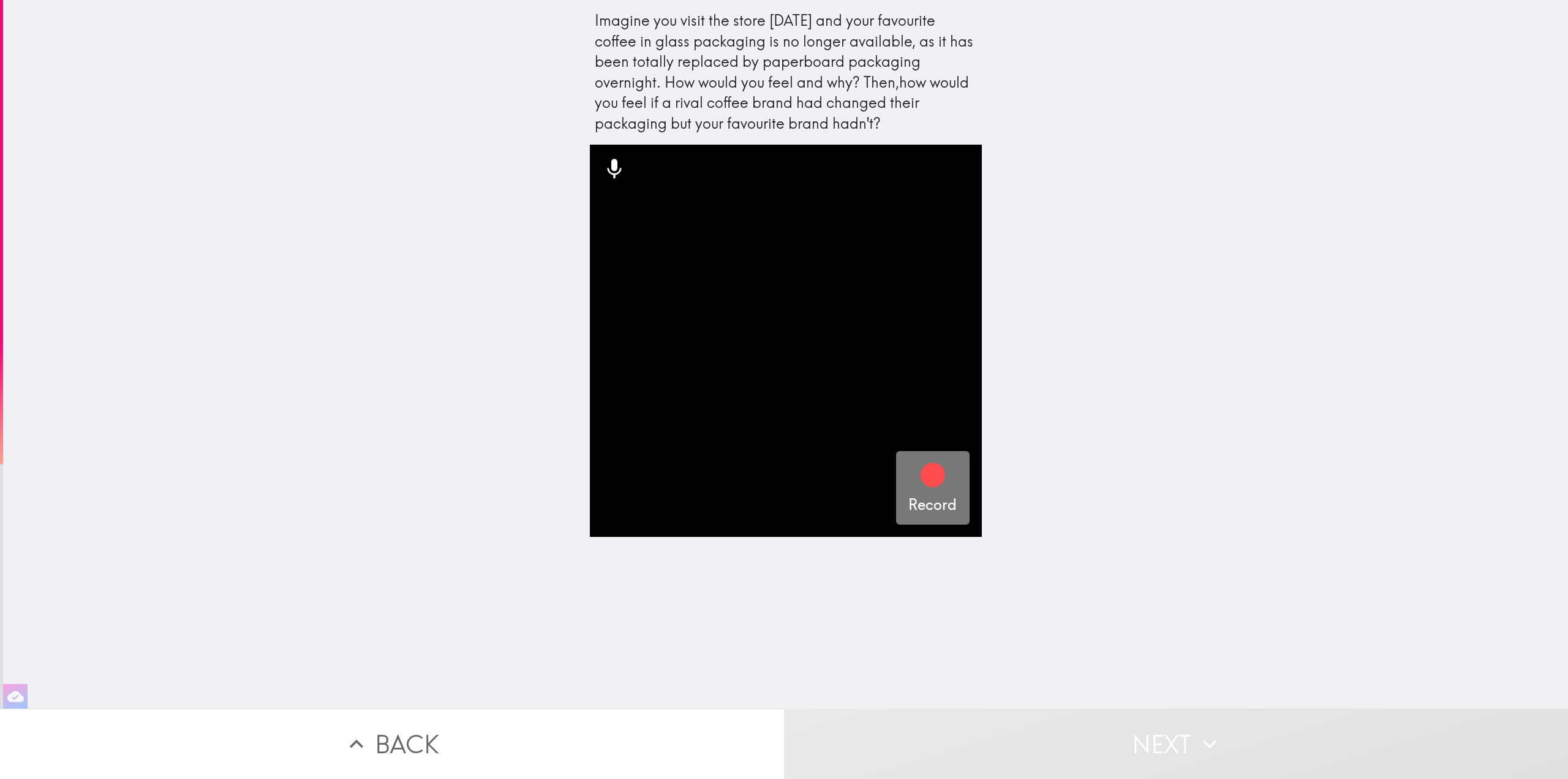
click at [921, 482] on icon "button" at bounding box center [933, 475] width 24 height 24
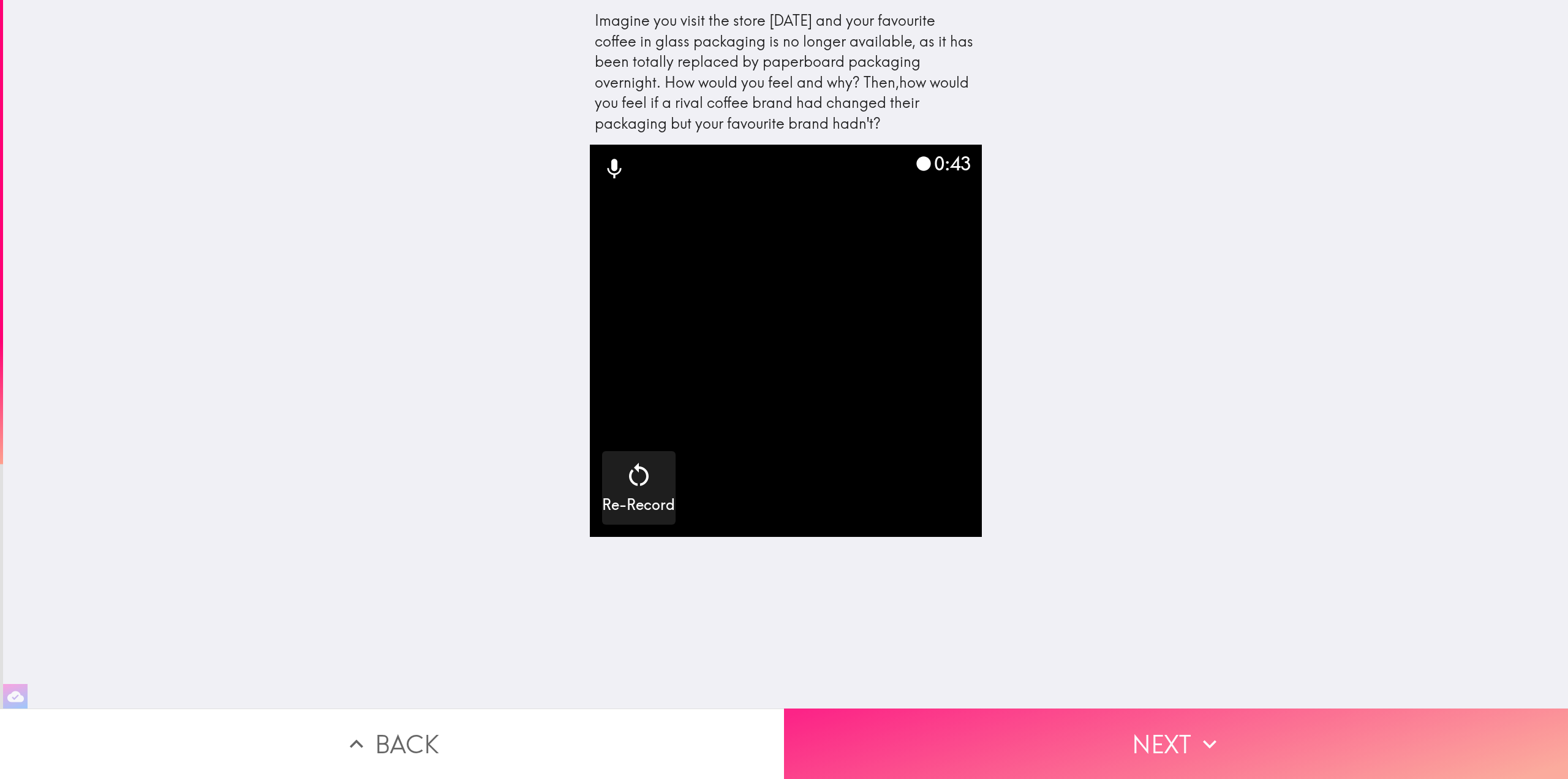
click at [1132, 746] on button "Next" at bounding box center [1176, 743] width 784 height 71
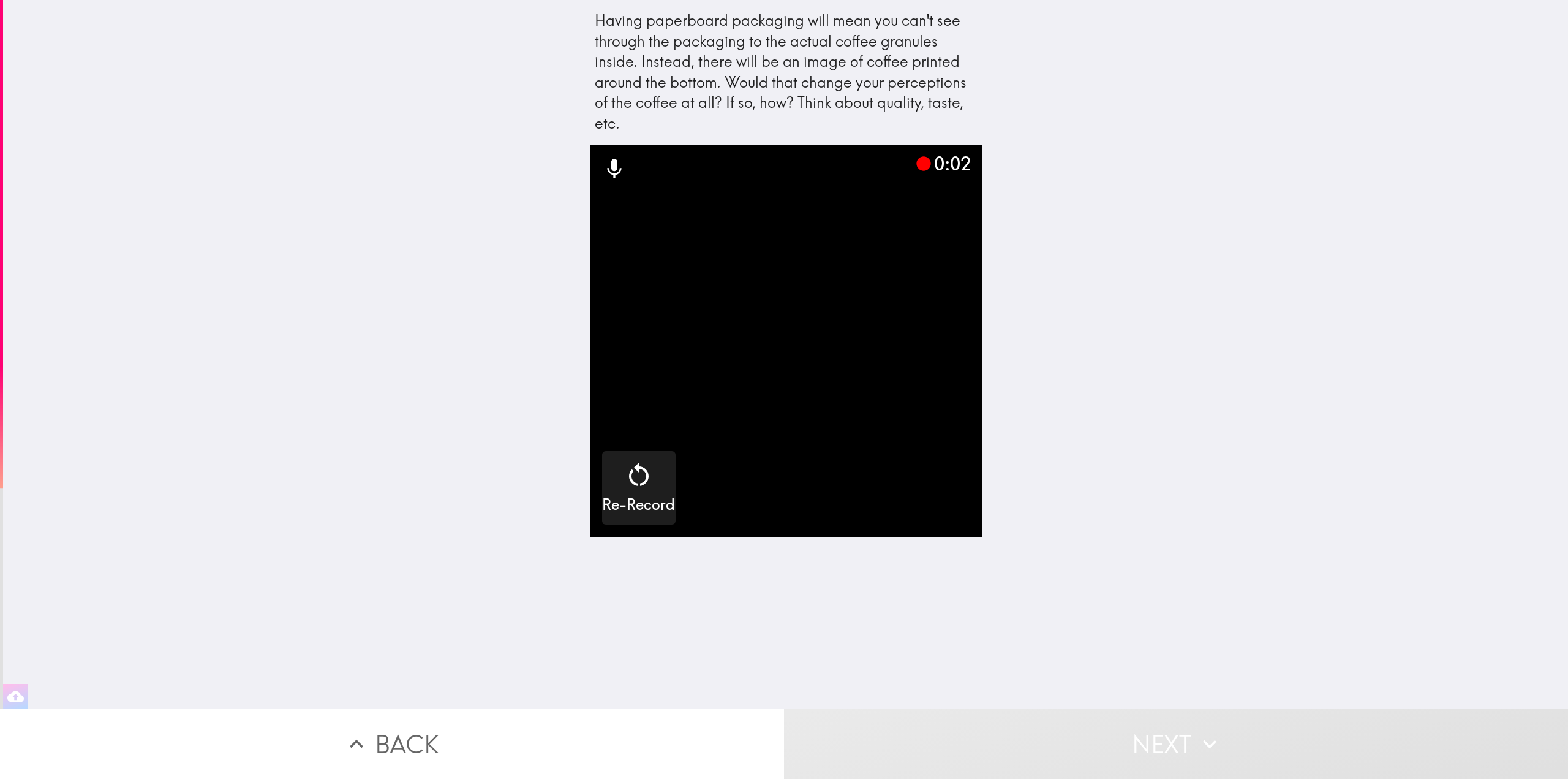
click at [854, 388] on video "button" at bounding box center [786, 341] width 392 height 392
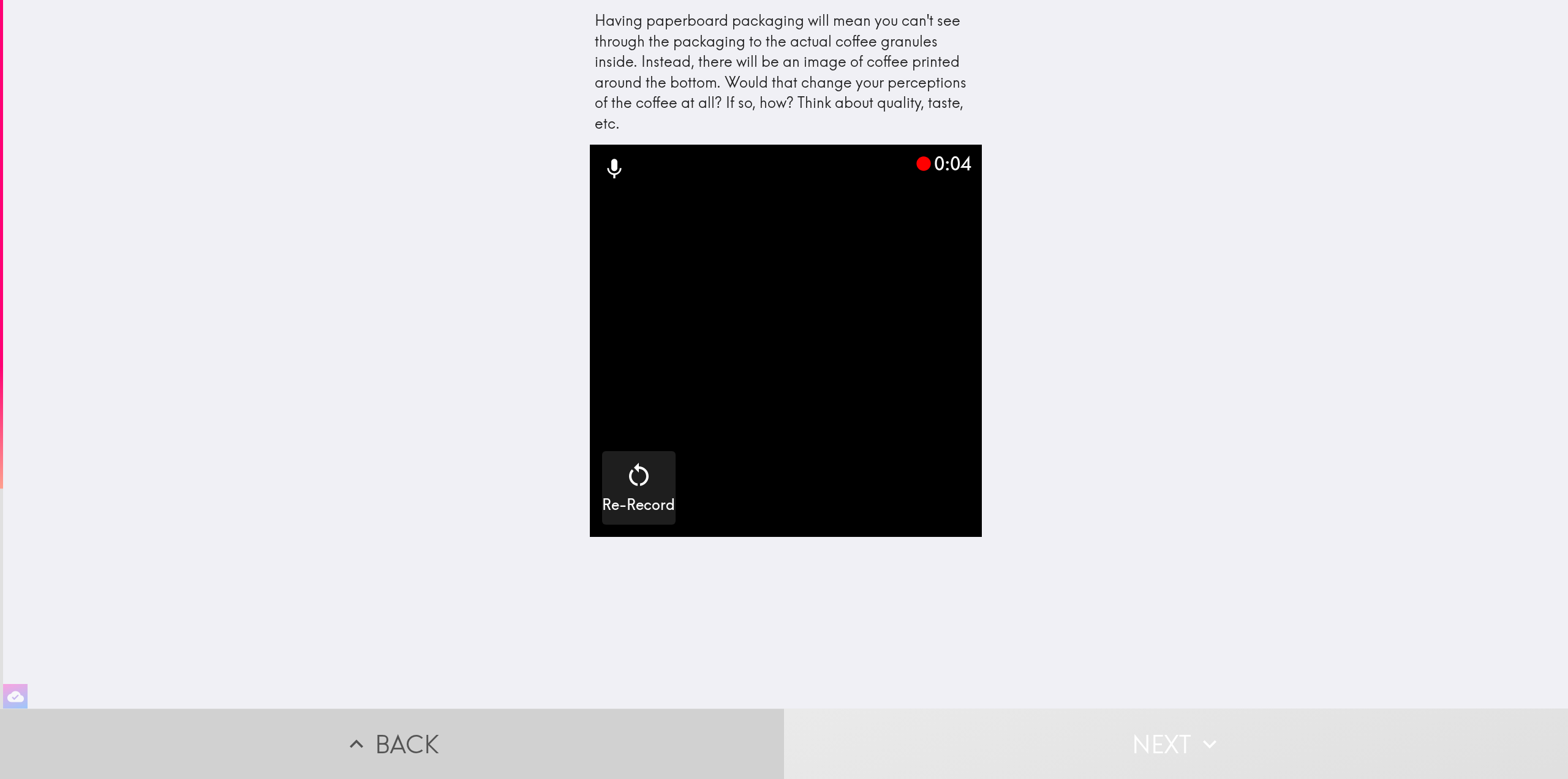
click at [637, 728] on button "Back" at bounding box center [392, 743] width 784 height 71
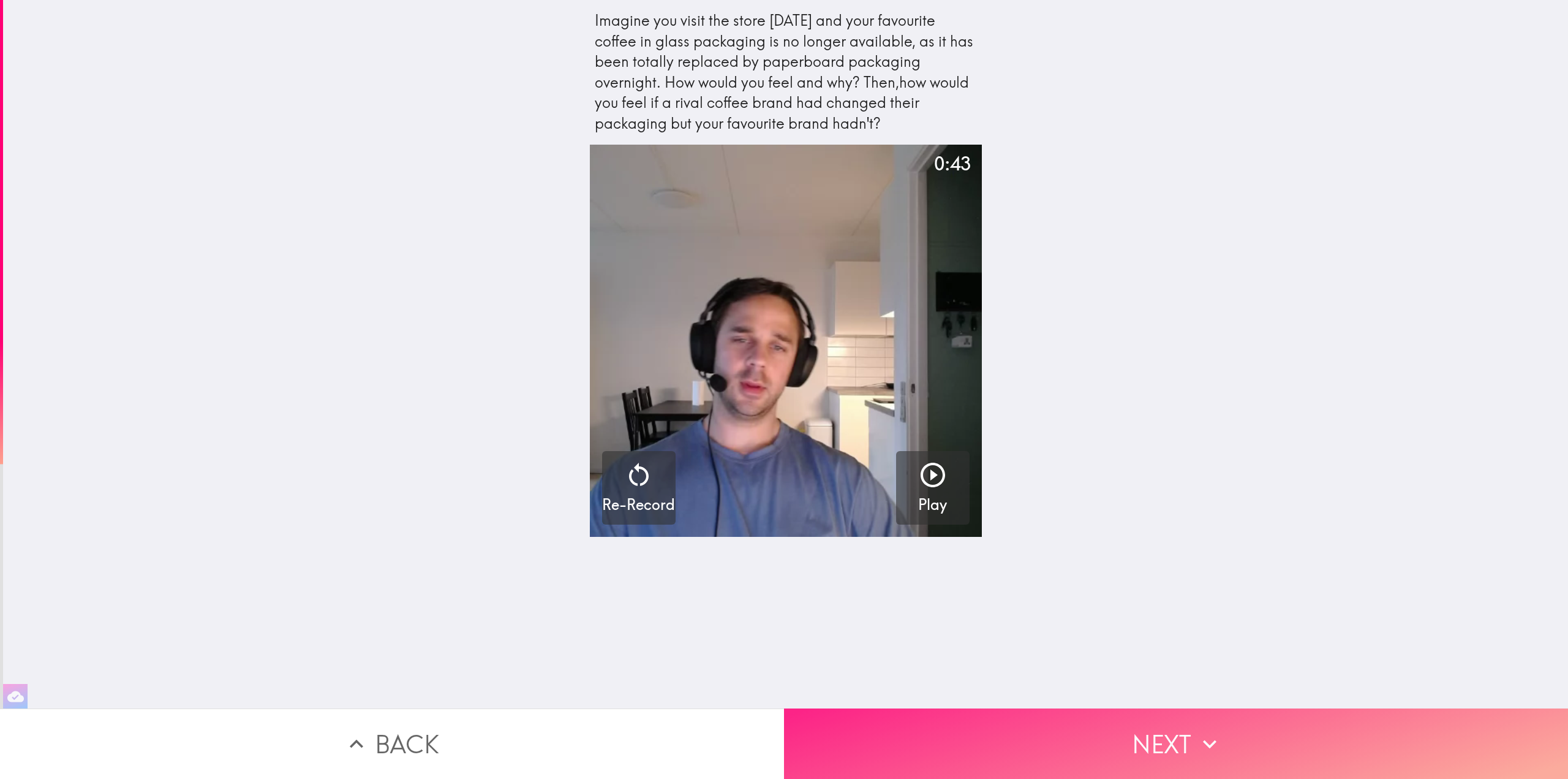
click at [1114, 741] on button "Next" at bounding box center [1176, 743] width 784 height 71
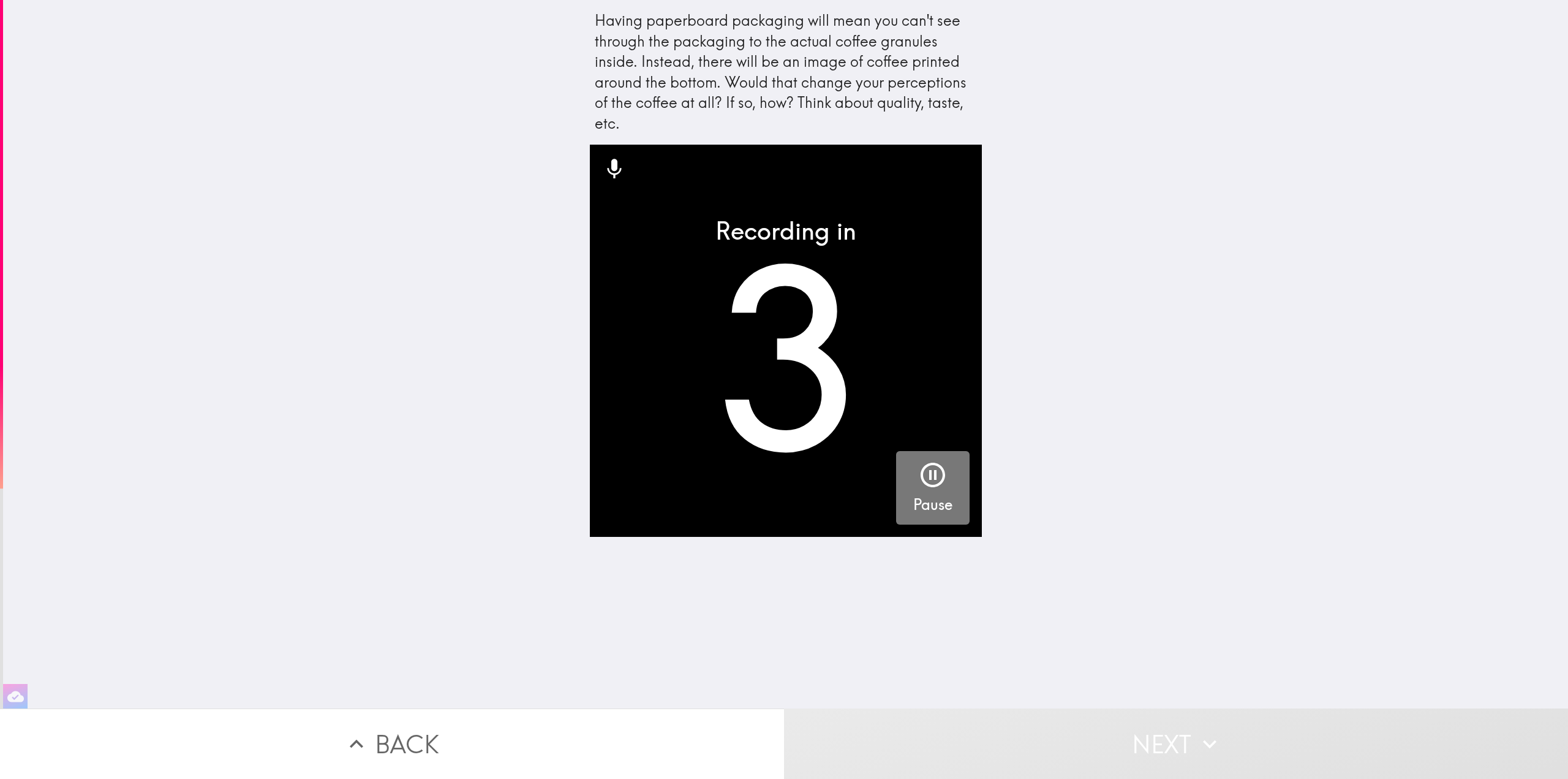
click at [918, 484] on icon "button" at bounding box center [933, 475] width 30 height 30
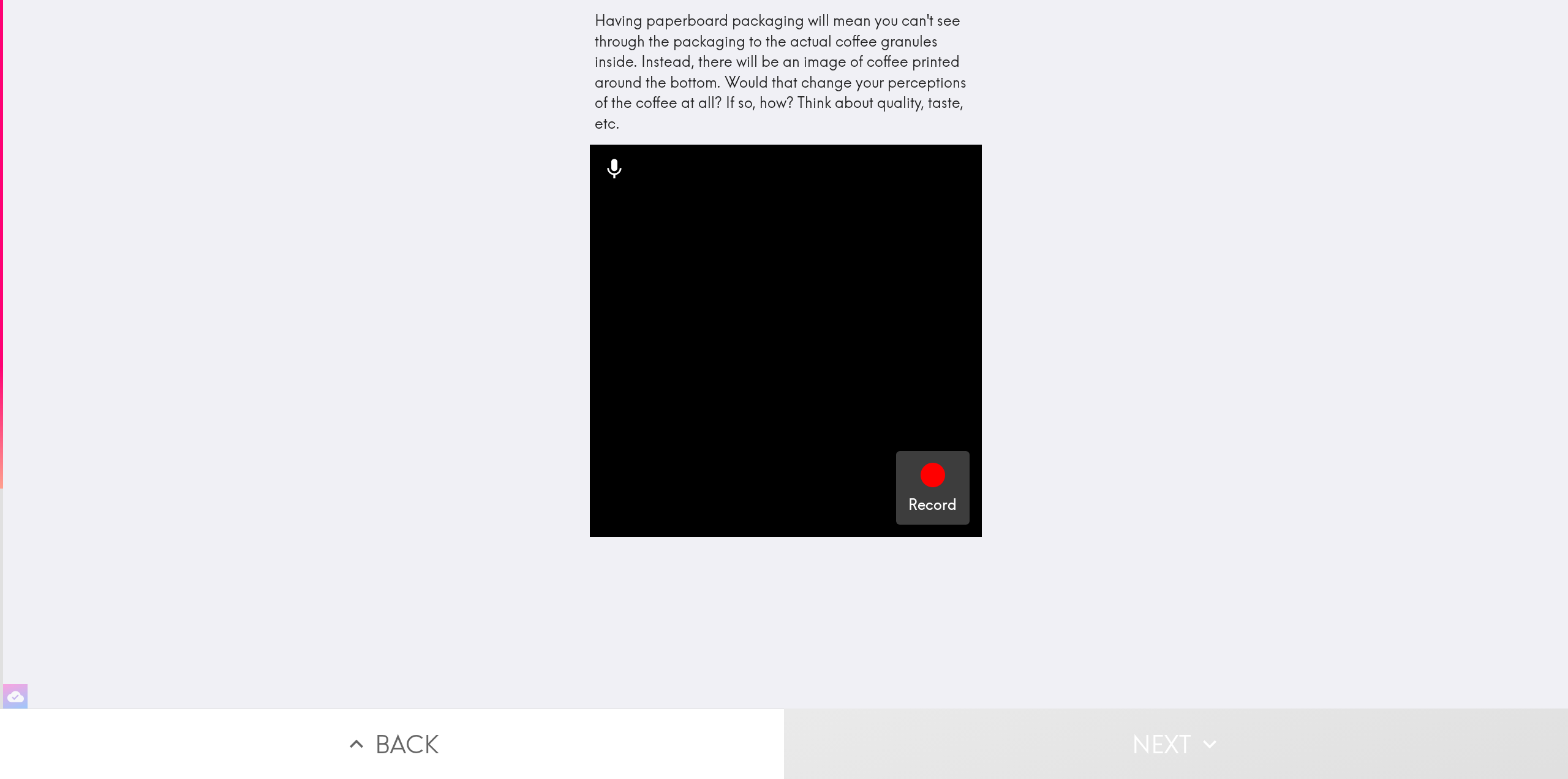
click at [918, 492] on div "button" at bounding box center [933, 477] width 30 height 34
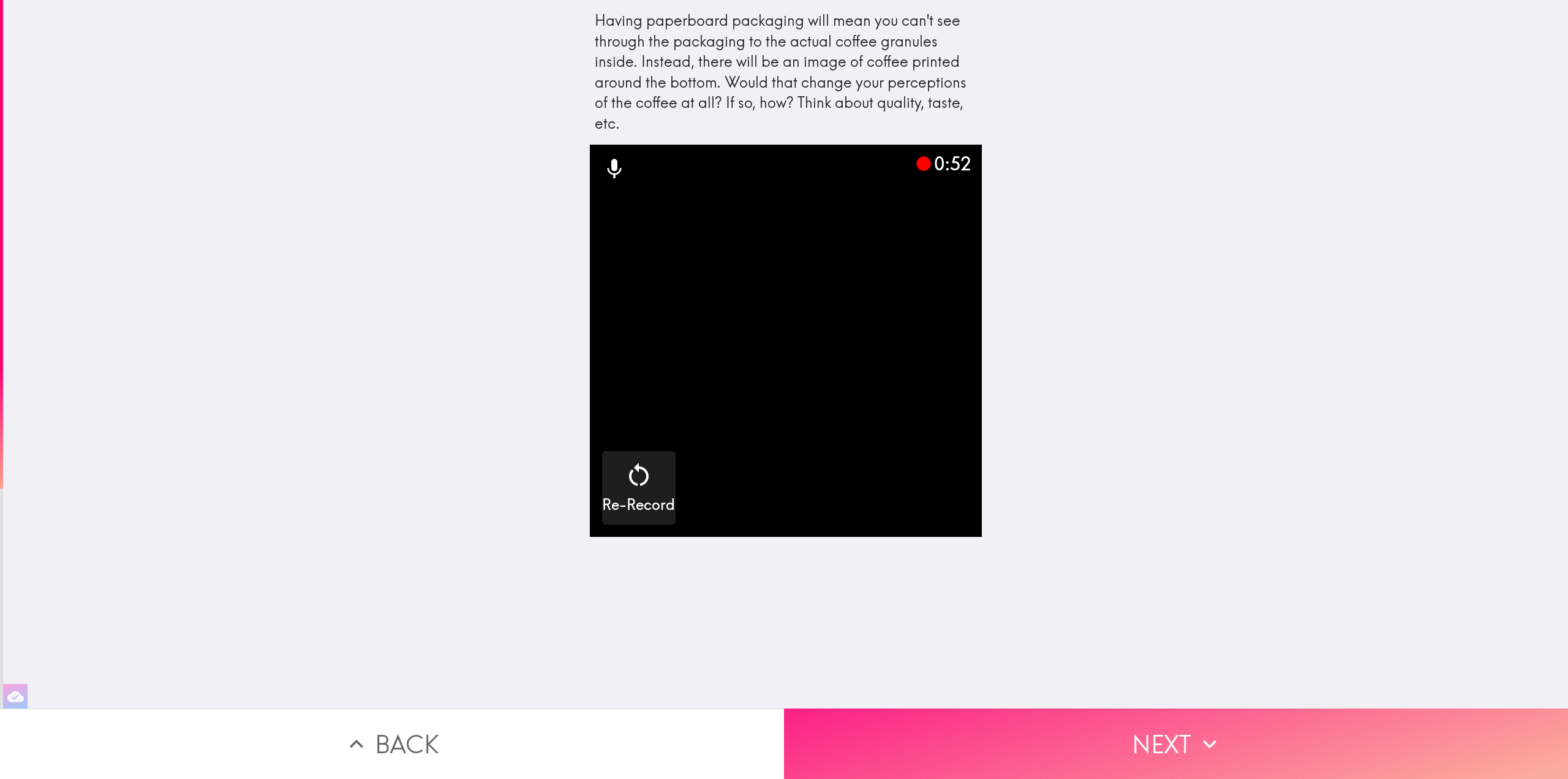
click at [1183, 732] on button "Next" at bounding box center [1176, 743] width 784 height 71
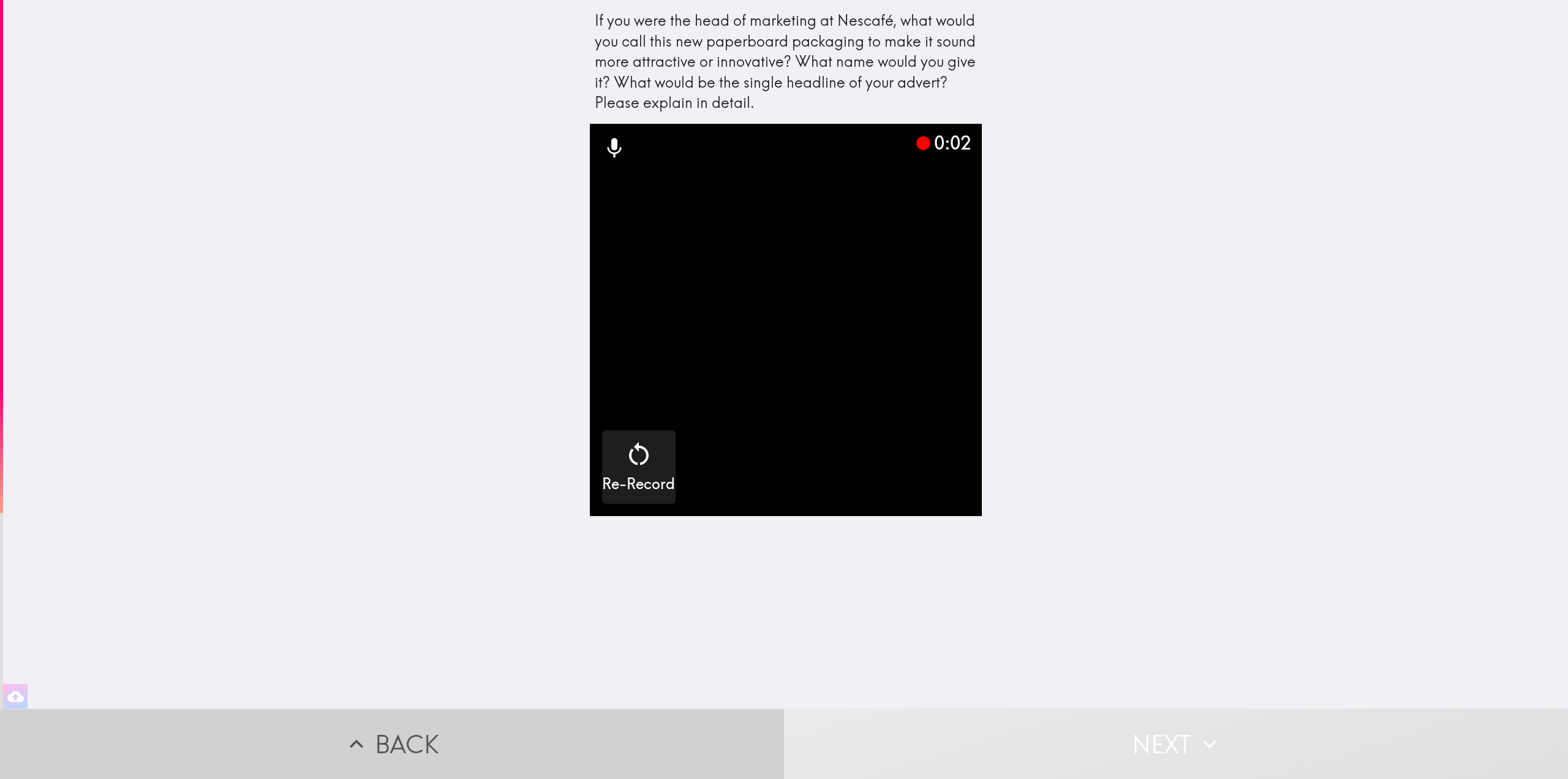
click at [621, 715] on button "Back" at bounding box center [392, 743] width 784 height 71
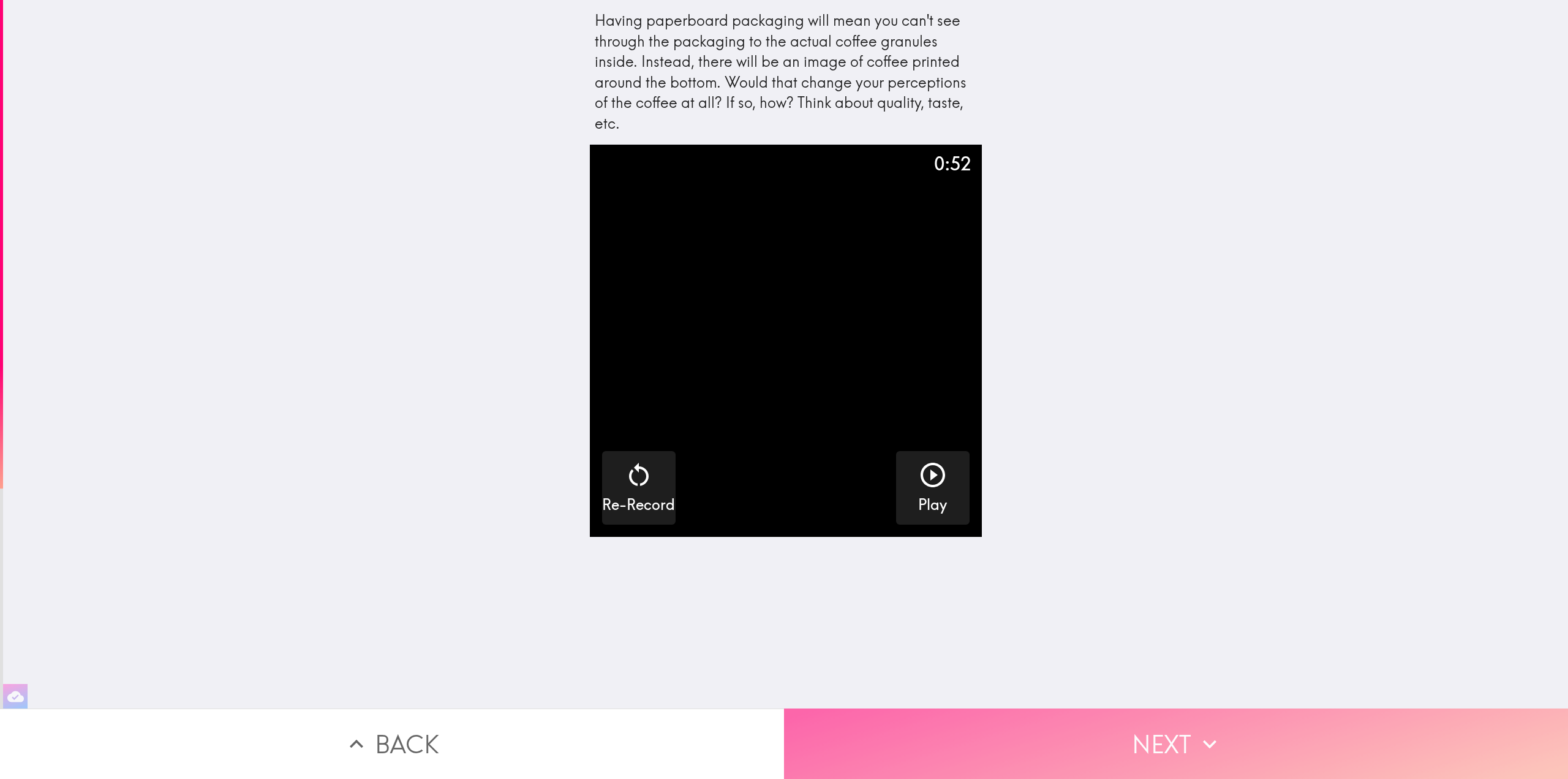
click at [1097, 731] on button "Next" at bounding box center [1176, 743] width 784 height 71
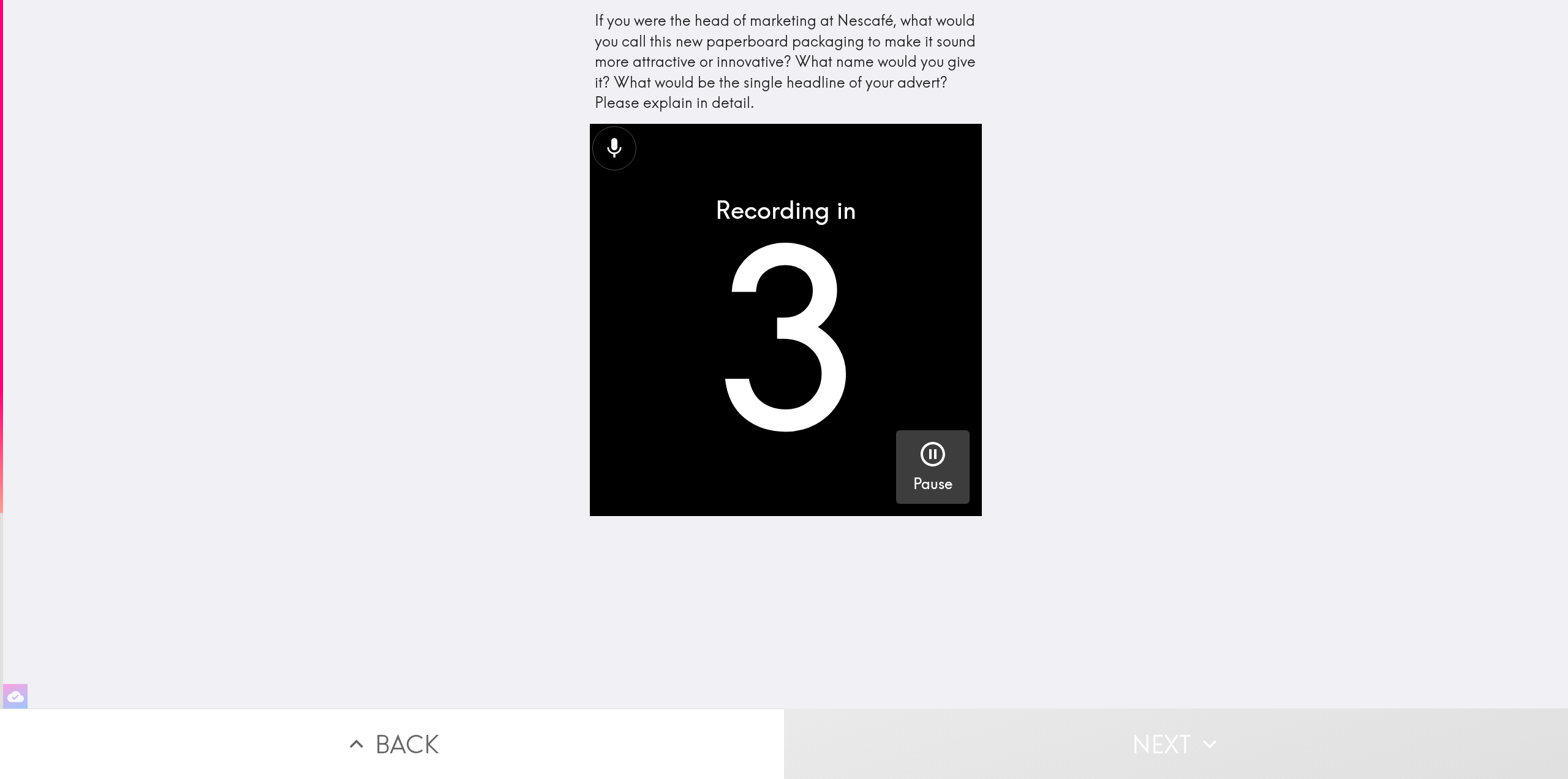
click at [918, 469] on icon "button" at bounding box center [933, 454] width 30 height 30
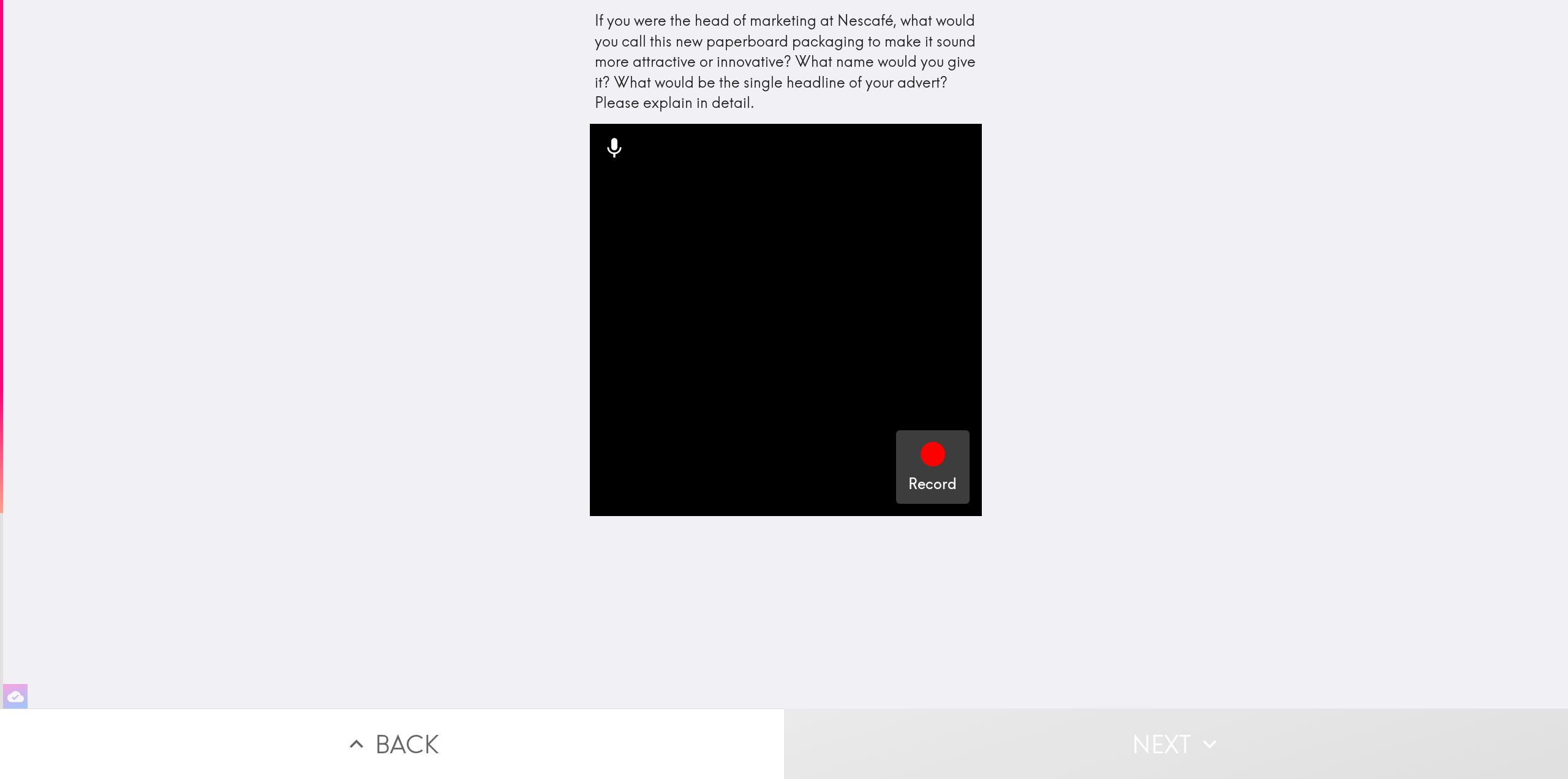
click at [931, 455] on icon "button" at bounding box center [933, 454] width 24 height 24
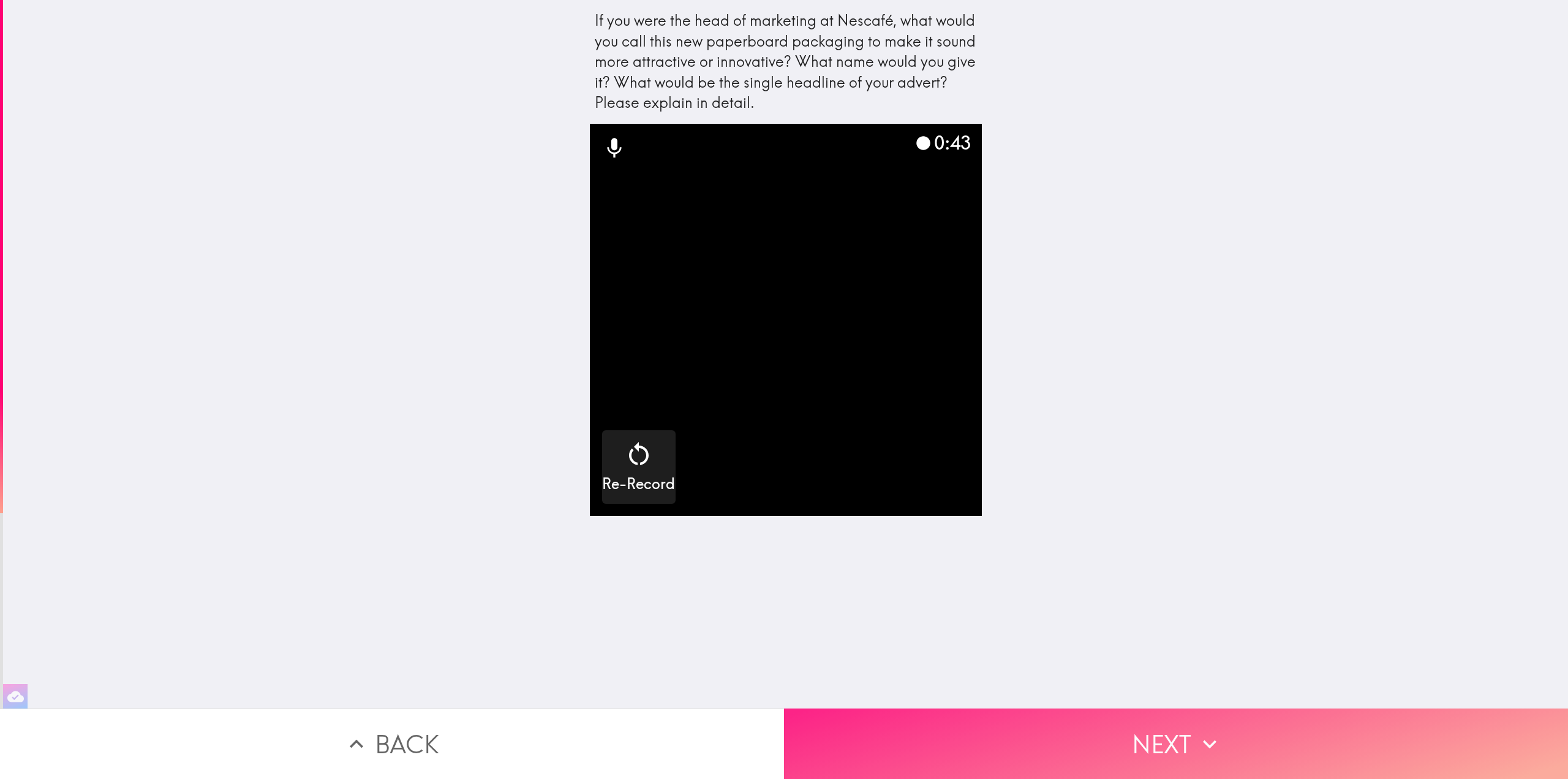
click at [1174, 716] on button "Next" at bounding box center [1176, 743] width 784 height 71
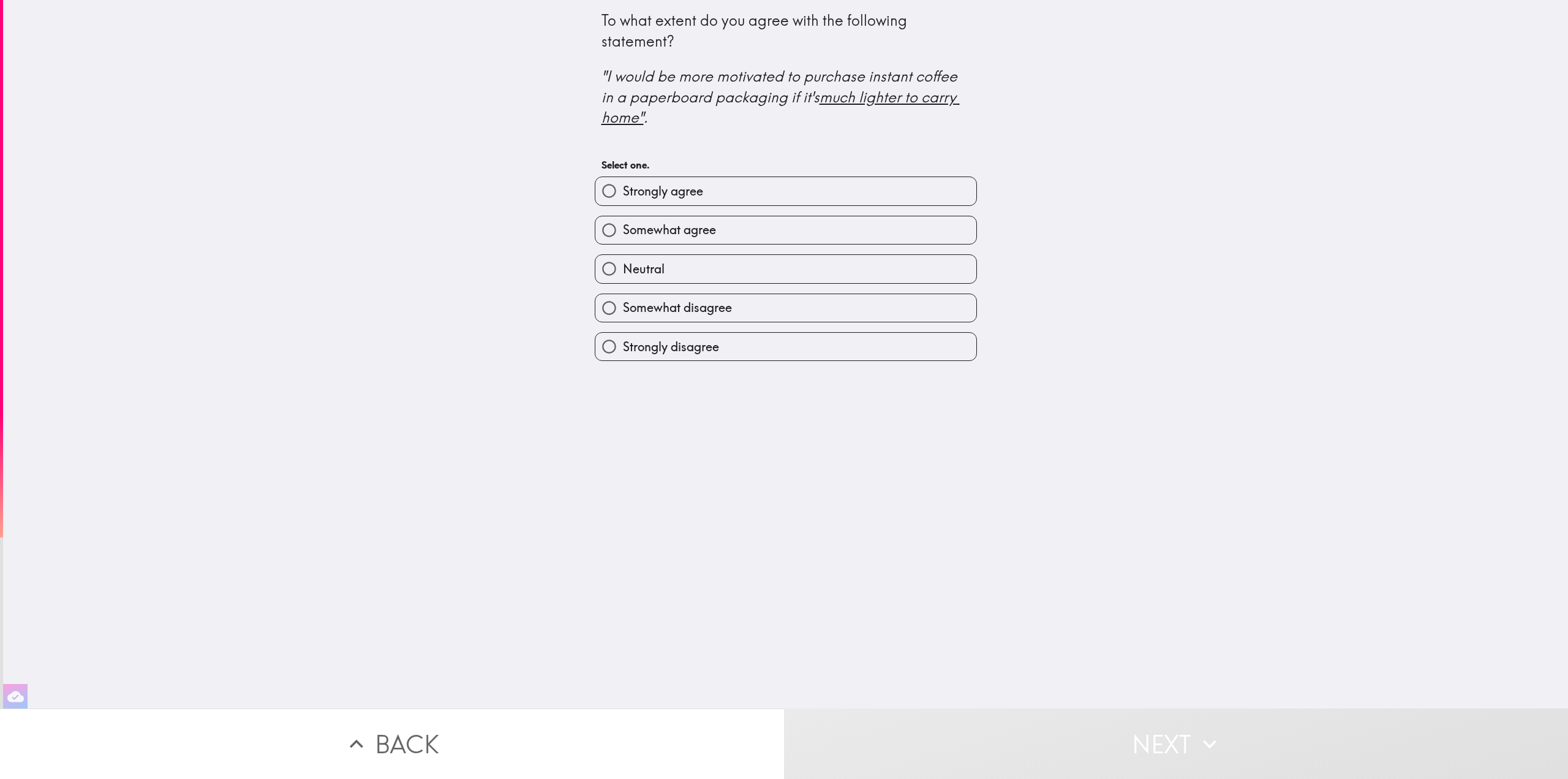
click at [680, 228] on span "Somewhat agree" at bounding box center [669, 229] width 93 height 17
click at [623, 228] on input "Somewhat agree" at bounding box center [609, 230] width 28 height 28
radio input "true"
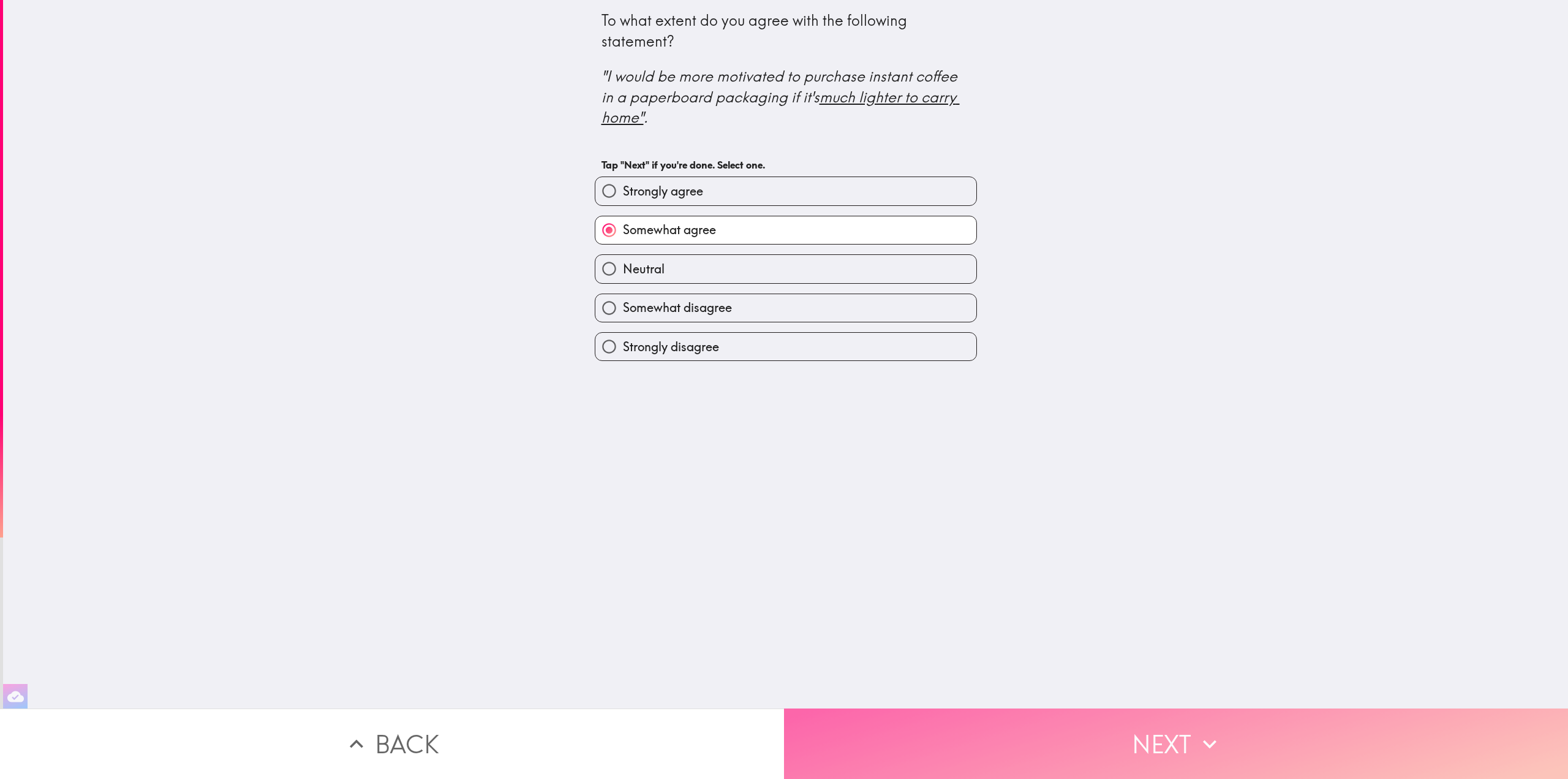
click at [1164, 725] on button "Next" at bounding box center [1176, 743] width 784 height 71
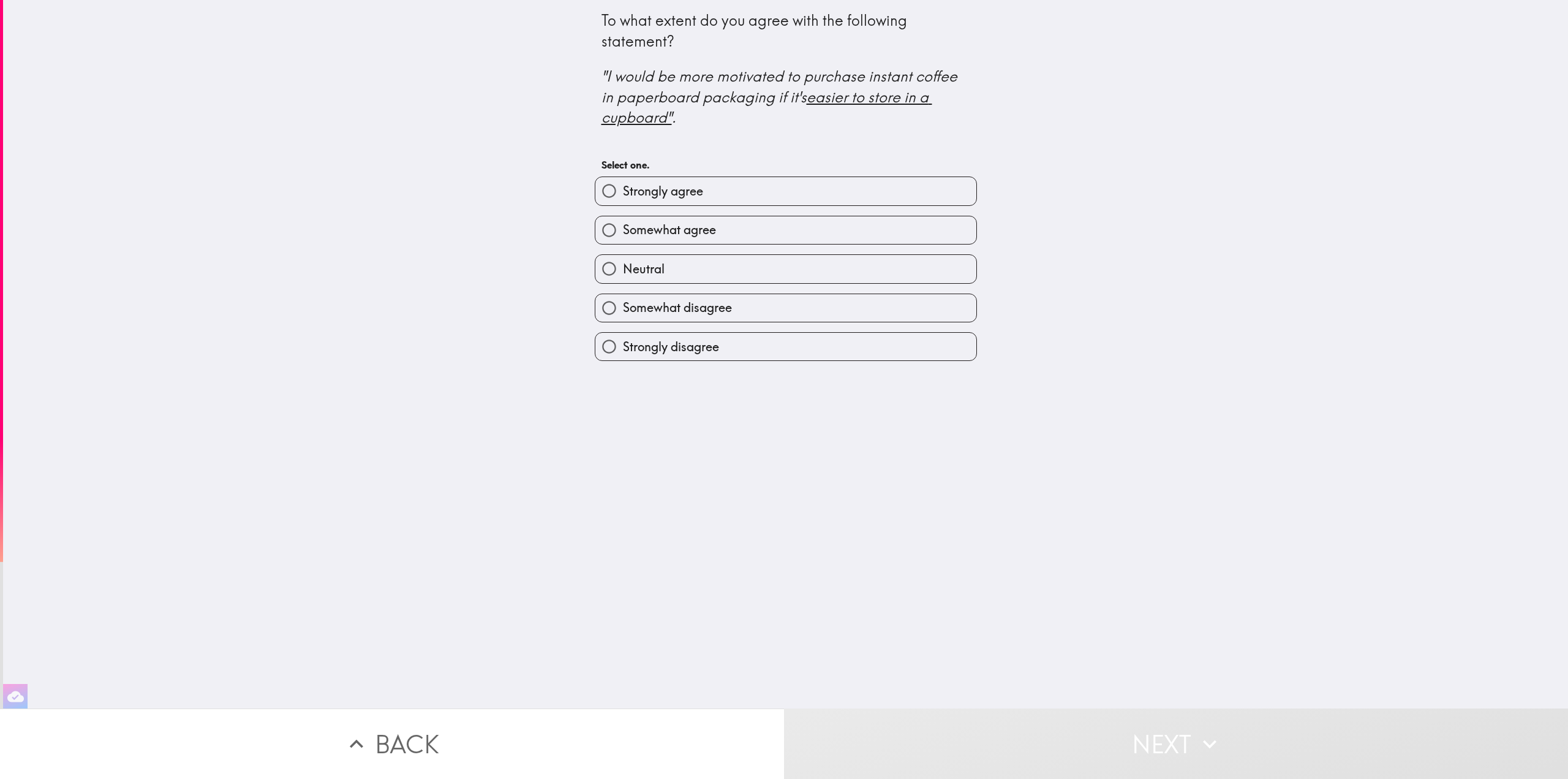
click at [672, 223] on span "Somewhat agree" at bounding box center [669, 229] width 93 height 17
click at [623, 223] on input "Somewhat agree" at bounding box center [609, 230] width 28 height 28
radio input "true"
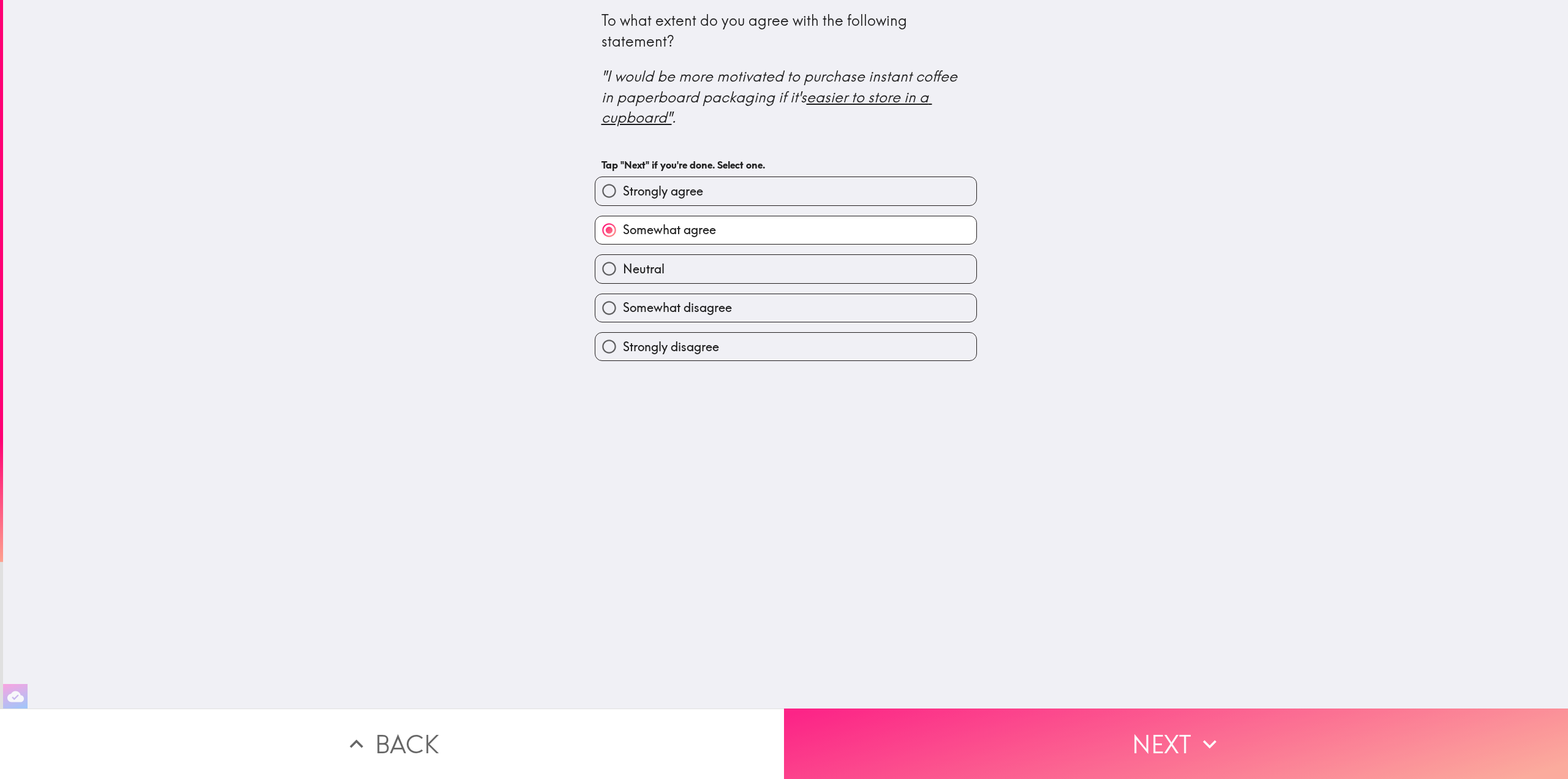
click at [1185, 734] on button "Next" at bounding box center [1176, 743] width 784 height 71
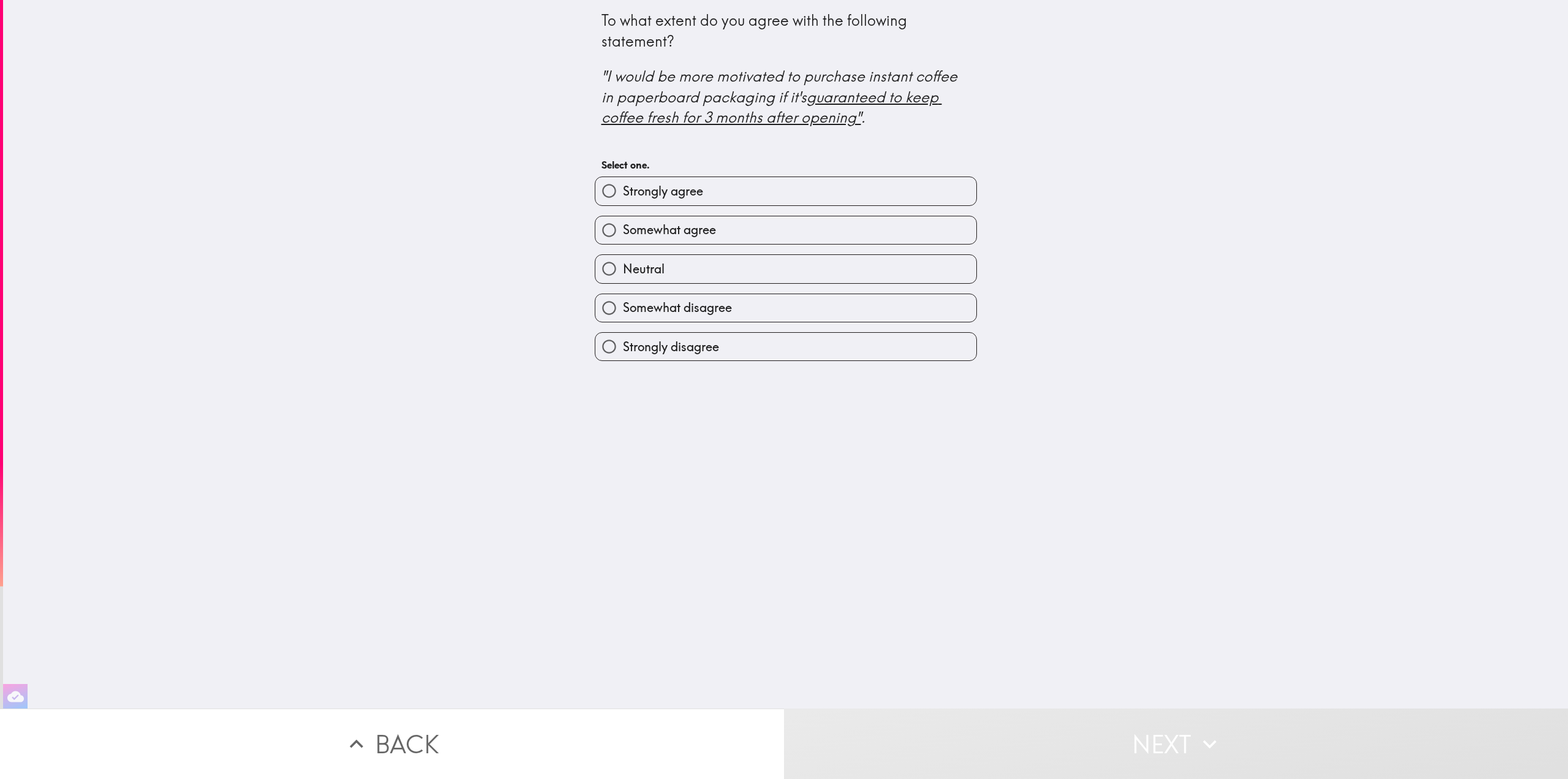
click at [681, 188] on span "Strongly agree" at bounding box center [663, 191] width 80 height 17
click at [623, 188] on input "Strongly agree" at bounding box center [609, 191] width 28 height 28
radio input "true"
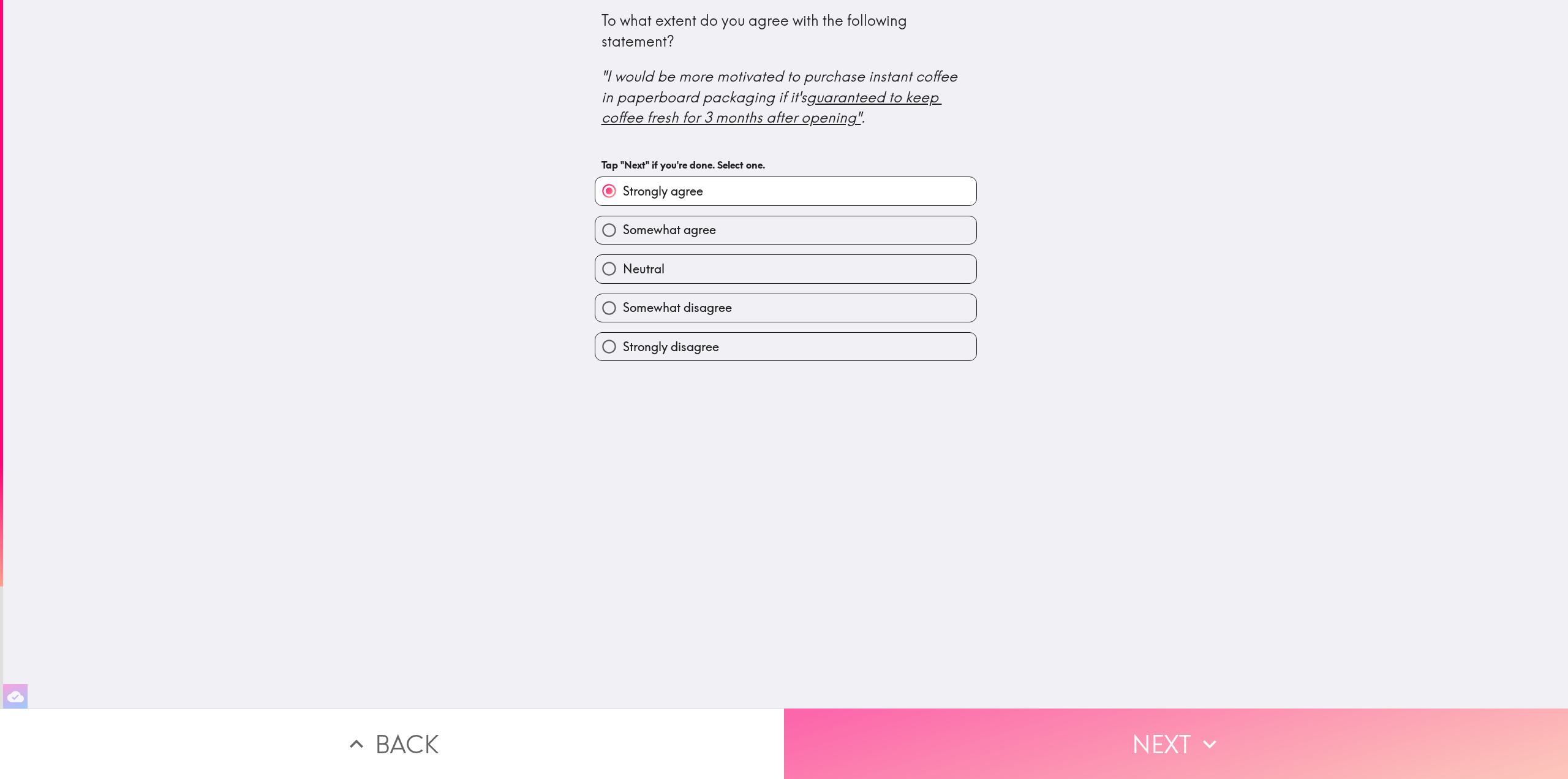
click at [1166, 728] on button "Next" at bounding box center [1176, 743] width 784 height 71
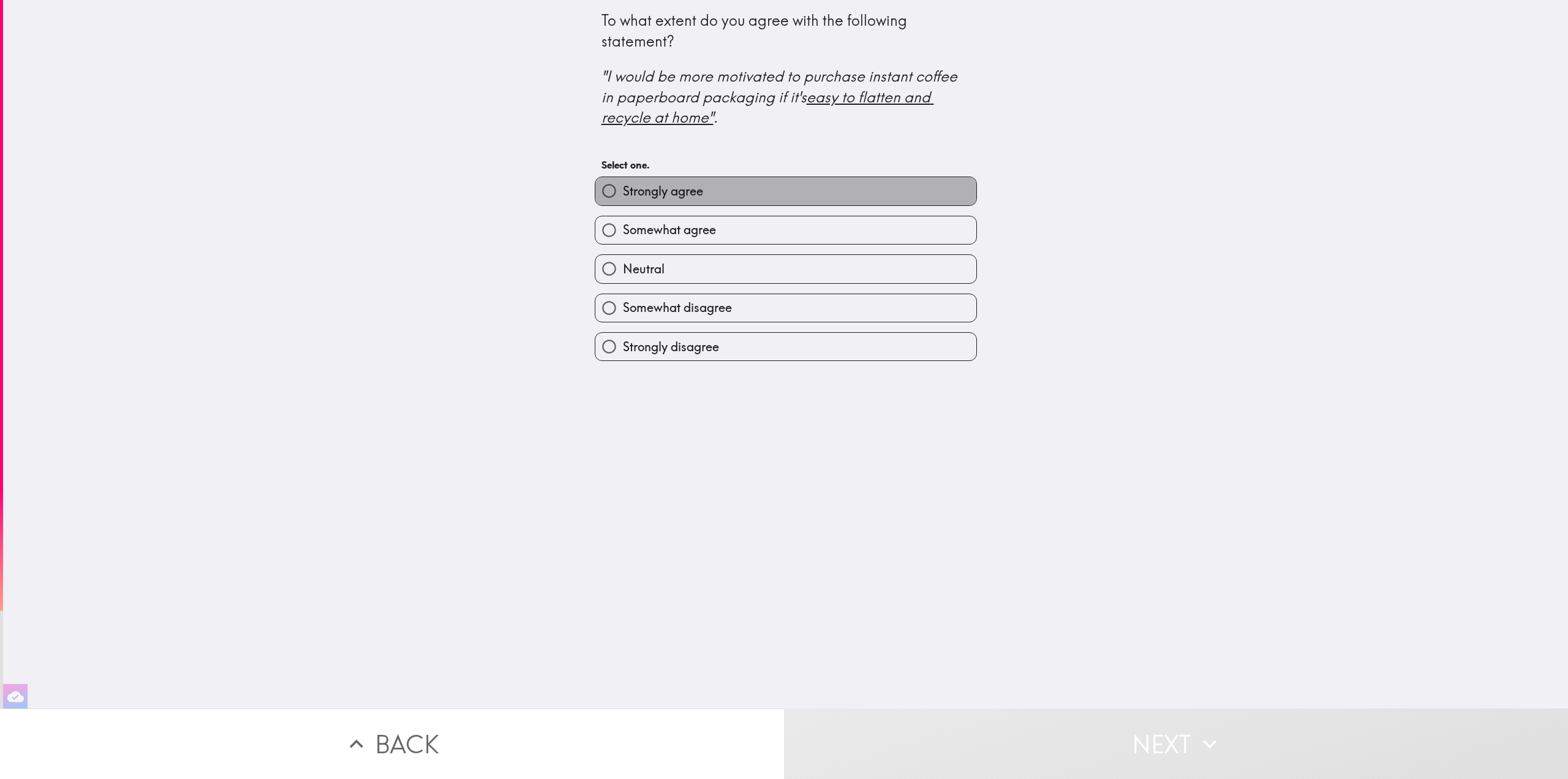
click at [685, 195] on span "Strongly agree" at bounding box center [663, 191] width 80 height 17
click at [623, 195] on input "Strongly agree" at bounding box center [609, 191] width 28 height 28
radio input "true"
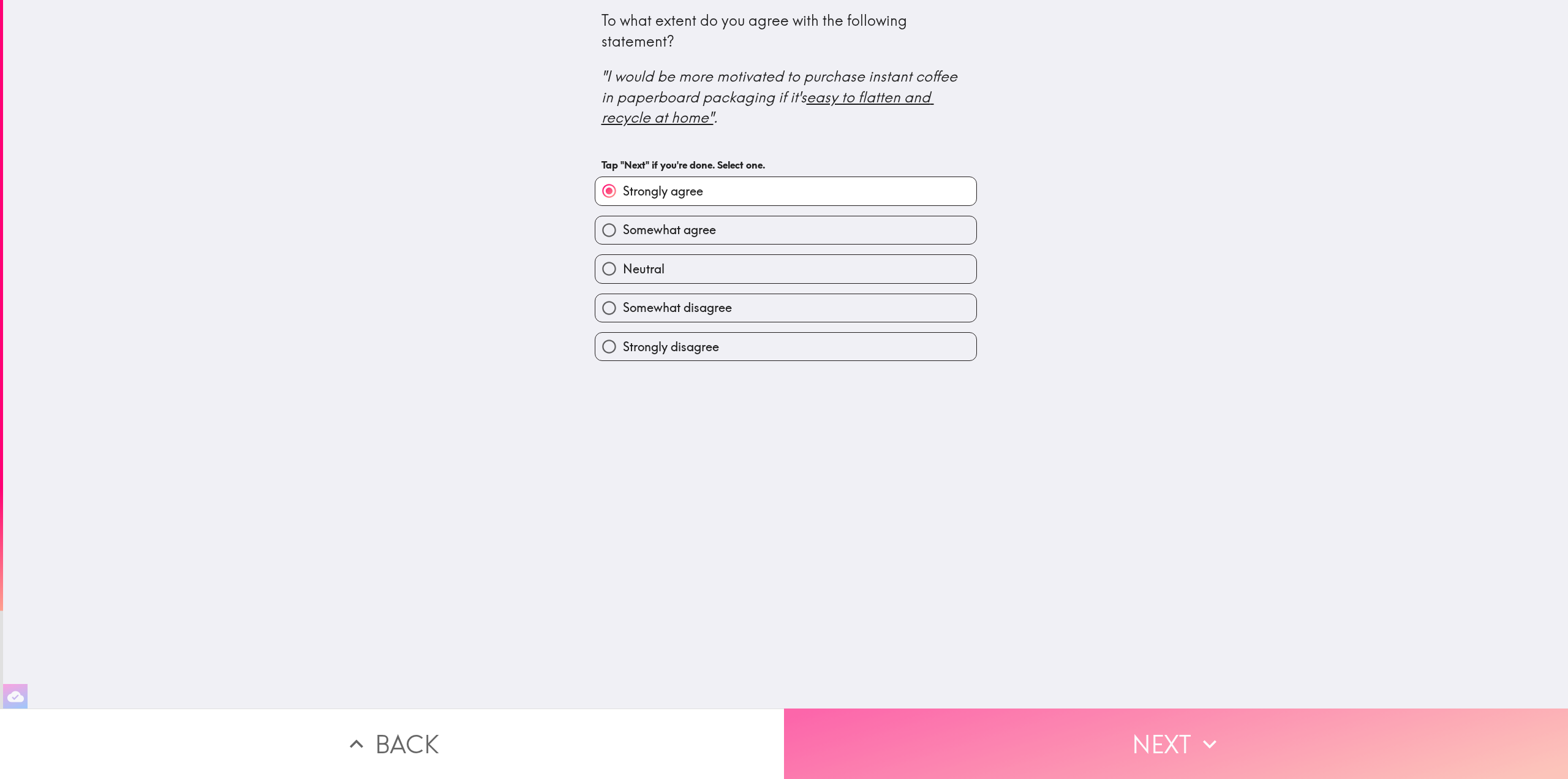
click at [1169, 730] on button "Next" at bounding box center [1176, 743] width 784 height 71
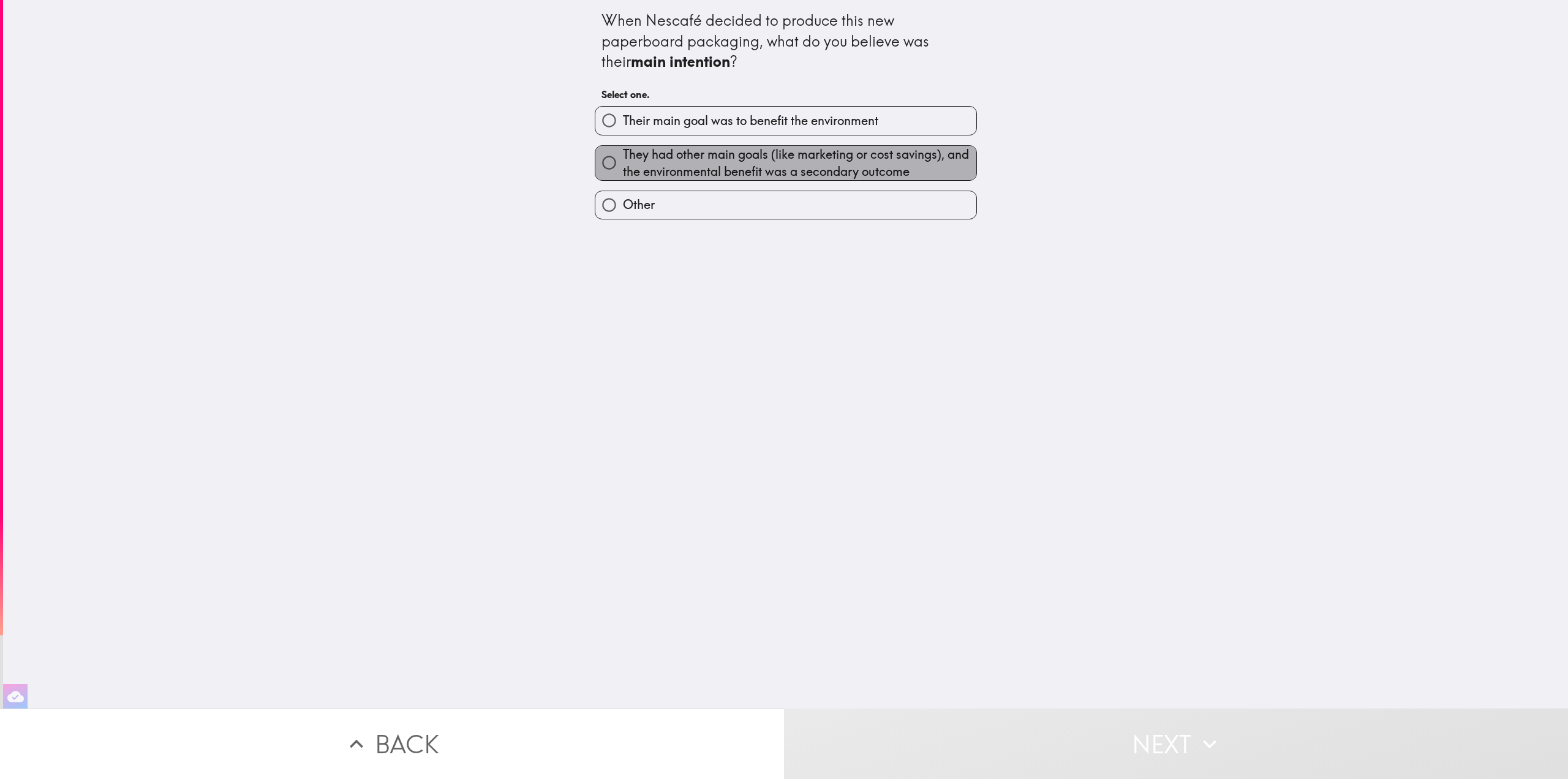
click at [760, 159] on span "They had other main goals (like marketing or cost savings), and the environment…" at bounding box center [799, 162] width 354 height 34
click at [623, 159] on input "They had other main goals (like marketing or cost savings), and the environment…" at bounding box center [609, 162] width 28 height 28
radio input "true"
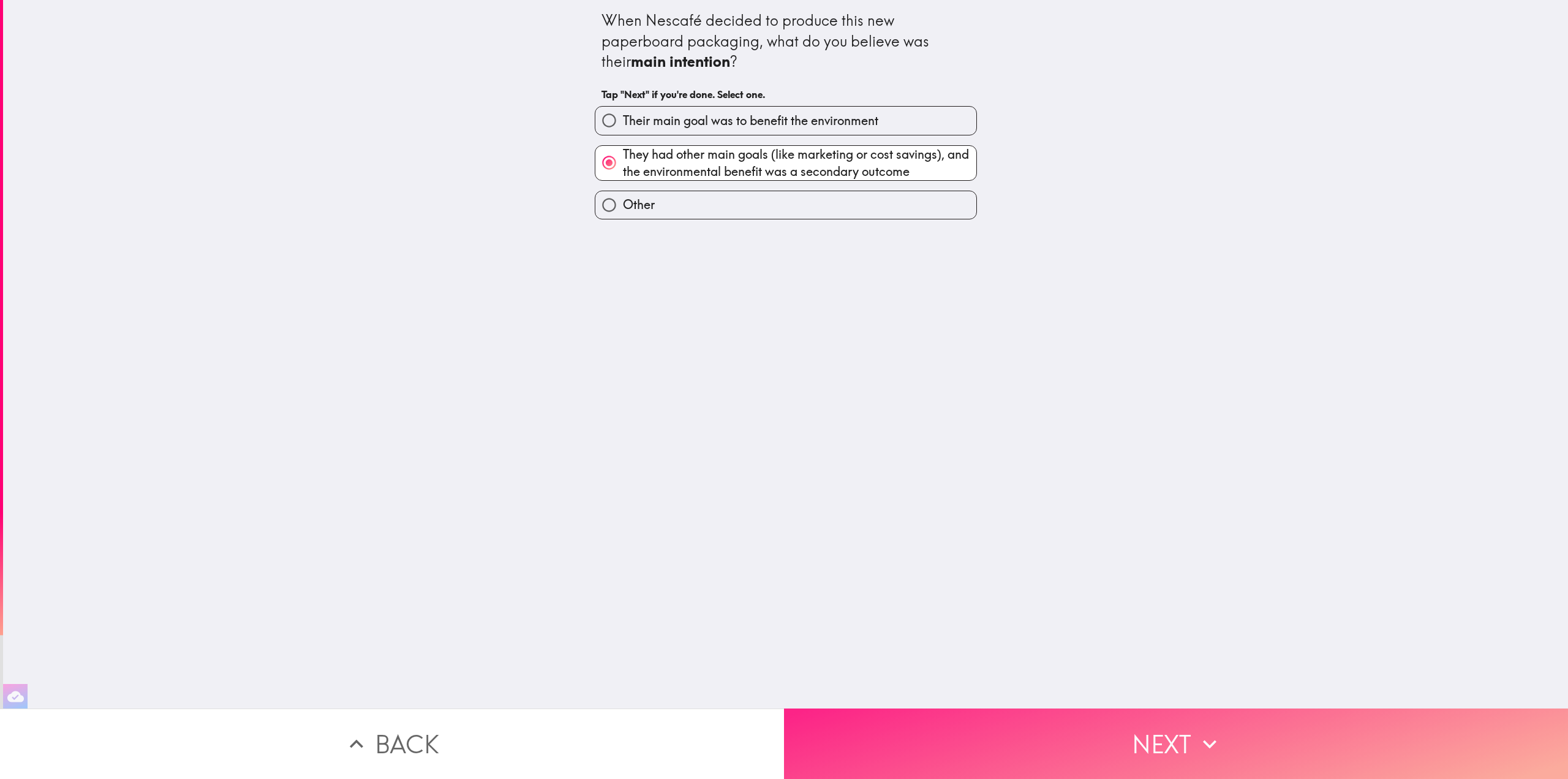
click at [1190, 737] on button "Next" at bounding box center [1176, 743] width 784 height 71
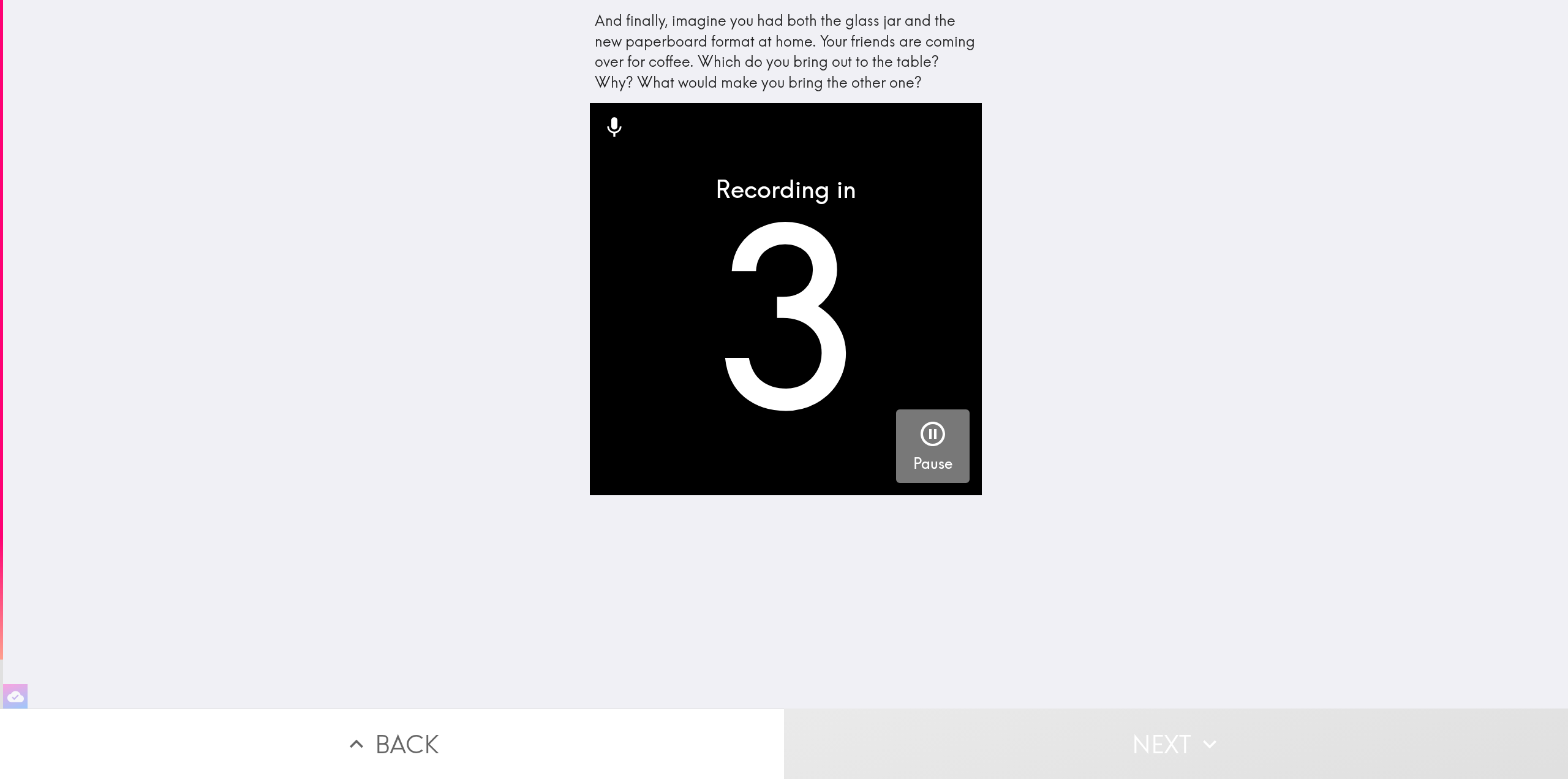
click at [940, 449] on div "Pause" at bounding box center [933, 447] width 39 height 55
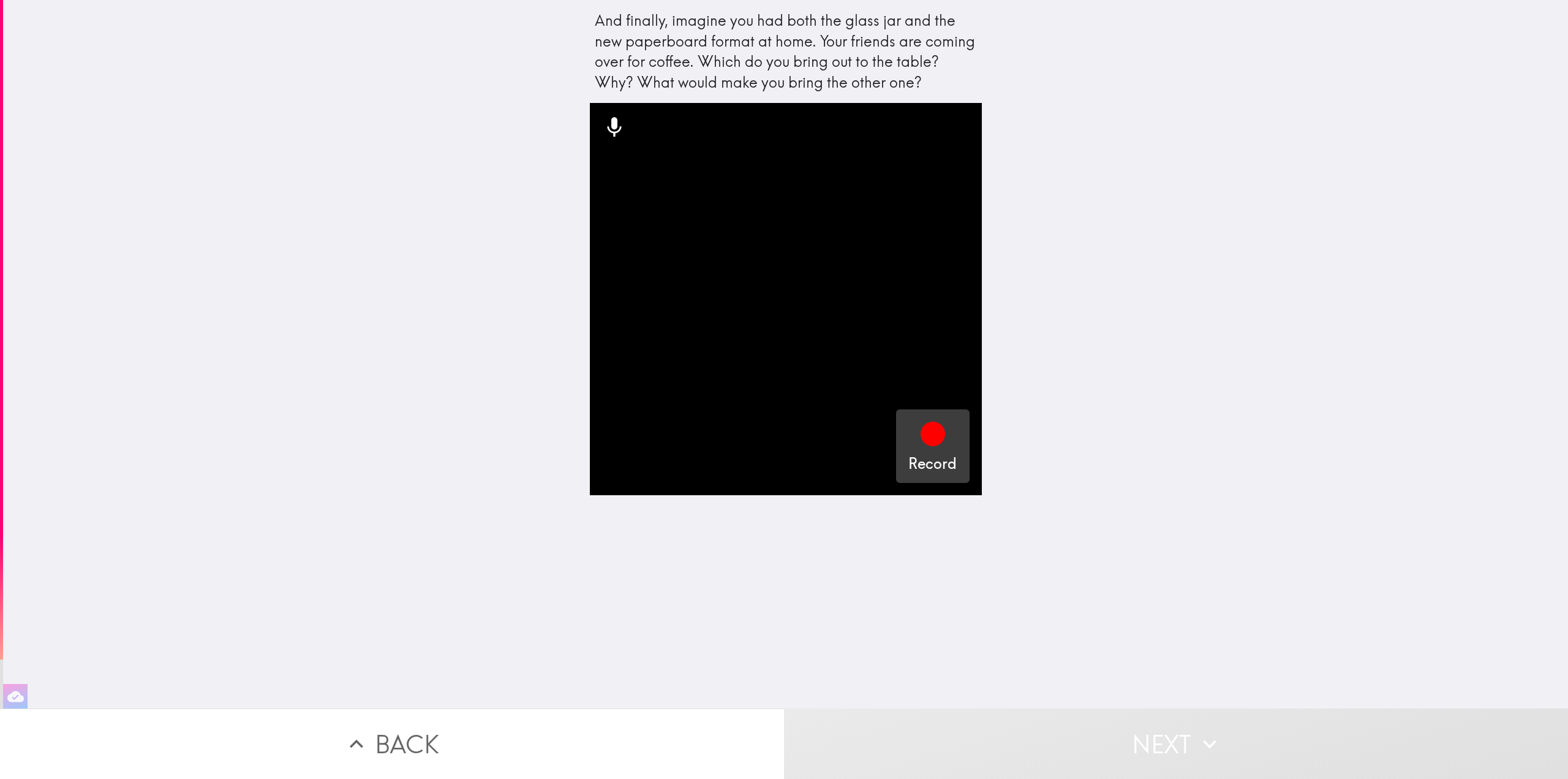
click at [931, 443] on icon "button" at bounding box center [933, 434] width 30 height 30
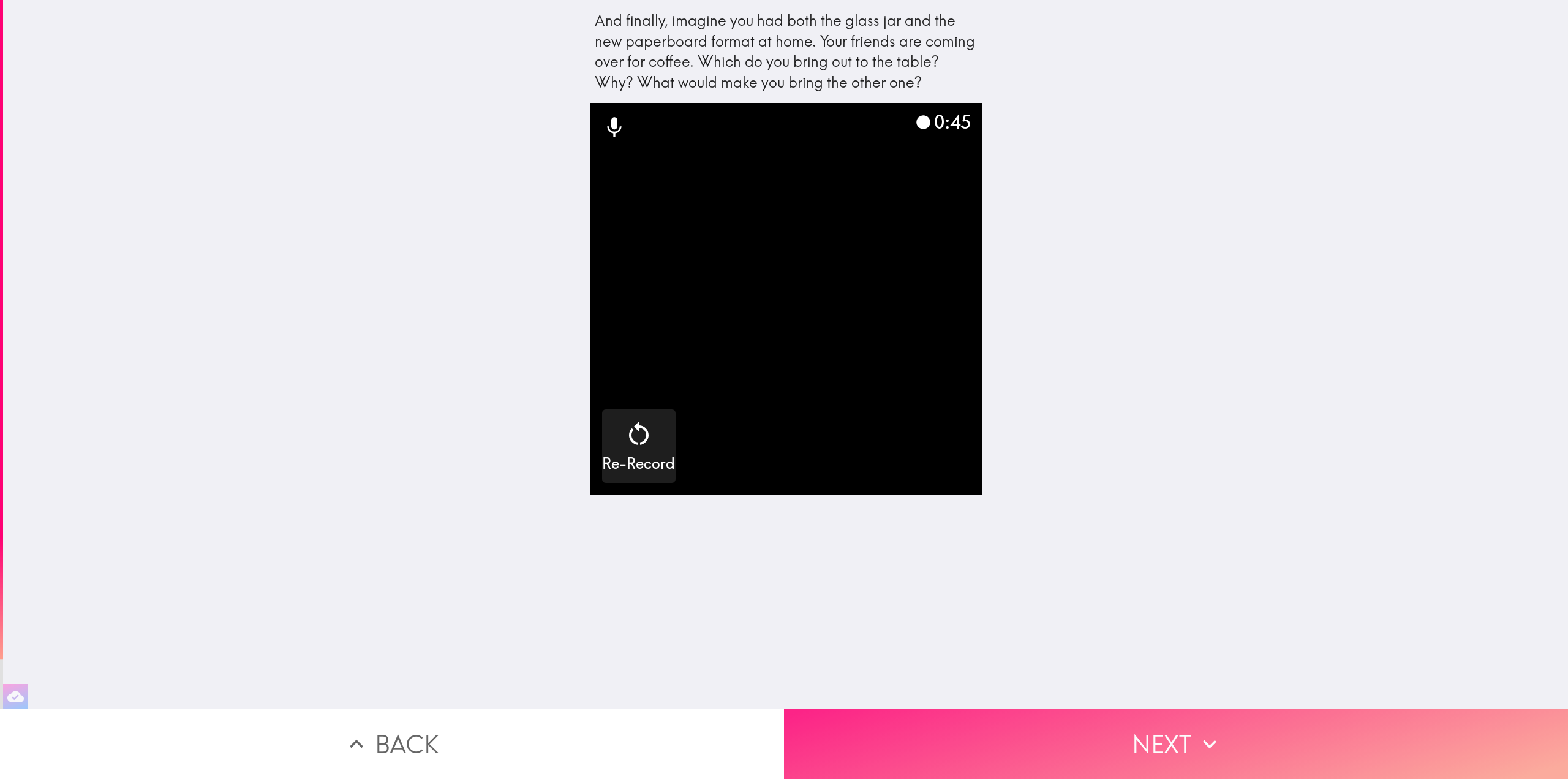
click at [1128, 722] on button "Next" at bounding box center [1176, 743] width 784 height 71
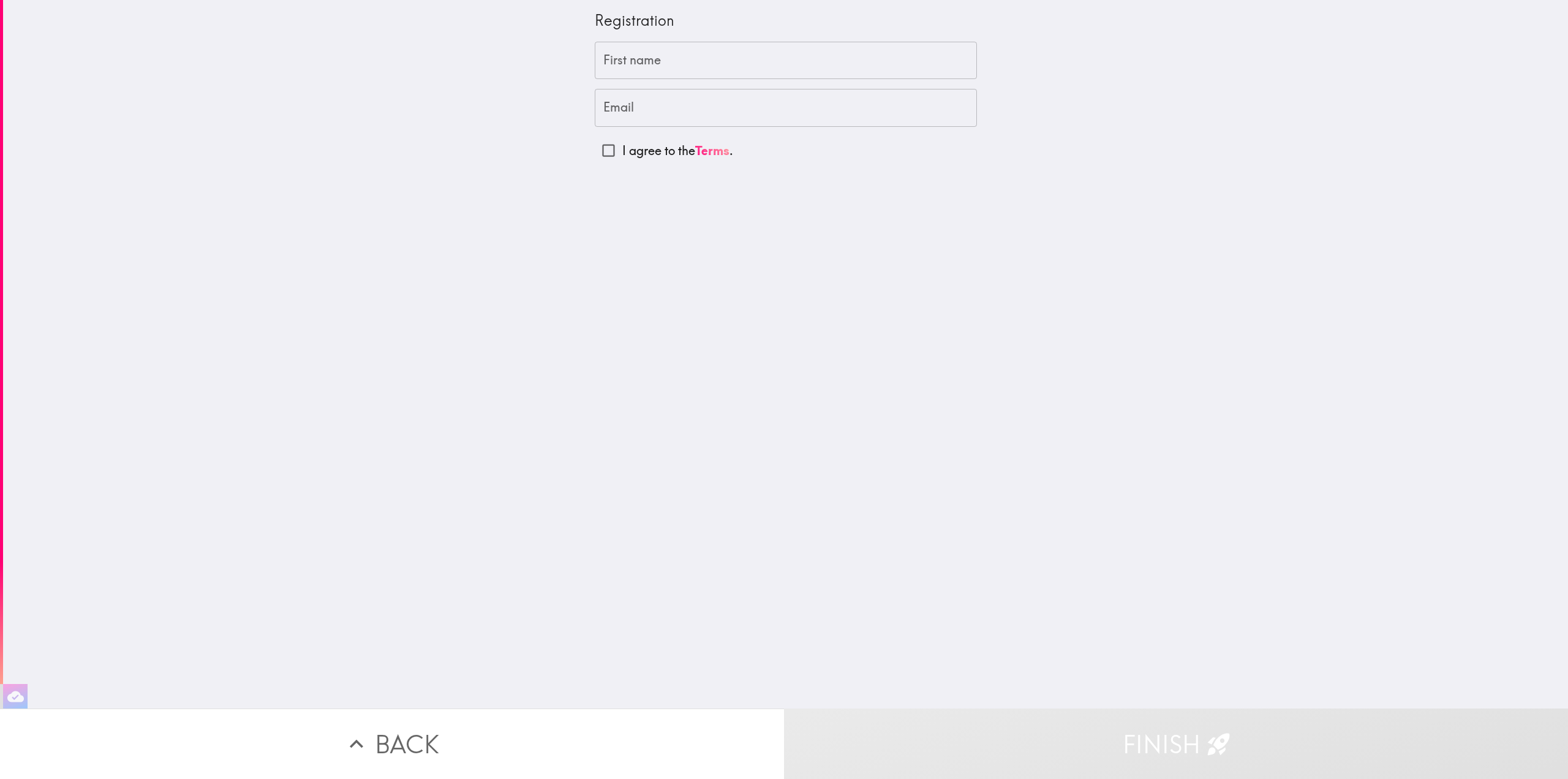
drag, startPoint x: 598, startPoint y: 154, endPoint x: 605, endPoint y: 138, distance: 17.5
click at [597, 154] on input "I agree to the Terms ." at bounding box center [608, 150] width 28 height 28
checkbox input "true"
click at [641, 63] on input "First name" at bounding box center [785, 61] width 382 height 38
type input "[PERSON_NAME]"
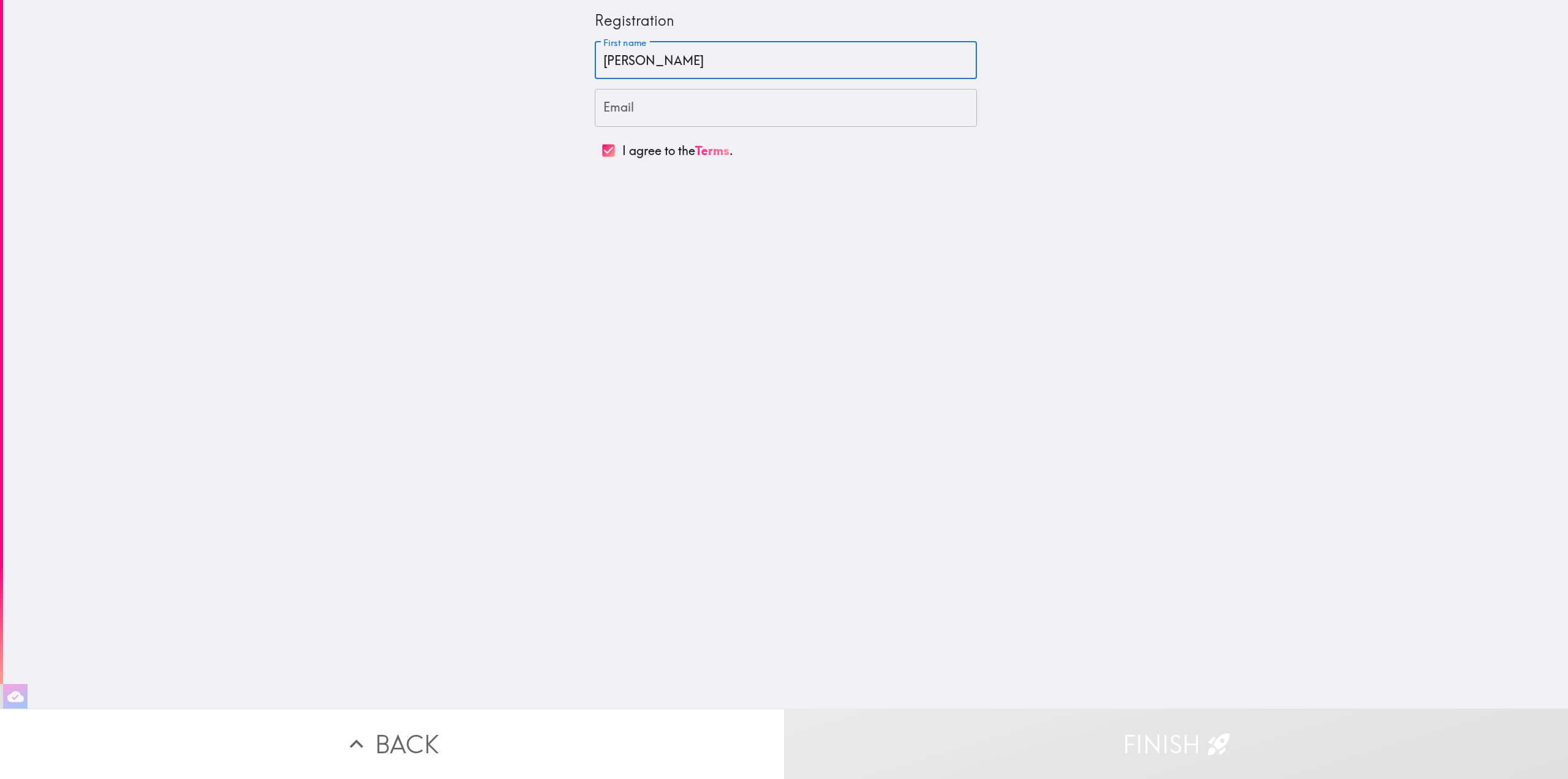
type input "[EMAIL_ADDRESS][DOMAIN_NAME]"
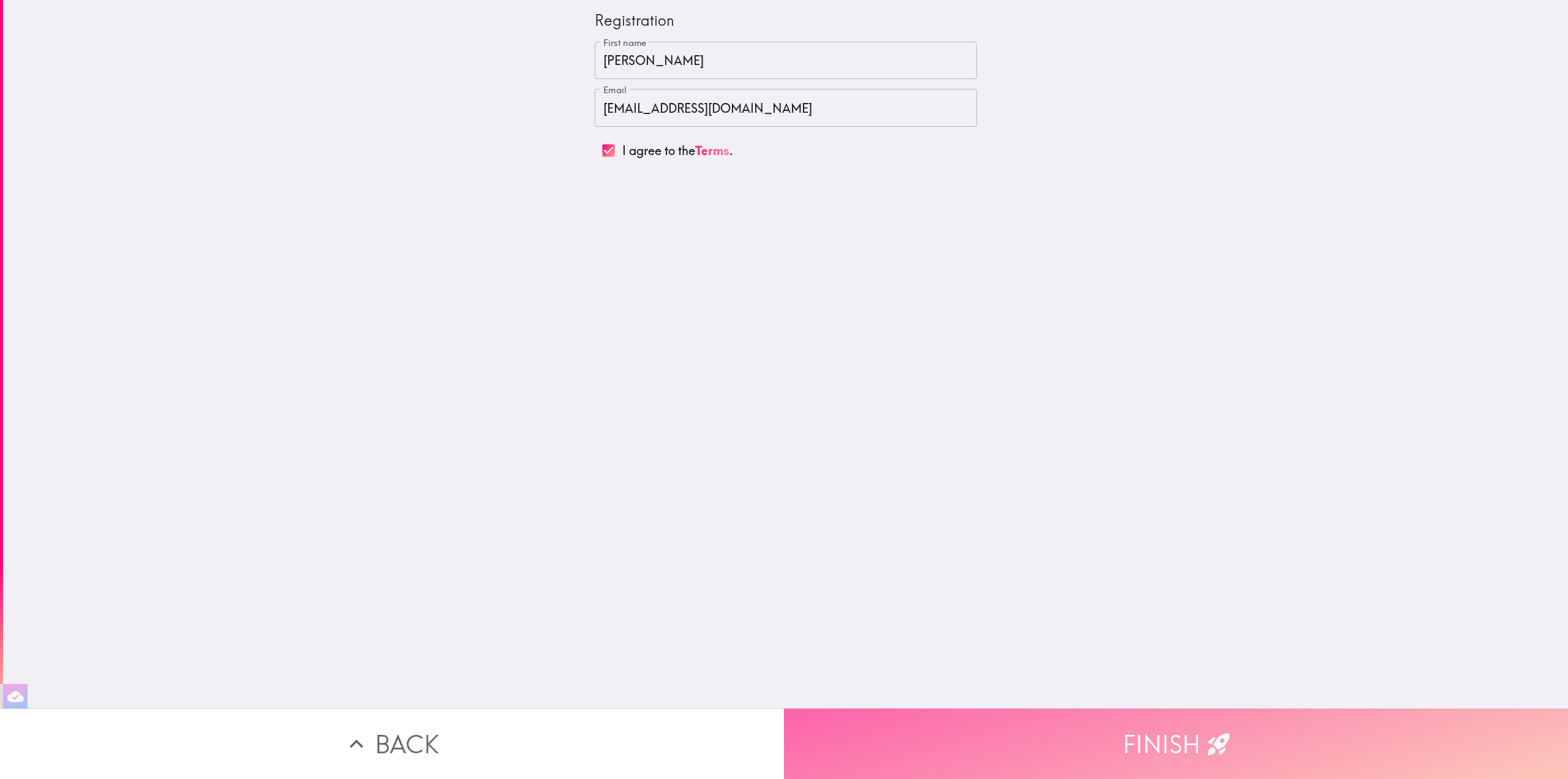
click at [1189, 726] on button "Finish" at bounding box center [1176, 743] width 784 height 71
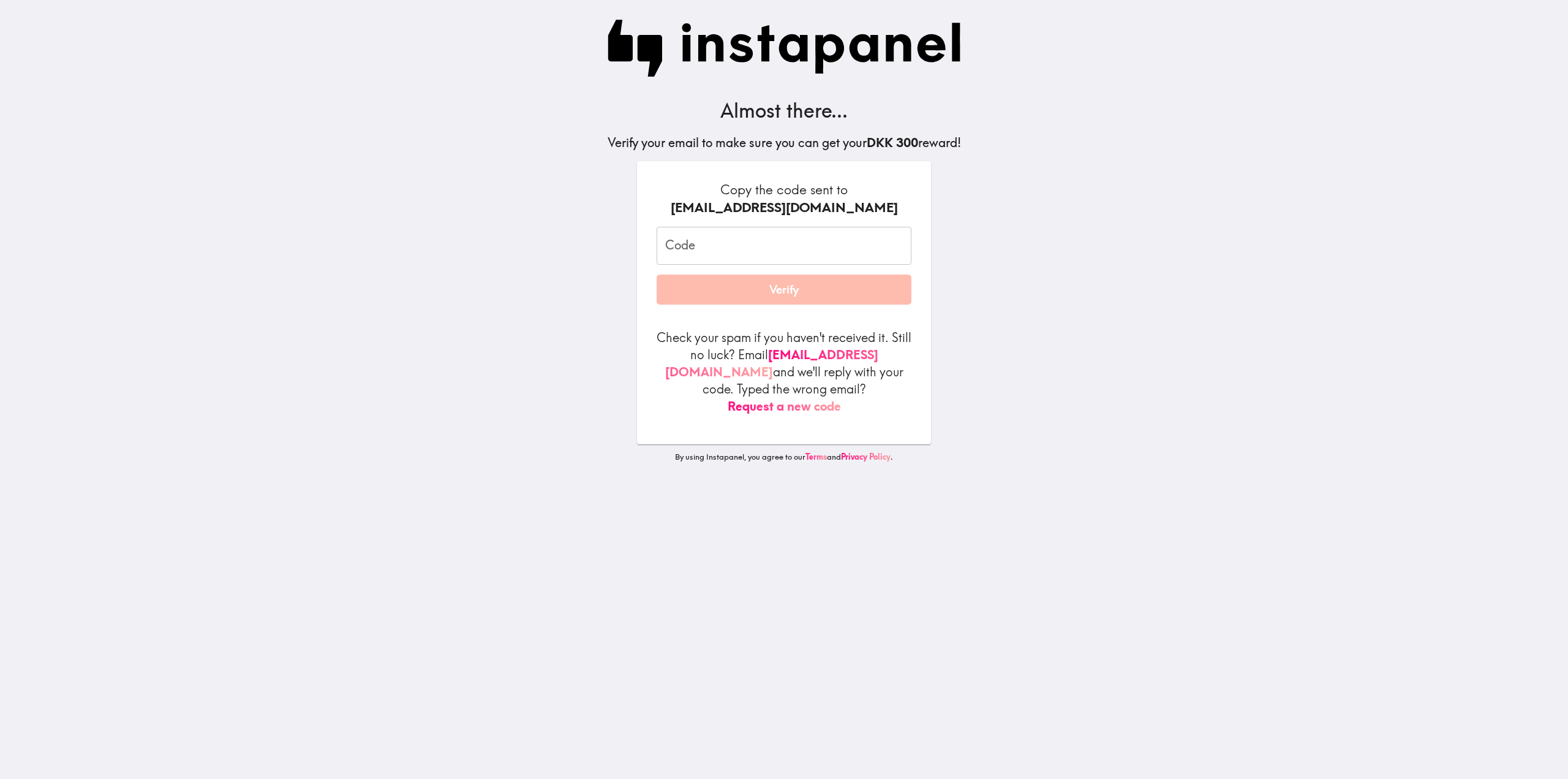
click at [825, 237] on input "Code" at bounding box center [784, 245] width 255 height 38
paste input "F8G_DjA_REq"
type input "F8G_DjA_REq"
click at [1068, 245] on main "Almost there... Verify your email to make sure you can get your DKK 300 reward!…" at bounding box center [784, 390] width 1568 height 779
click at [779, 291] on button "Verify" at bounding box center [784, 289] width 255 height 30
